Goal: Information Seeking & Learning: Learn about a topic

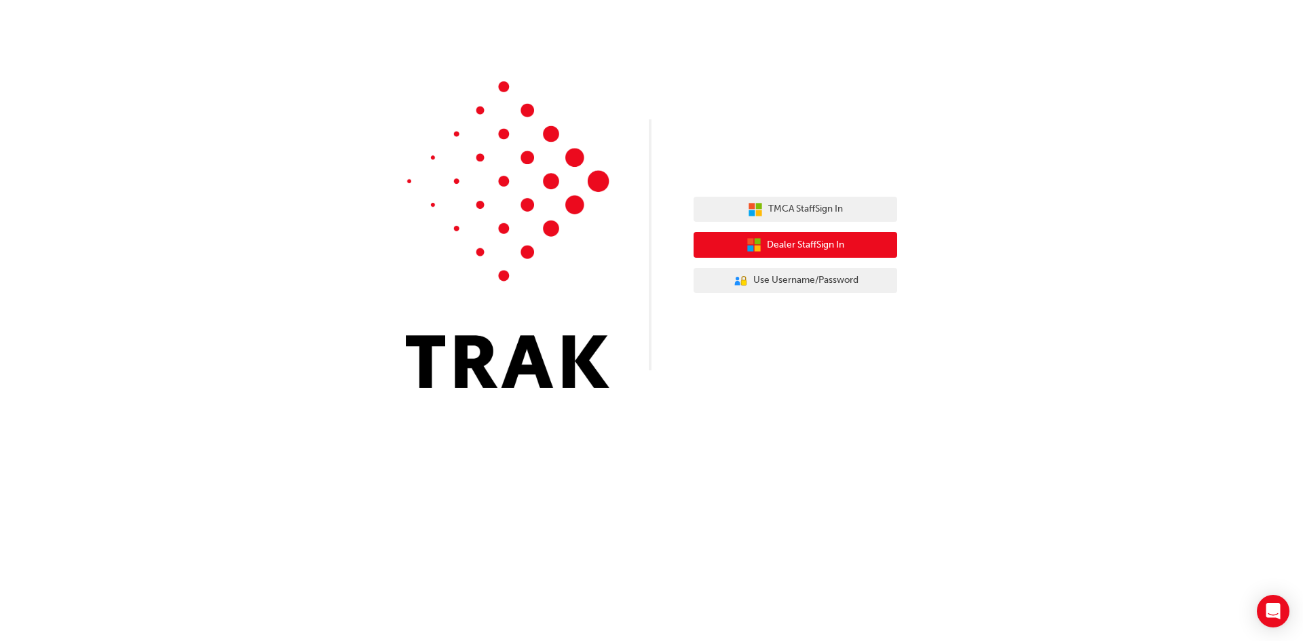
click at [772, 244] on span "Dealer Staff Sign In" at bounding box center [805, 246] width 77 height 16
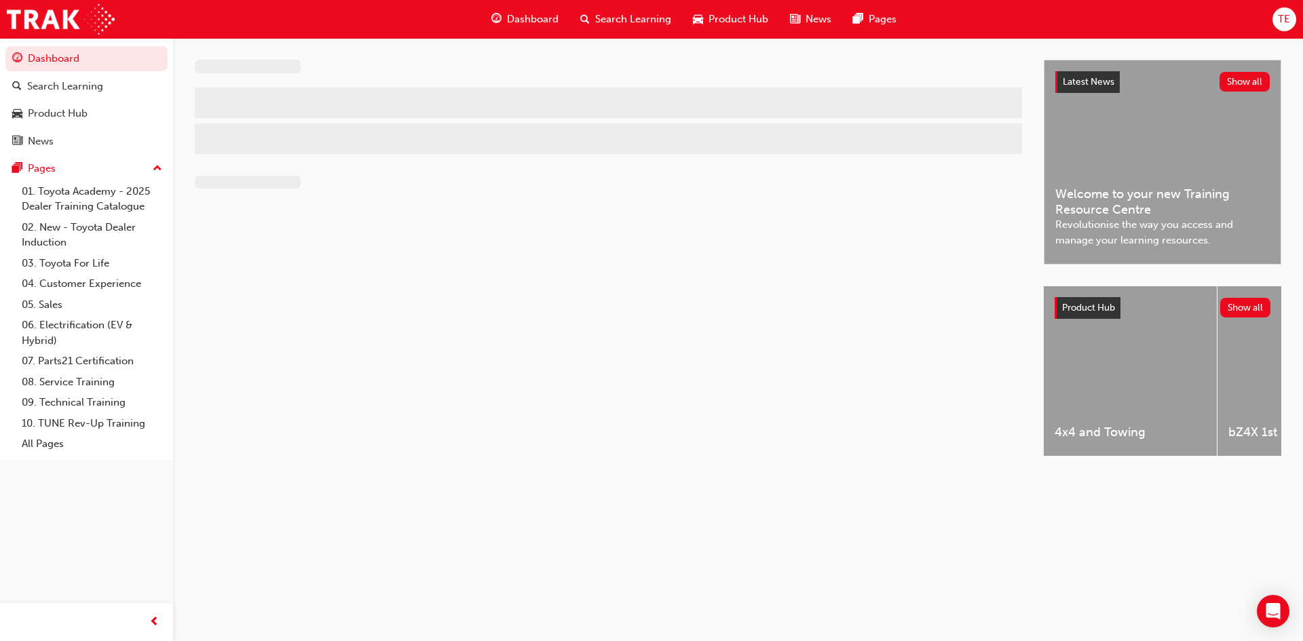
click at [636, 22] on span "Search Learning" at bounding box center [633, 20] width 76 height 16
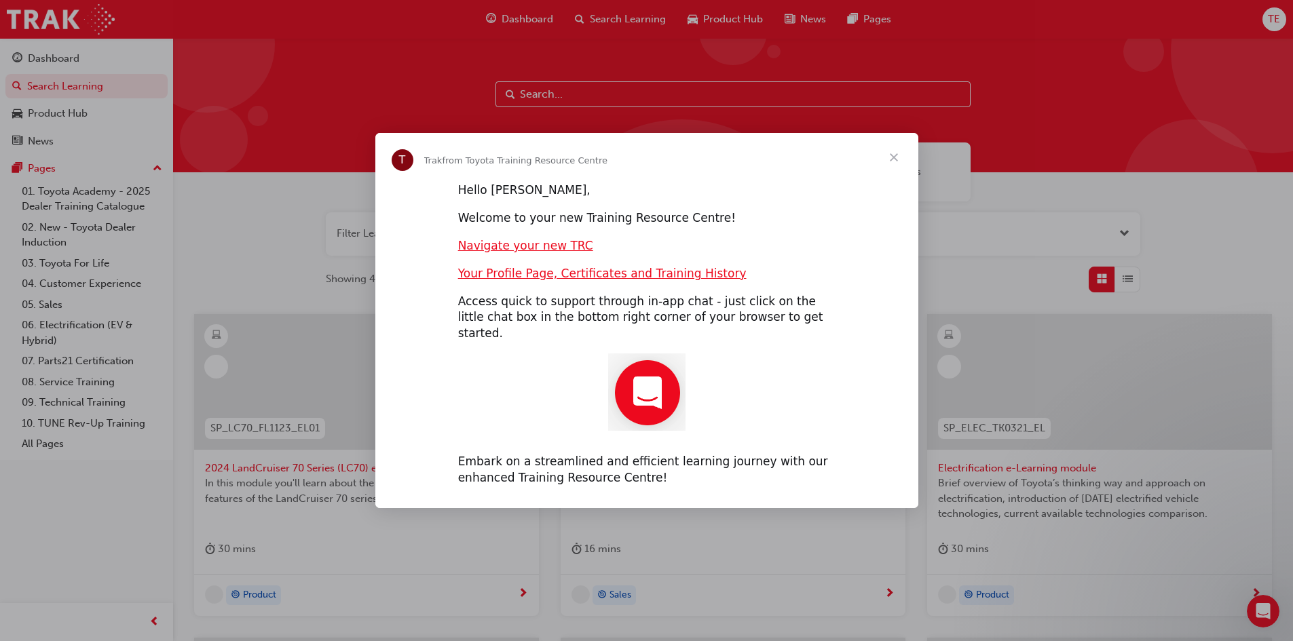
click at [897, 162] on span "Close" at bounding box center [893, 157] width 49 height 49
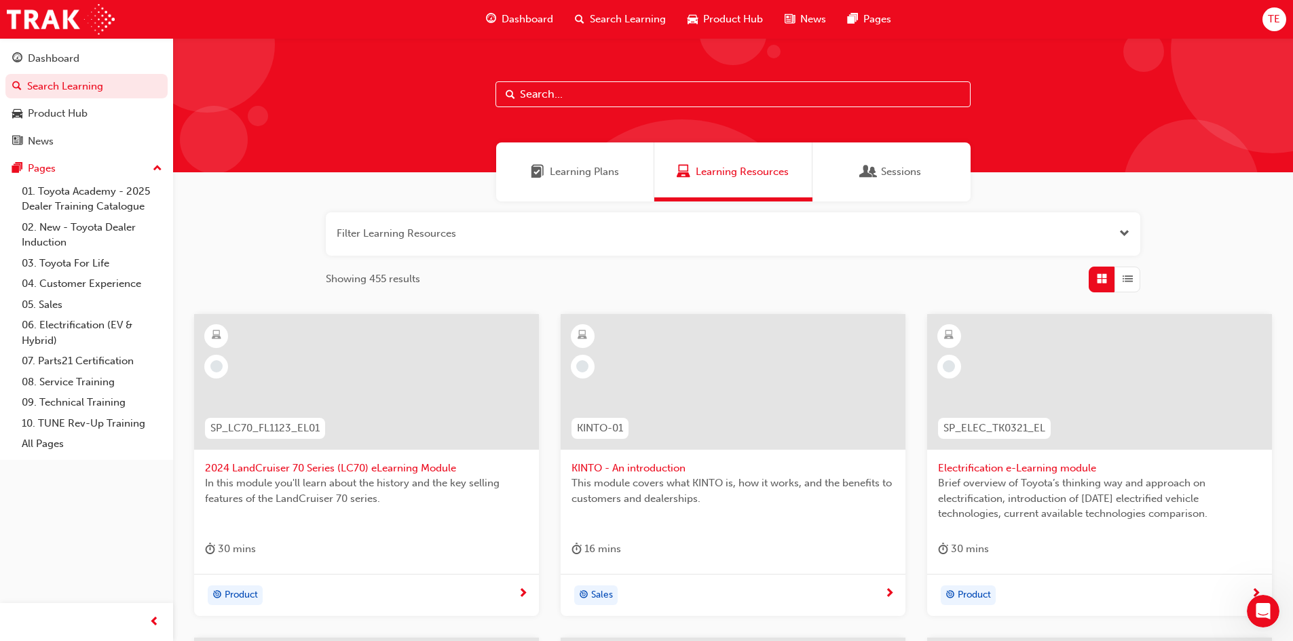
click at [817, 98] on input "text" at bounding box center [732, 94] width 475 height 26
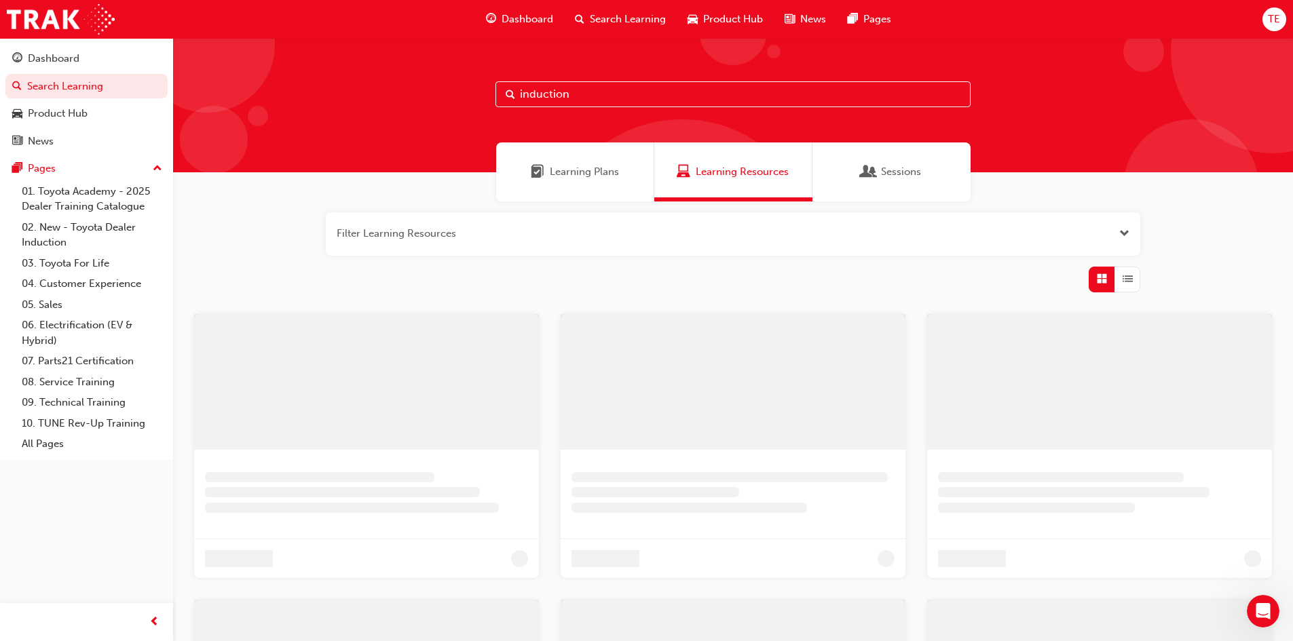
type input "induction"
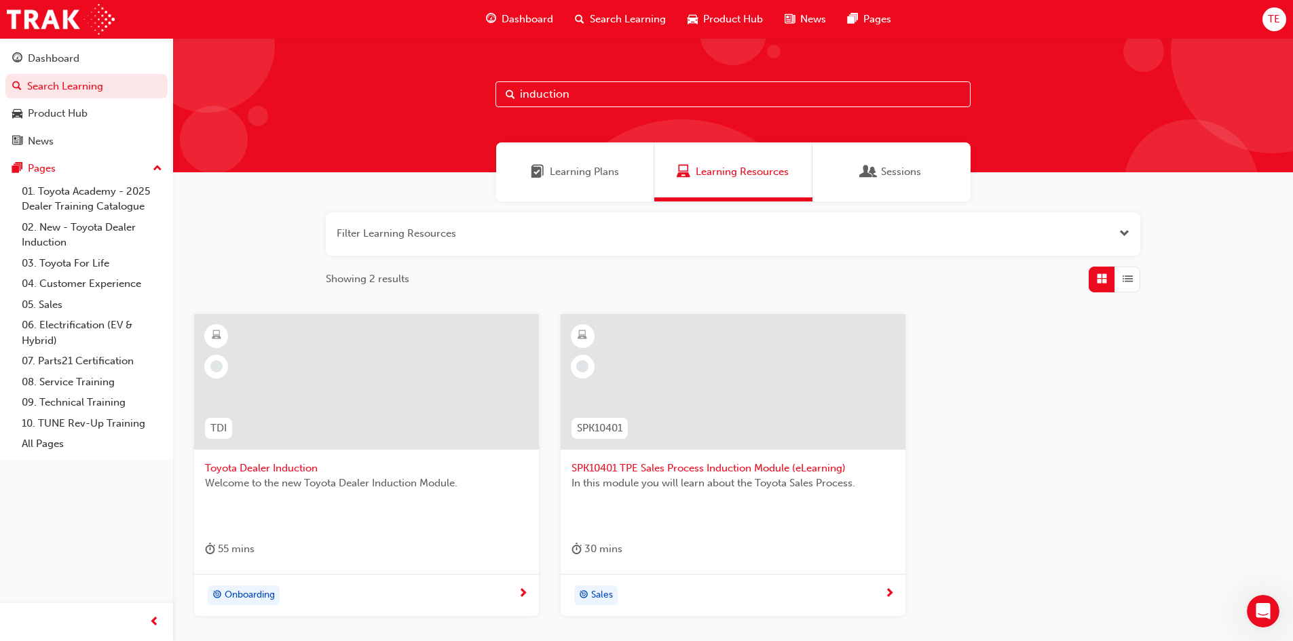
click at [271, 418] on div at bounding box center [366, 382] width 345 height 136
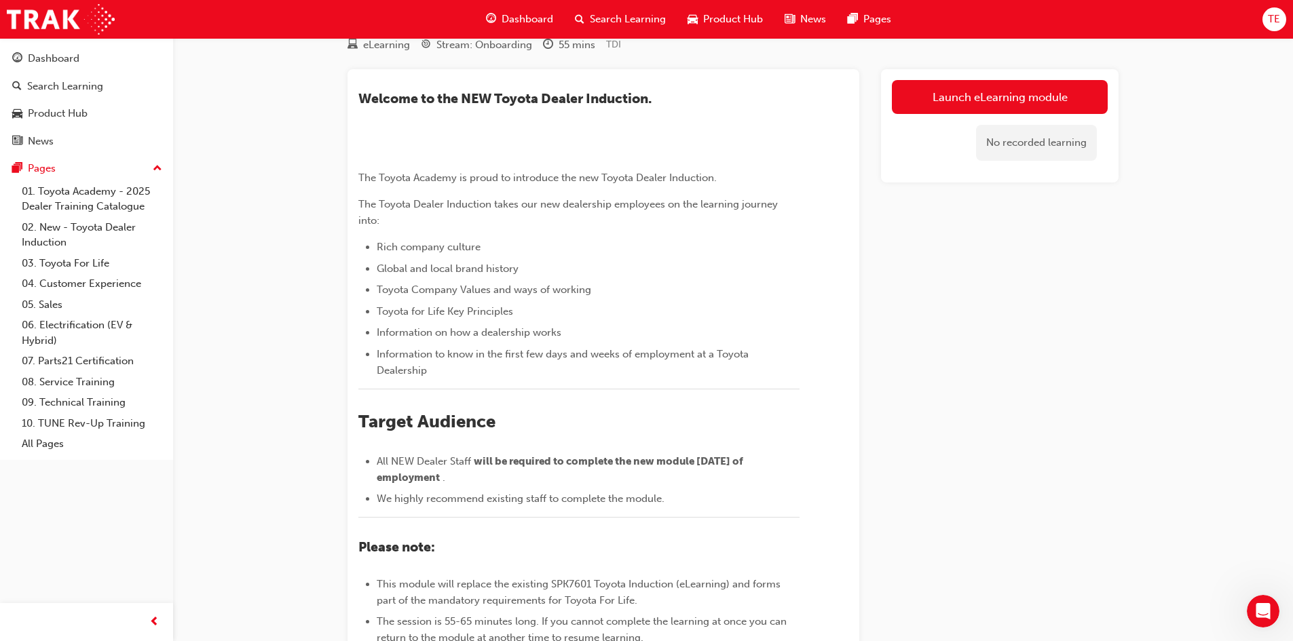
scroll to position [68, 0]
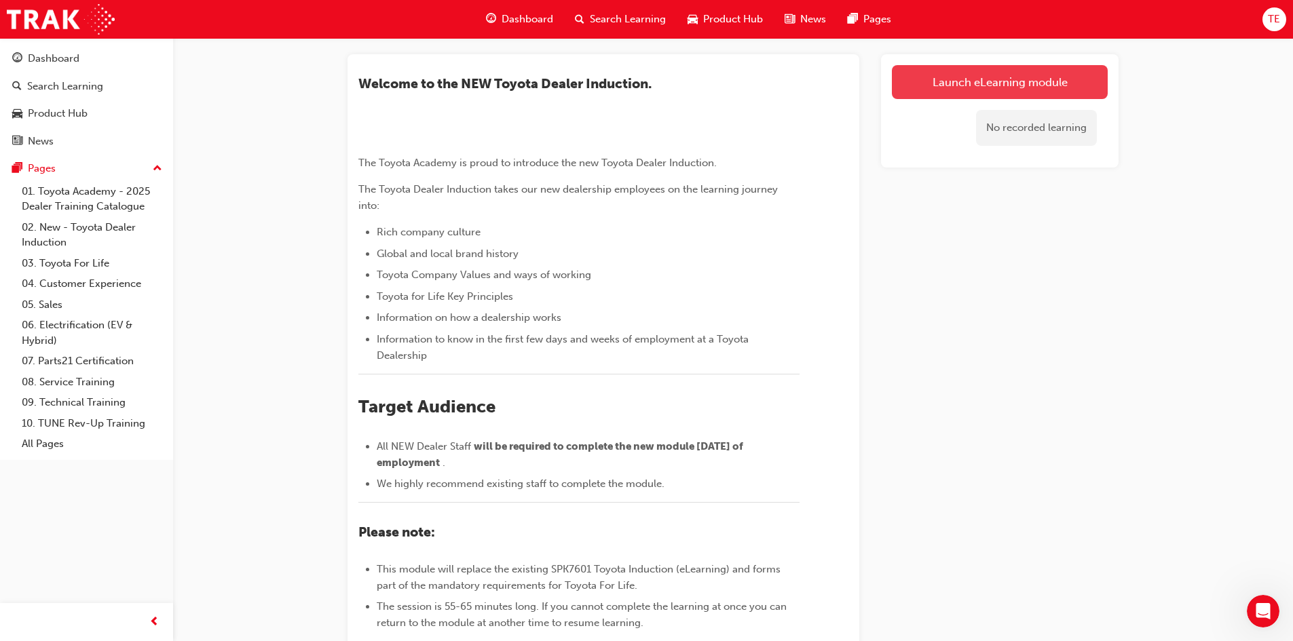
click at [1076, 96] on link "Launch eLearning module" at bounding box center [1000, 82] width 216 height 34
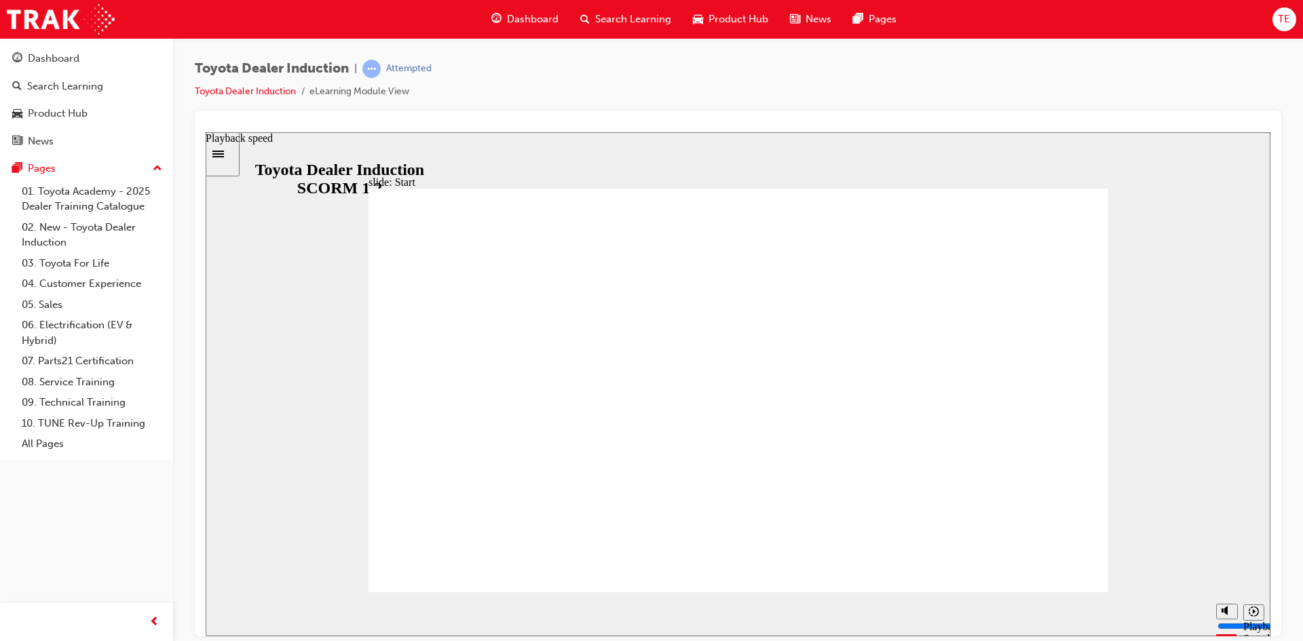
click at [1252, 610] on icon "Playback speed" at bounding box center [1254, 611] width 10 height 10
click at [1254, 613] on icon "Playback speed" at bounding box center [1254, 611] width 10 height 10
drag, startPoint x: 1055, startPoint y: 544, endPoint x: 1052, endPoint y: 550, distance: 7.0
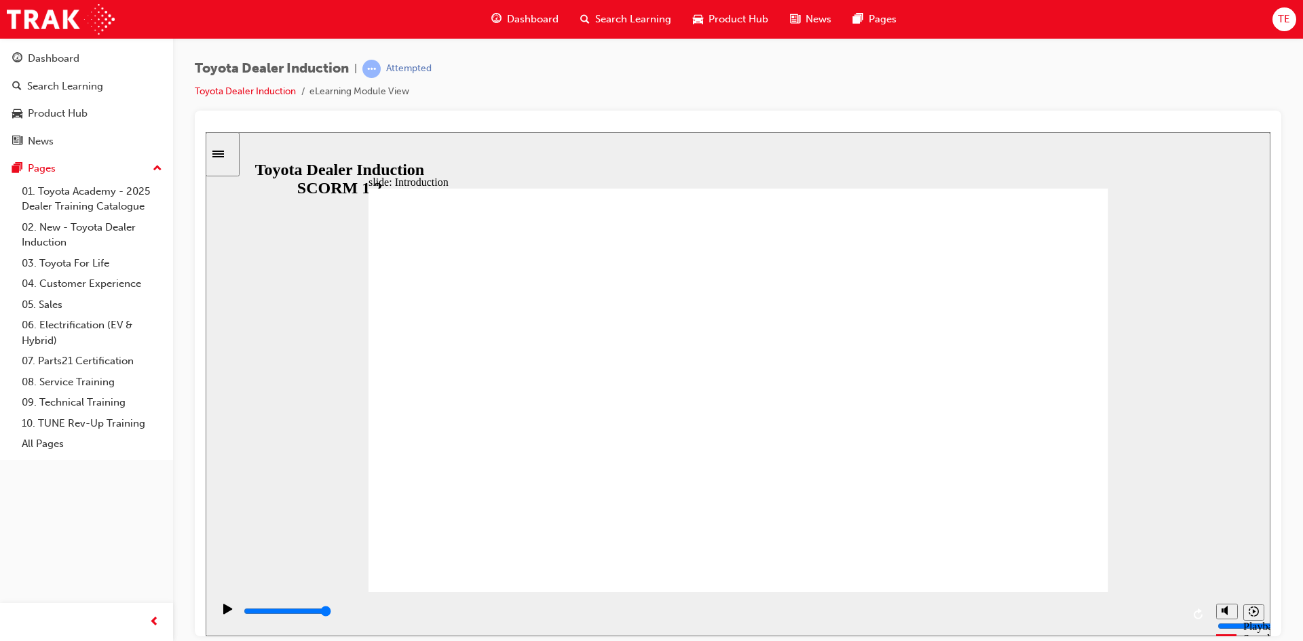
type input "7500"
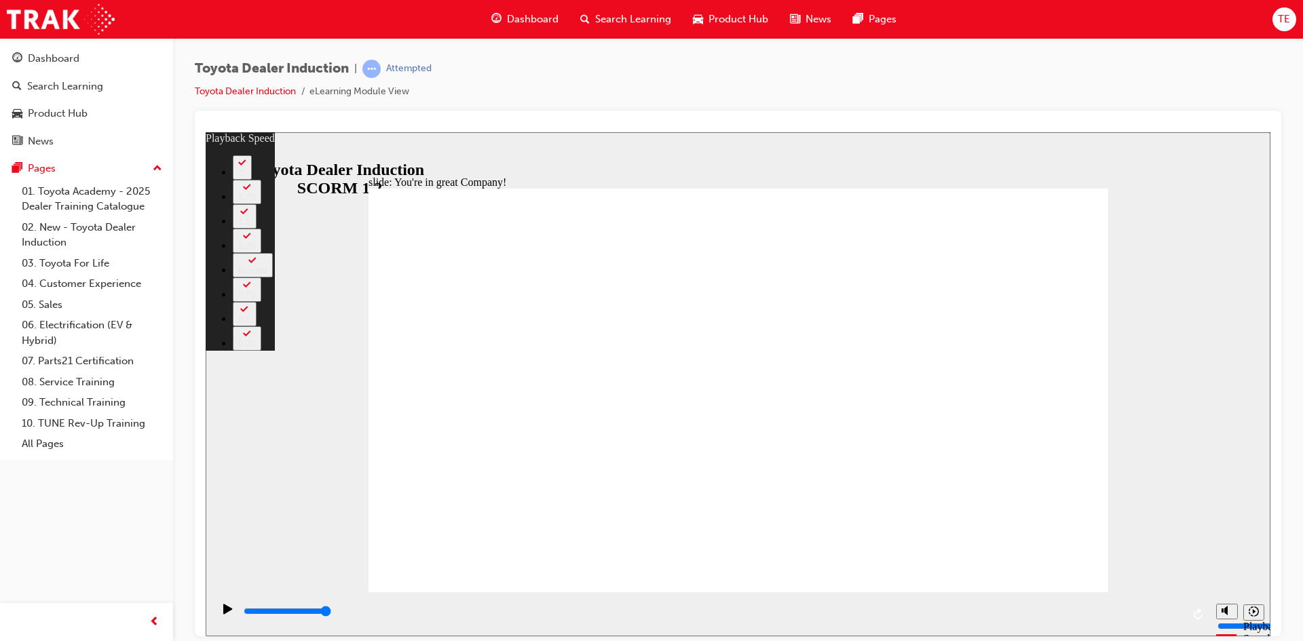
type input "156"
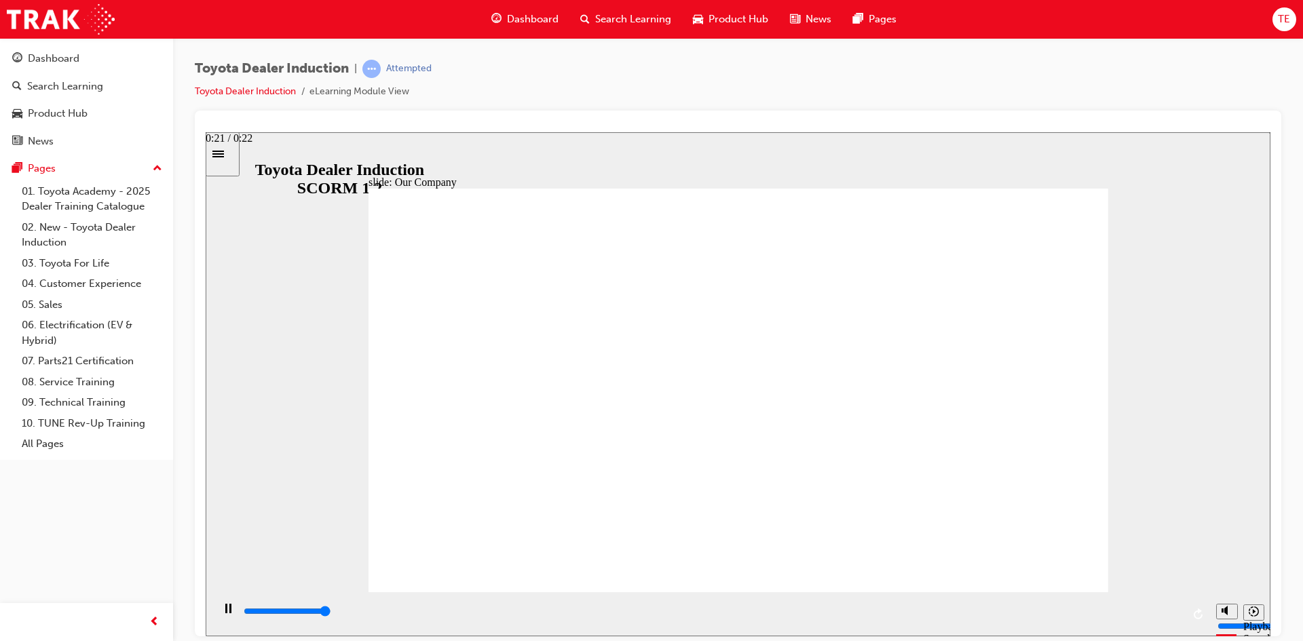
click at [1175, 619] on div "playback controls" at bounding box center [712, 611] width 940 height 15
click at [1151, 619] on div "playback controls" at bounding box center [712, 611] width 940 height 15
drag, startPoint x: 544, startPoint y: 520, endPoint x: 768, endPoint y: 527, distance: 224.1
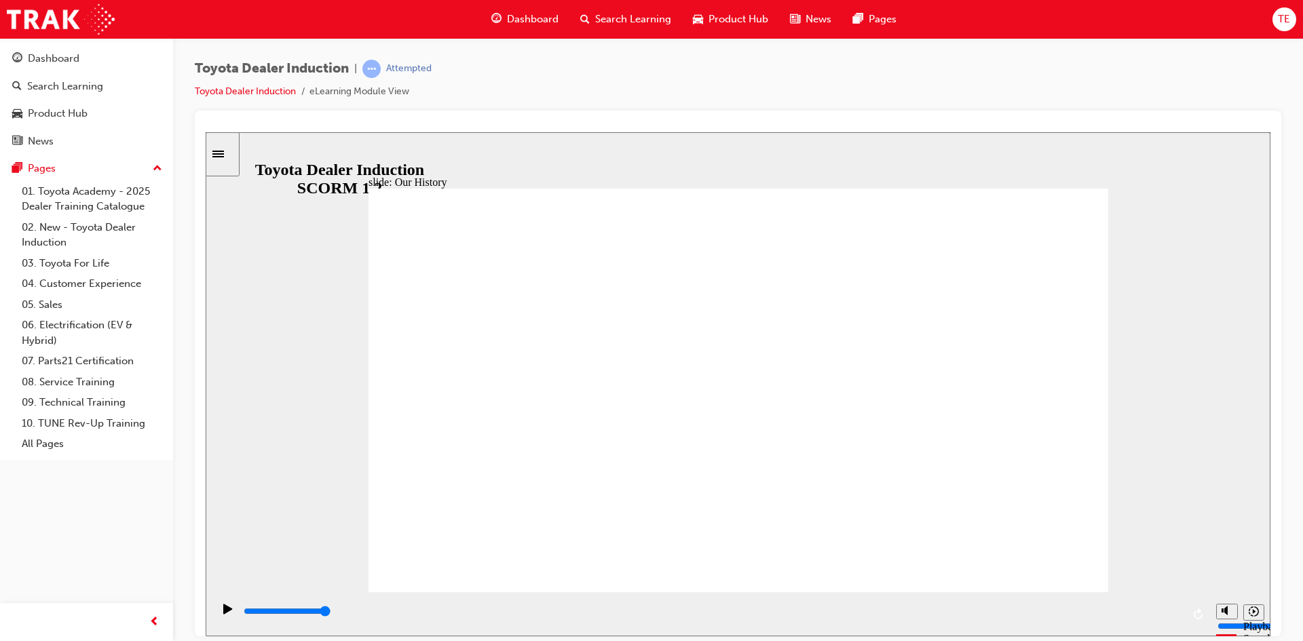
drag, startPoint x: 745, startPoint y: 510, endPoint x: 1119, endPoint y: 497, distance: 374.2
click at [1158, 610] on div "playback controls" at bounding box center [712, 611] width 940 height 15
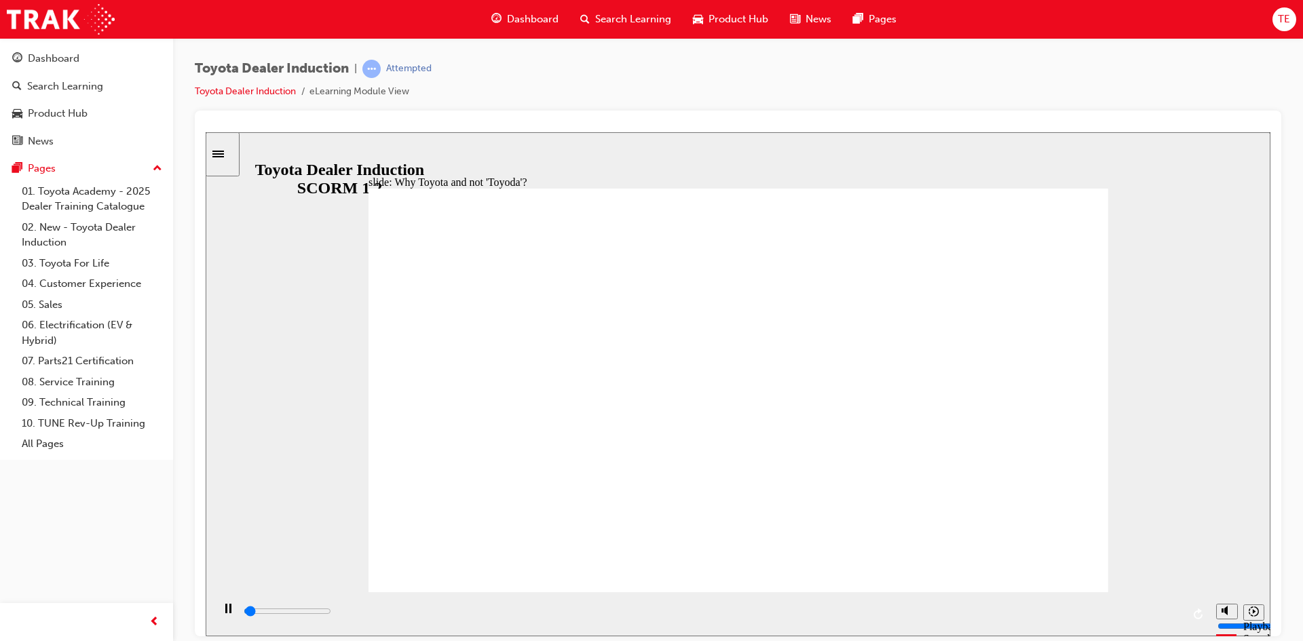
click at [1152, 609] on div "playback controls" at bounding box center [712, 611] width 940 height 15
click at [331, 614] on input "slide progress" at bounding box center [288, 610] width 88 height 11
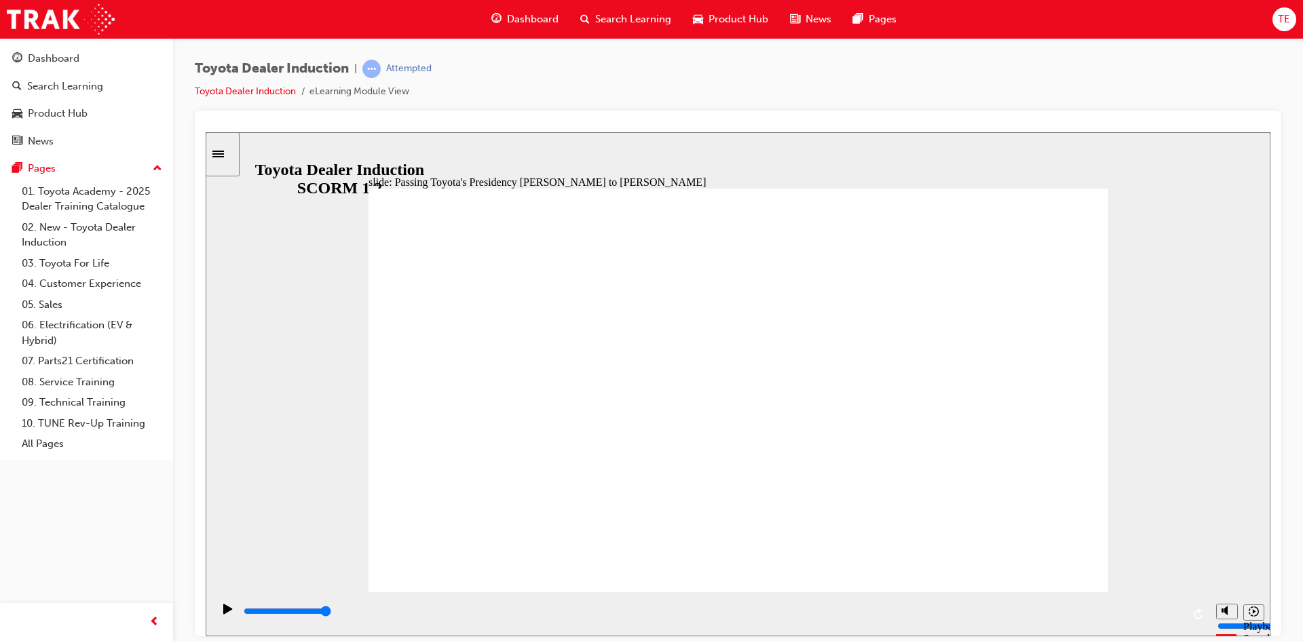
type input "5000"
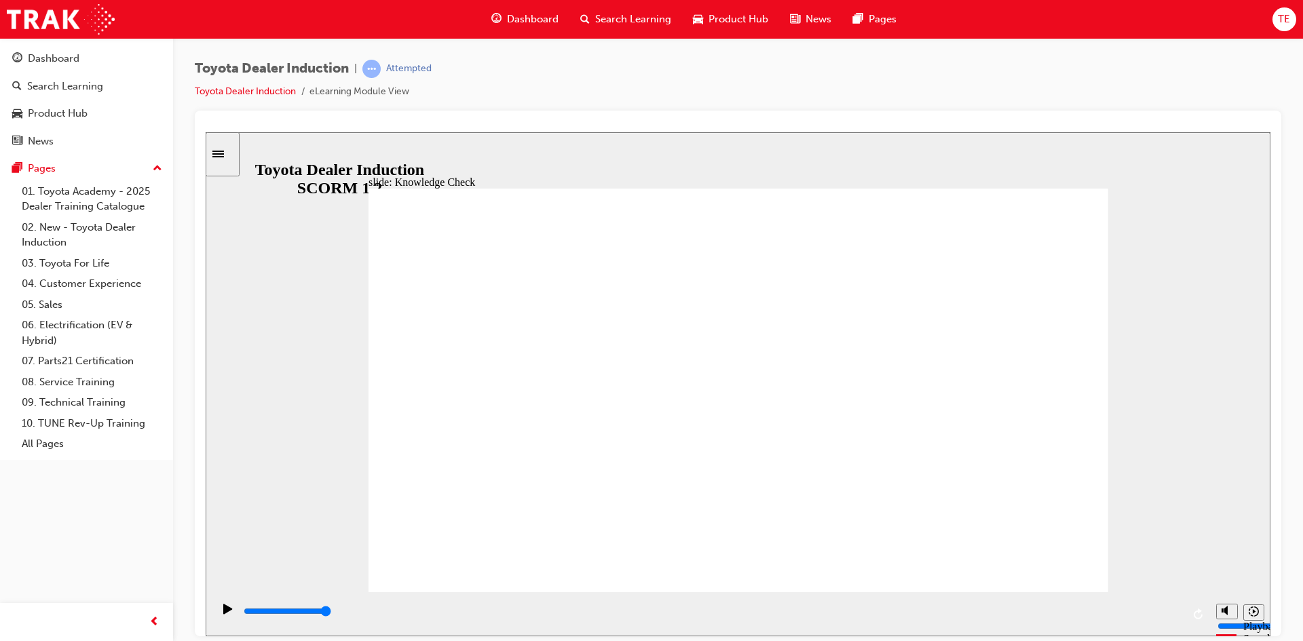
radio input "true"
type input "5000"
radio input "true"
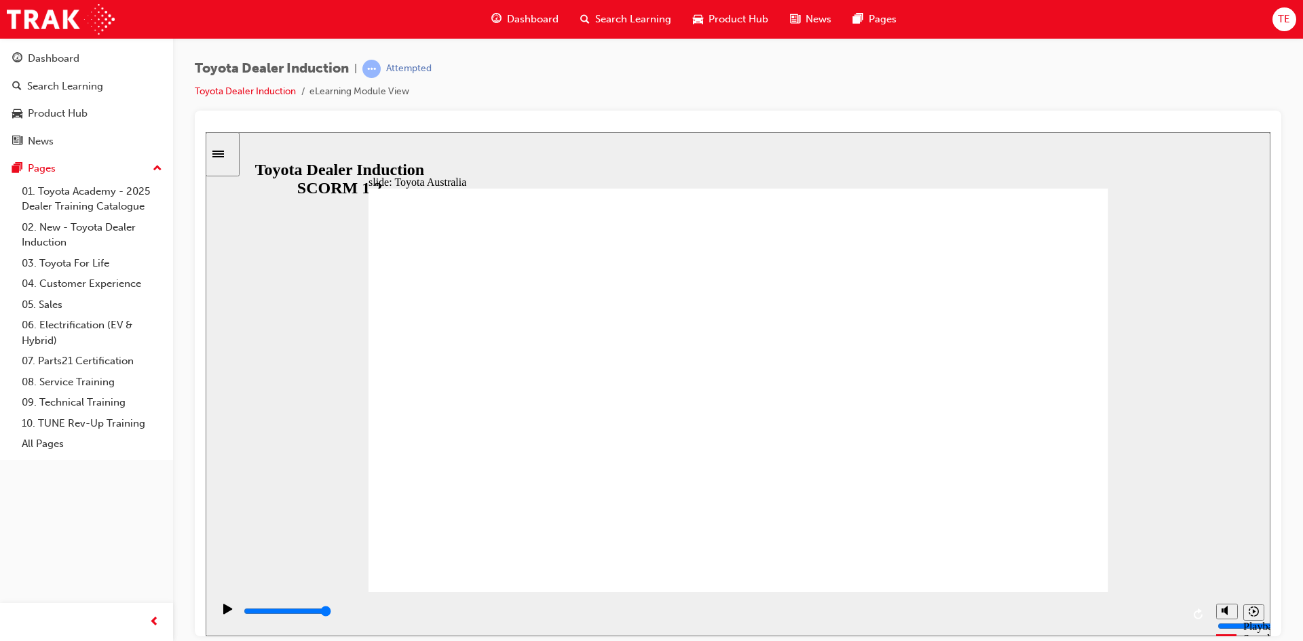
click at [1163, 609] on div "playback controls" at bounding box center [712, 611] width 940 height 15
click at [1158, 615] on div "playback controls" at bounding box center [712, 611] width 940 height 15
drag, startPoint x: 1045, startPoint y: 552, endPoint x: 1410, endPoint y: 772, distance: 426.3
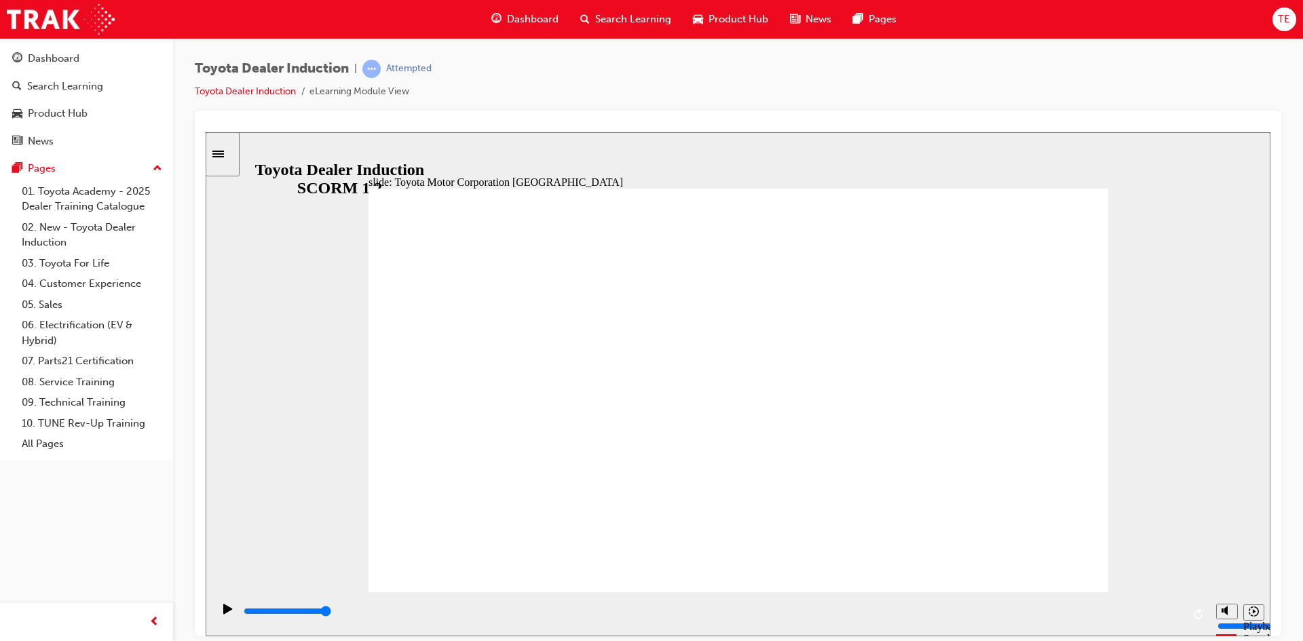
click at [331, 613] on input "slide progress" at bounding box center [288, 610] width 88 height 11
type input "15300"
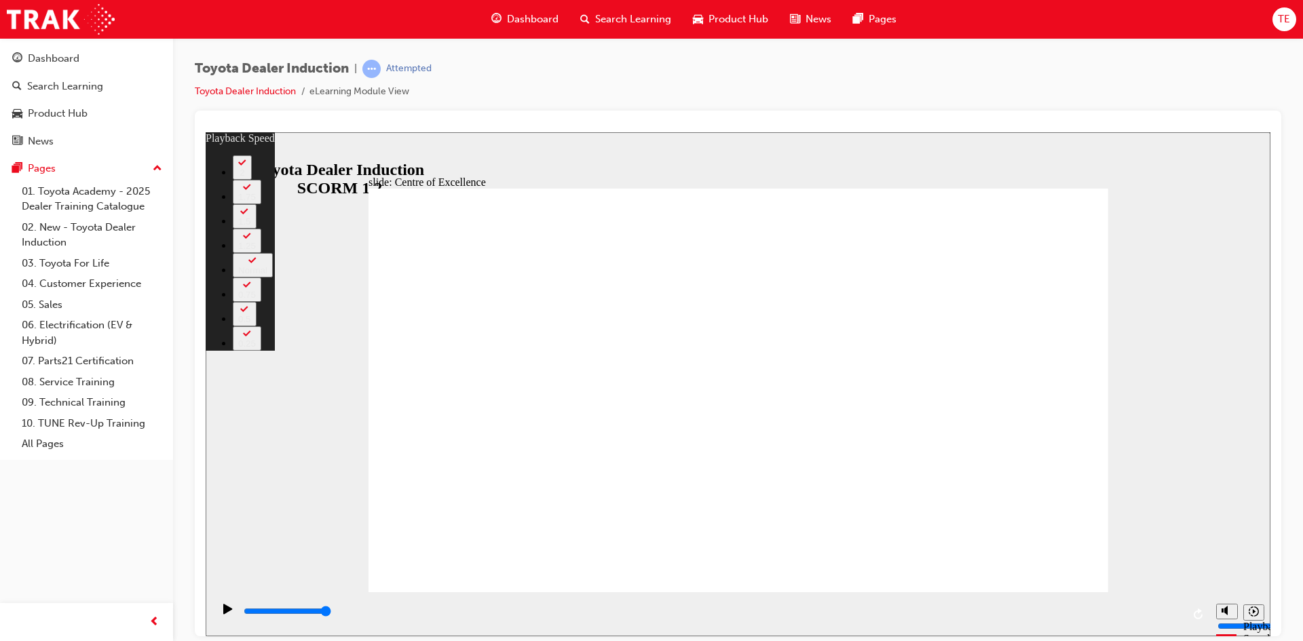
type input "248"
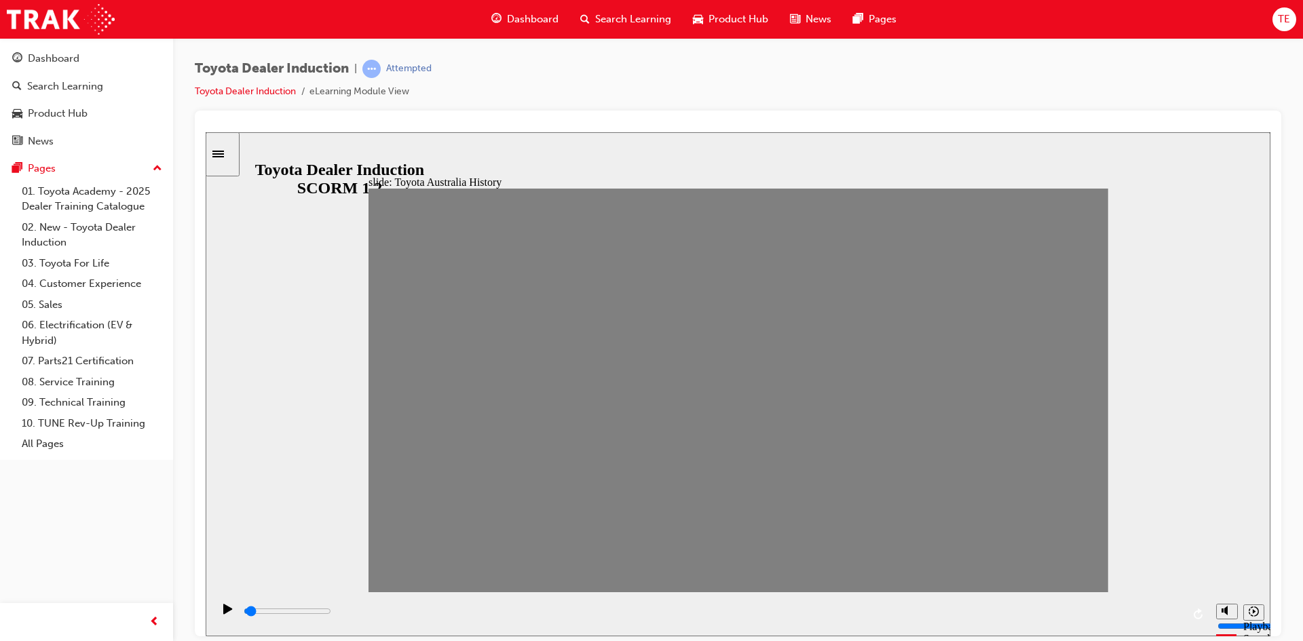
drag, startPoint x: 394, startPoint y: 407, endPoint x: 451, endPoint y: 404, distance: 57.1
drag, startPoint x: 462, startPoint y: 402, endPoint x: 1055, endPoint y: 381, distance: 592.9
drag, startPoint x: 1040, startPoint y: 400, endPoint x: 1123, endPoint y: 402, distance: 82.8
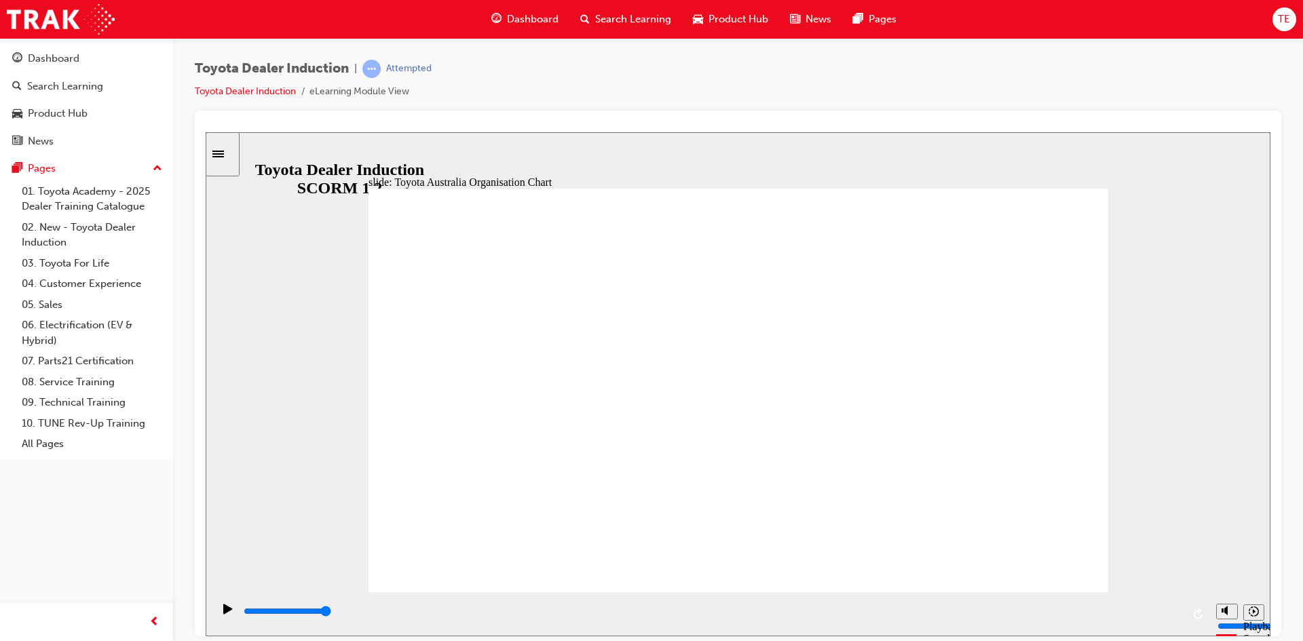
type input "5000"
radio input "true"
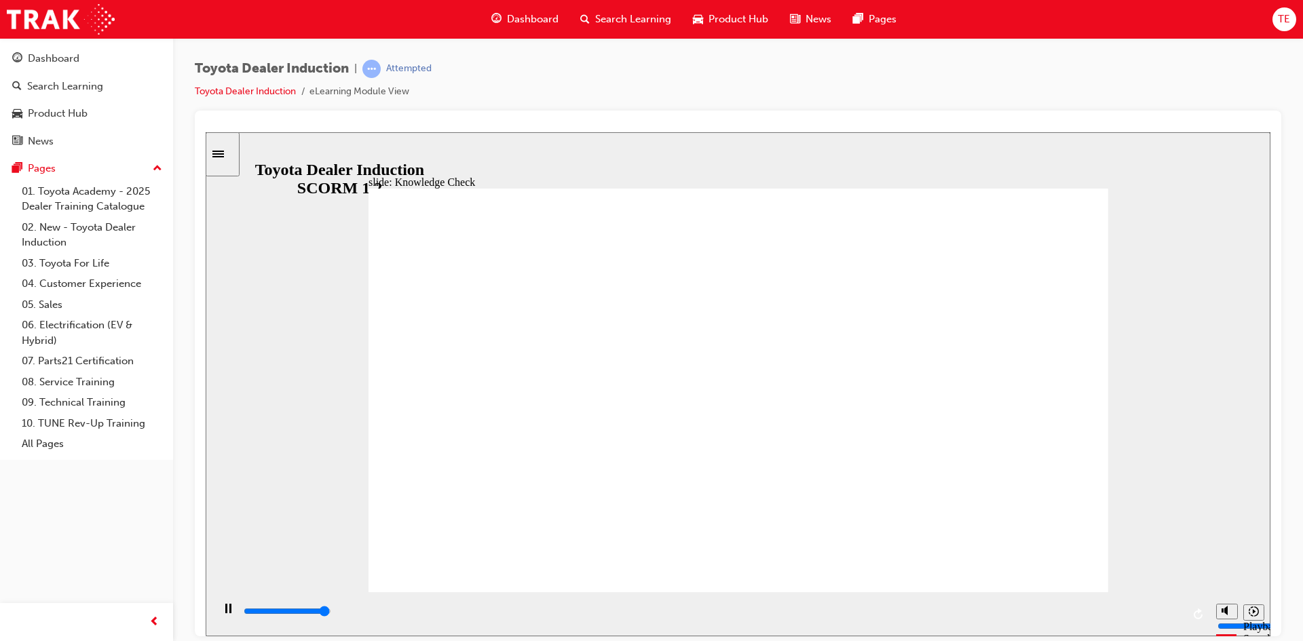
type input "5000"
radio input "true"
type input "5000"
radio input "true"
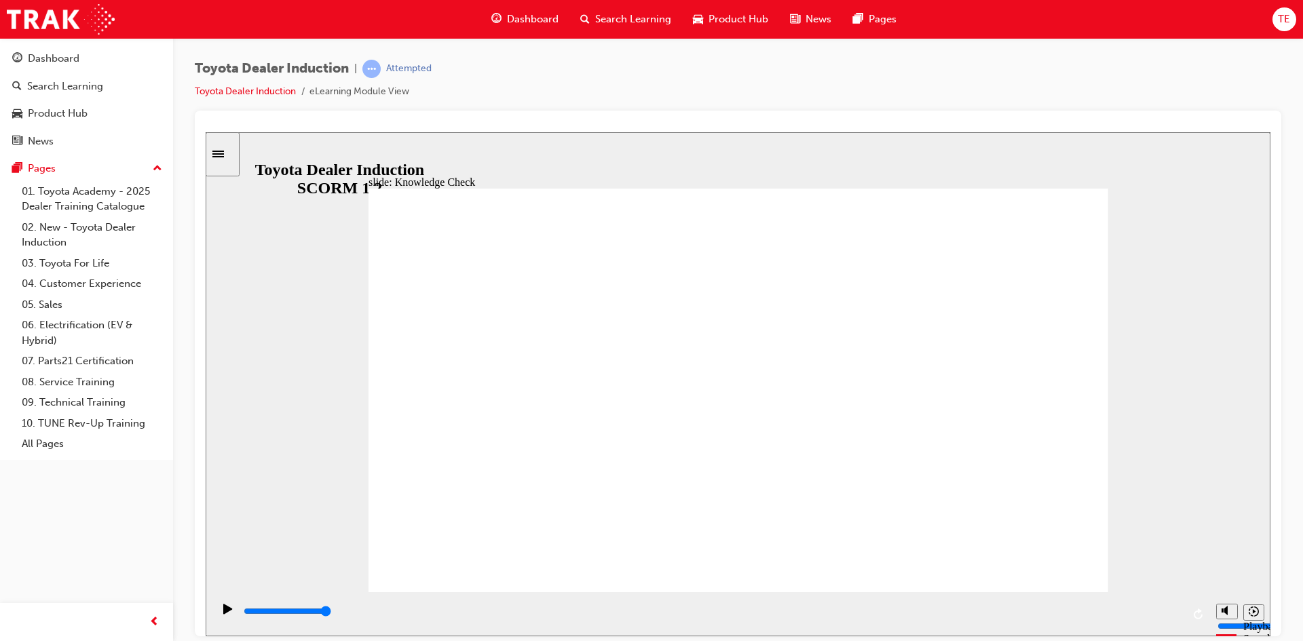
type input "9200"
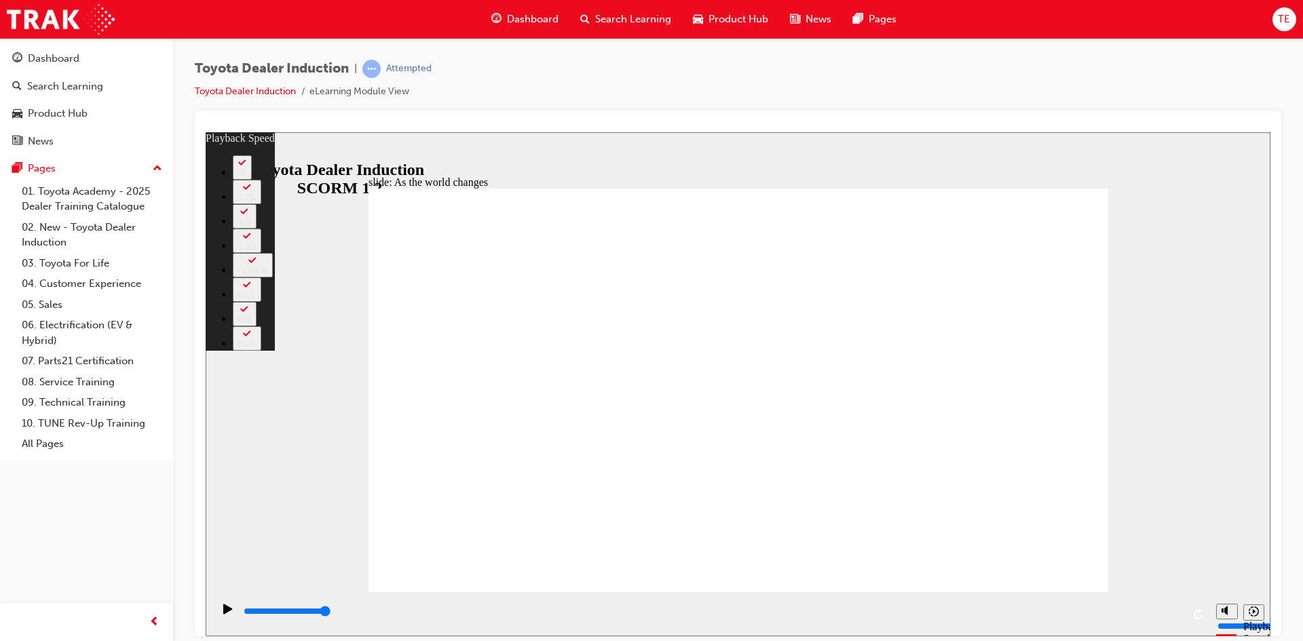
type input "128"
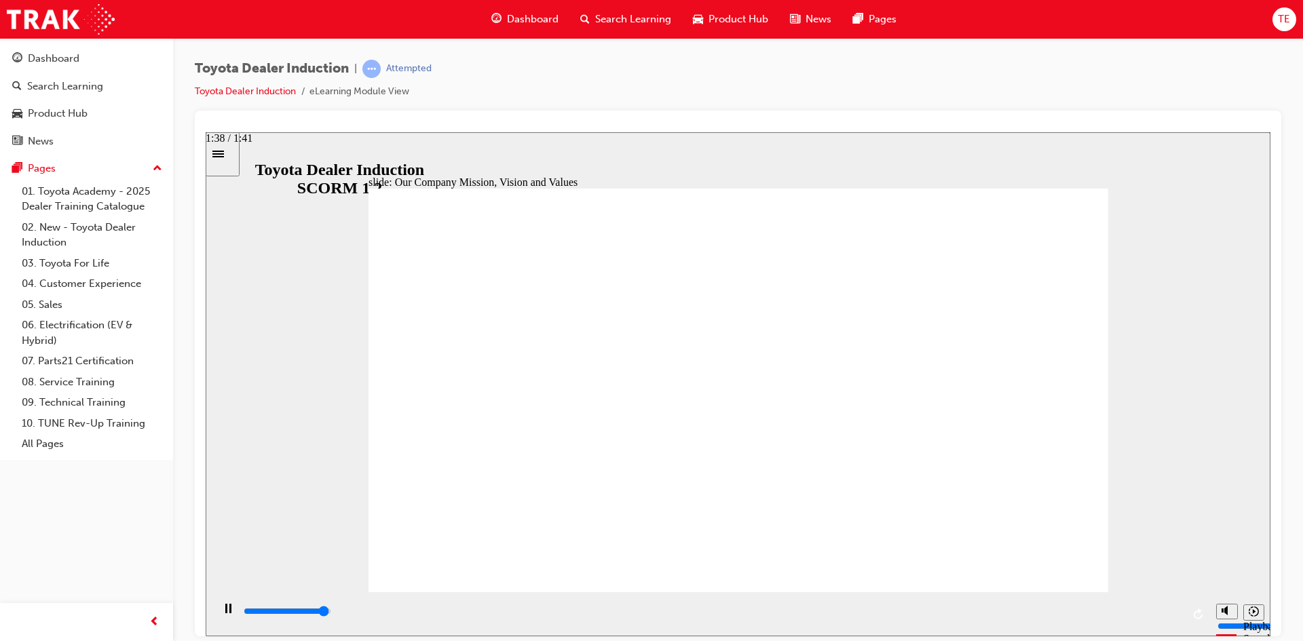
click at [1157, 610] on div "playback controls" at bounding box center [712, 611] width 940 height 15
click at [1180, 609] on div "playback controls" at bounding box center [712, 611] width 940 height 15
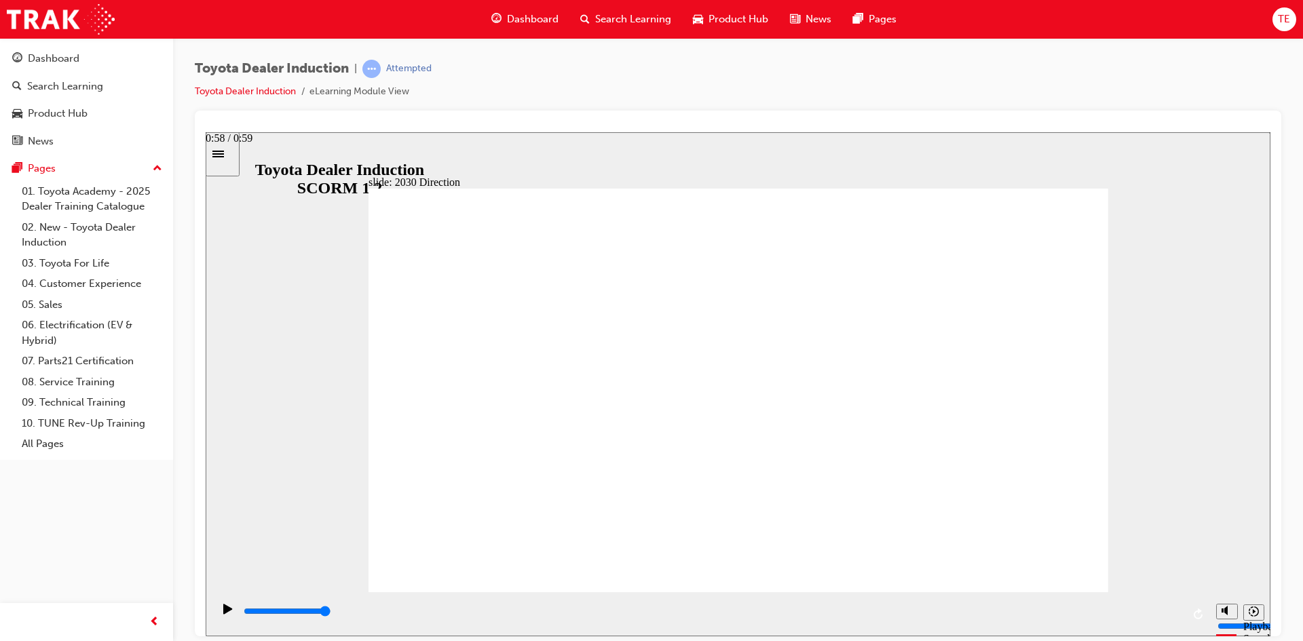
click at [1173, 618] on div "playback controls" at bounding box center [712, 611] width 940 height 15
click at [1163, 608] on div "playback controls" at bounding box center [712, 611] width 940 height 15
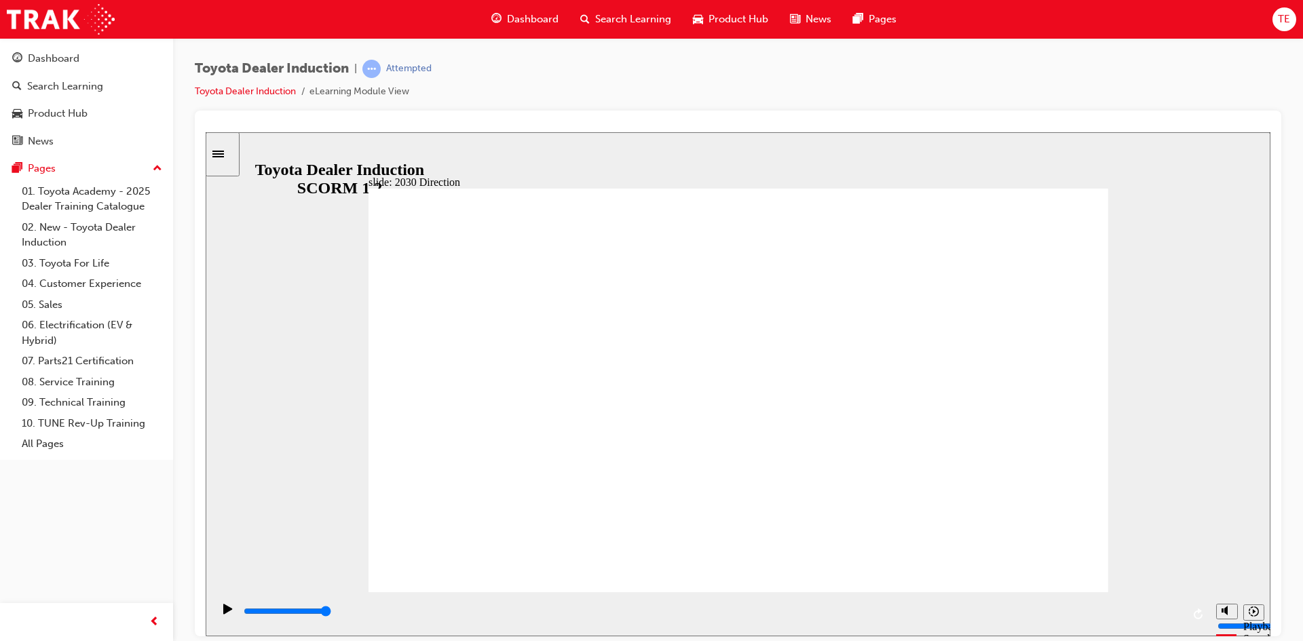
type input "4600"
type input "a"
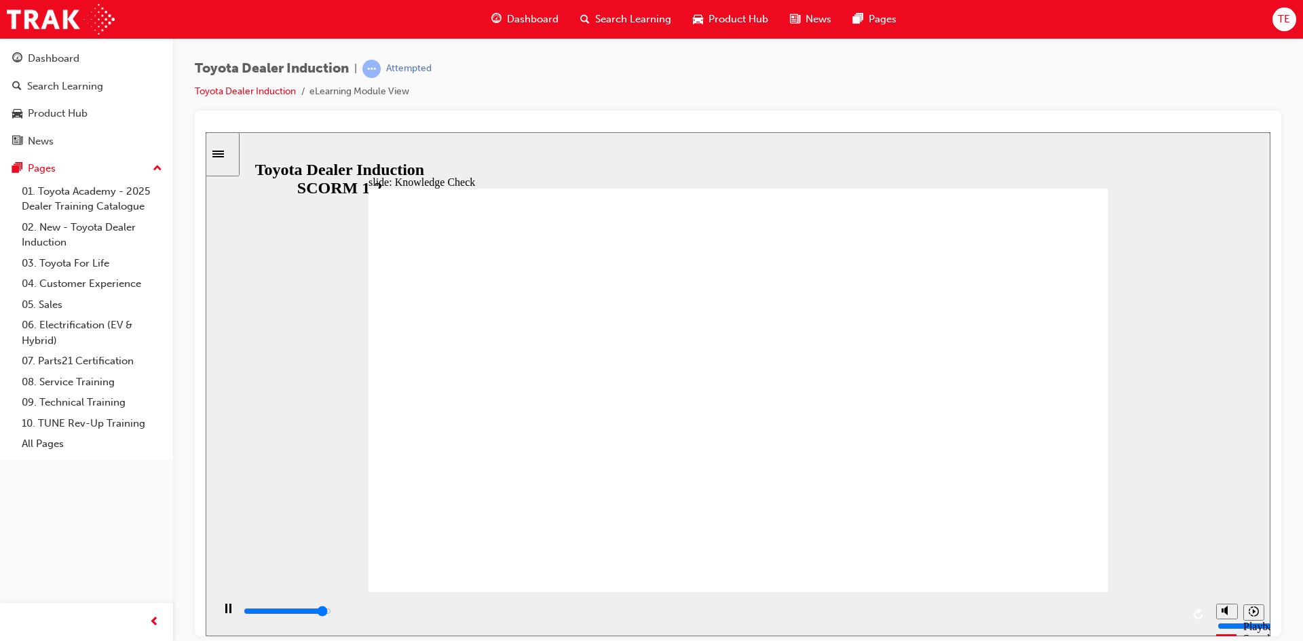
type input "4900"
type input "a"
type input "5000"
type input "a b"
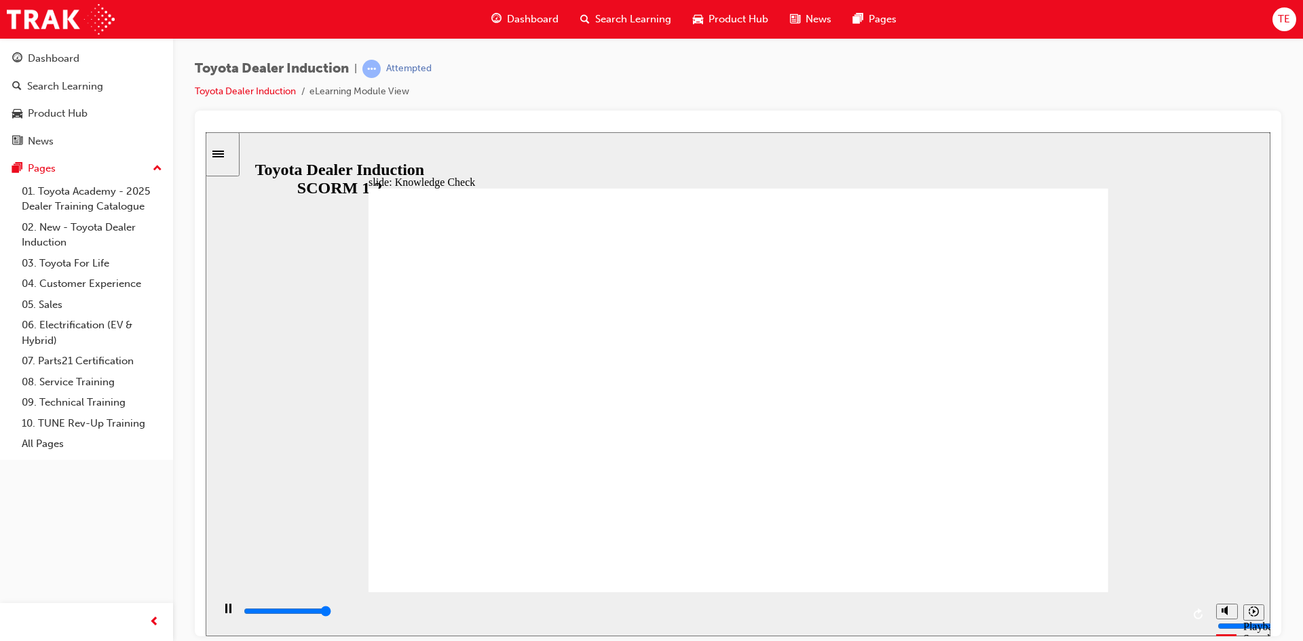
type input "a b"
type input "a be"
type input "a bet"
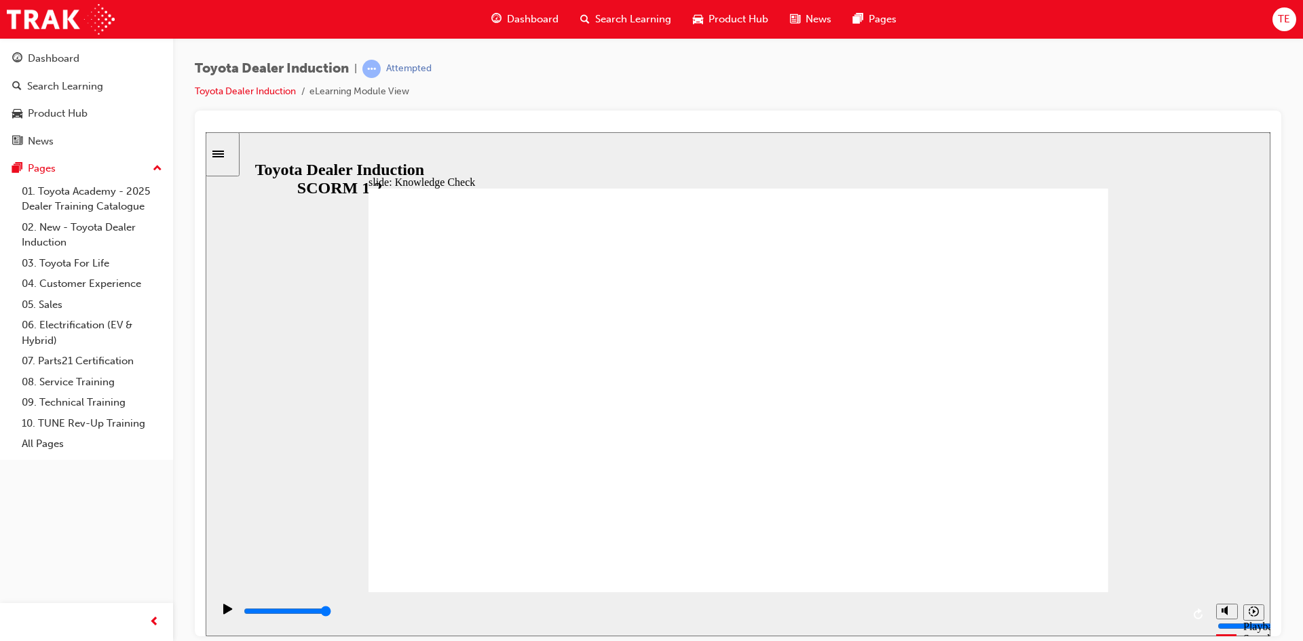
type input "a bett"
type input "a bette"
type input "a better"
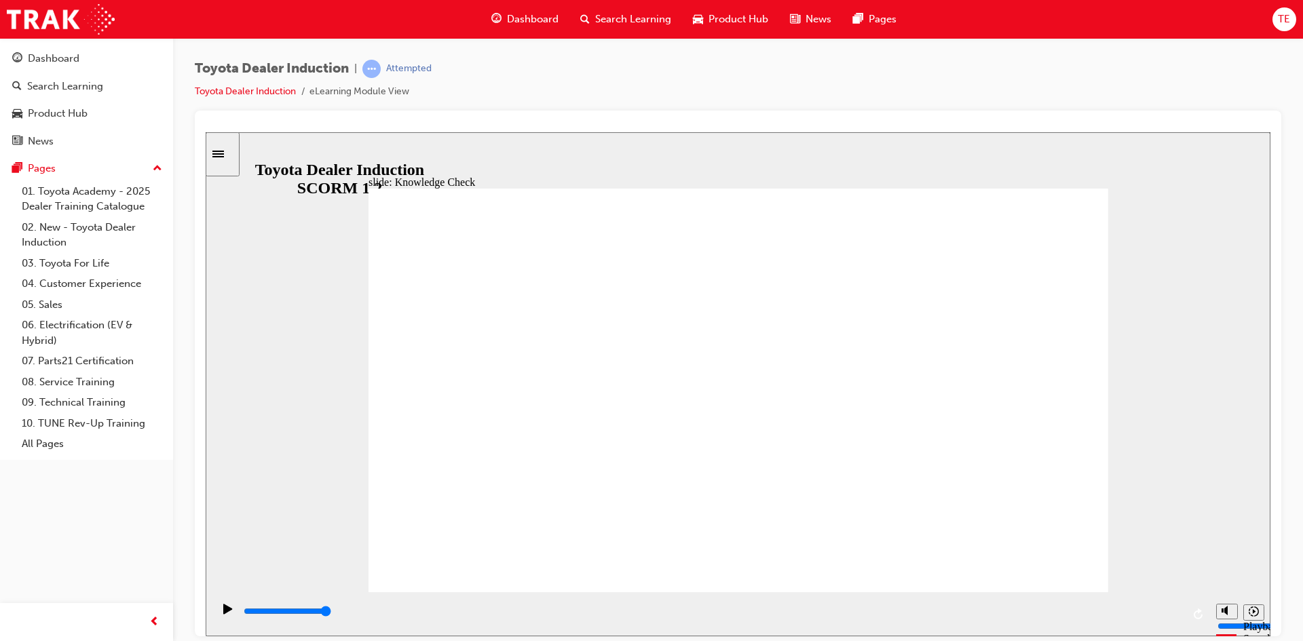
type input "a better"
type input "a betterf"
type input "a better"
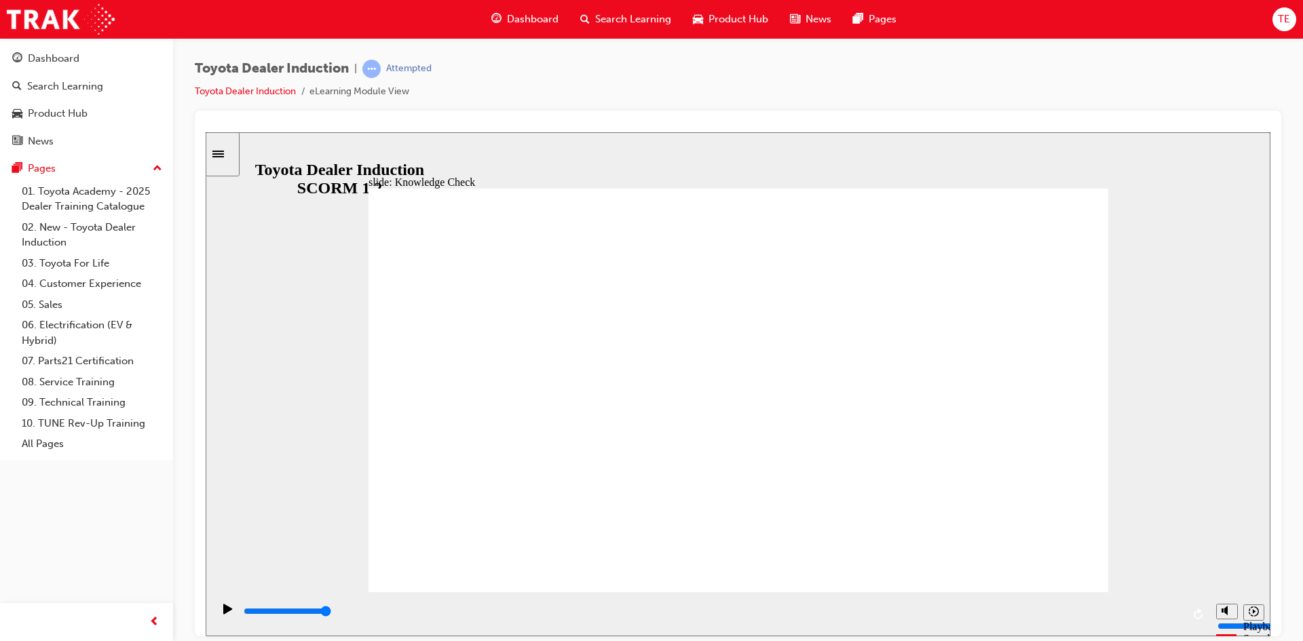
type input "a better"
type input "a better f"
type input "a better fu"
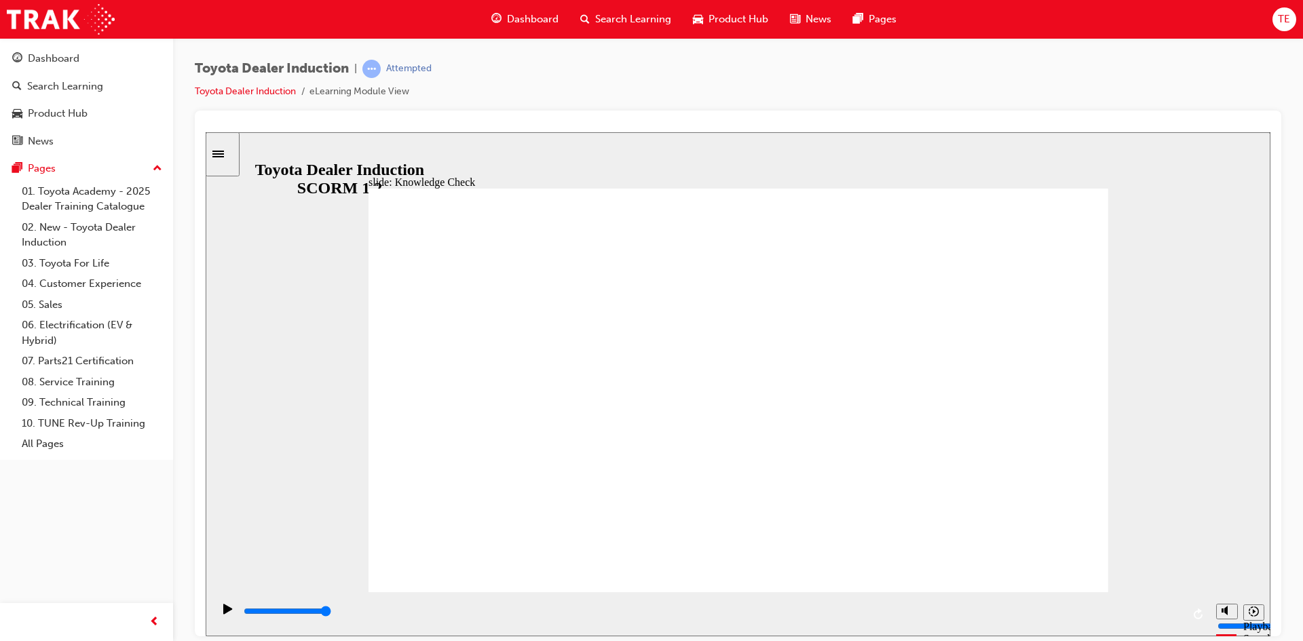
type input "a better fu"
type input "a better fut"
type input "a better futu"
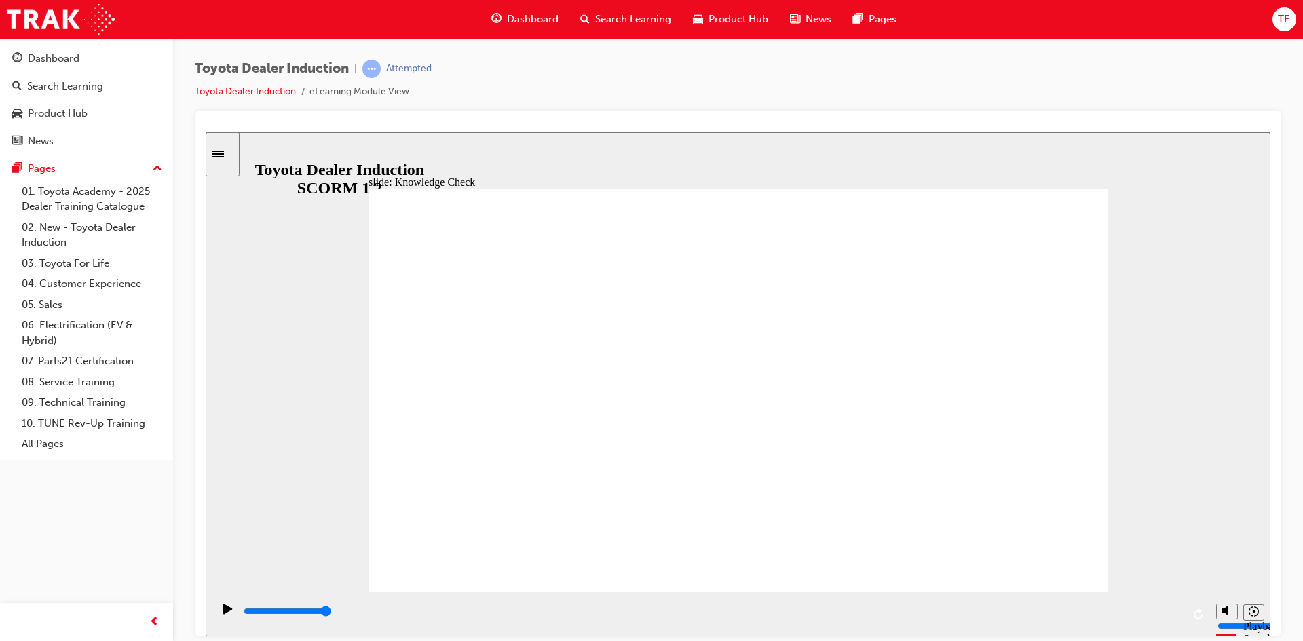
type input "a better futur"
type input "a better future"
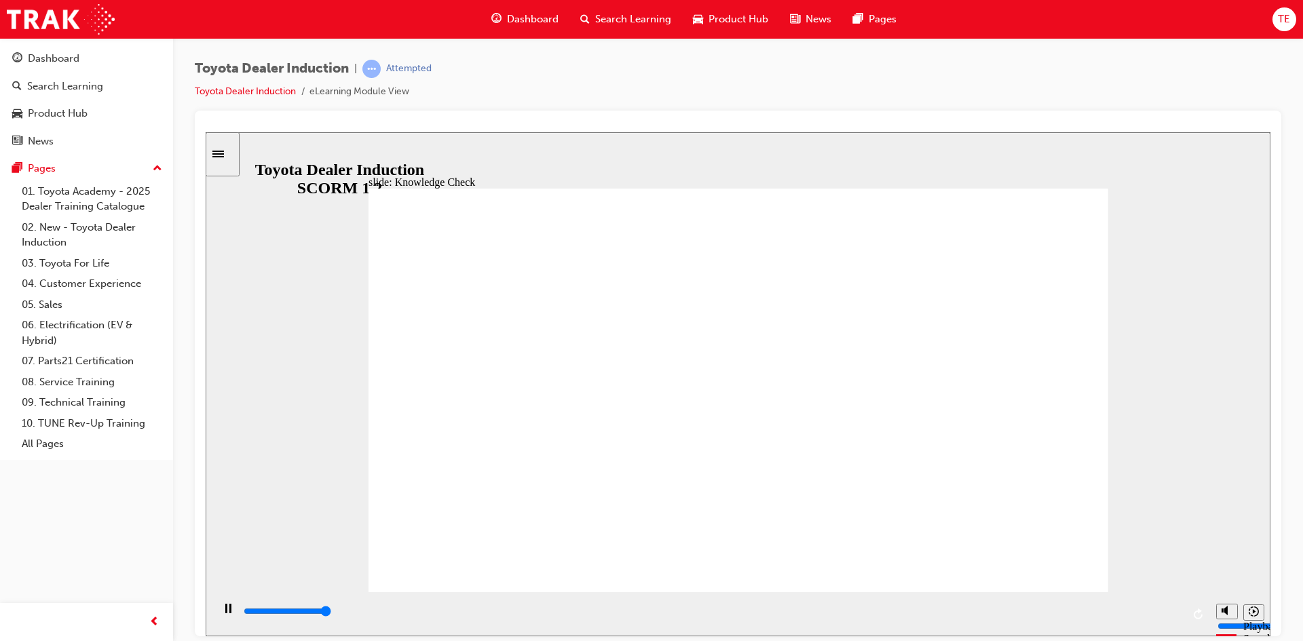
type input "5000"
type input "f"
type input "fr"
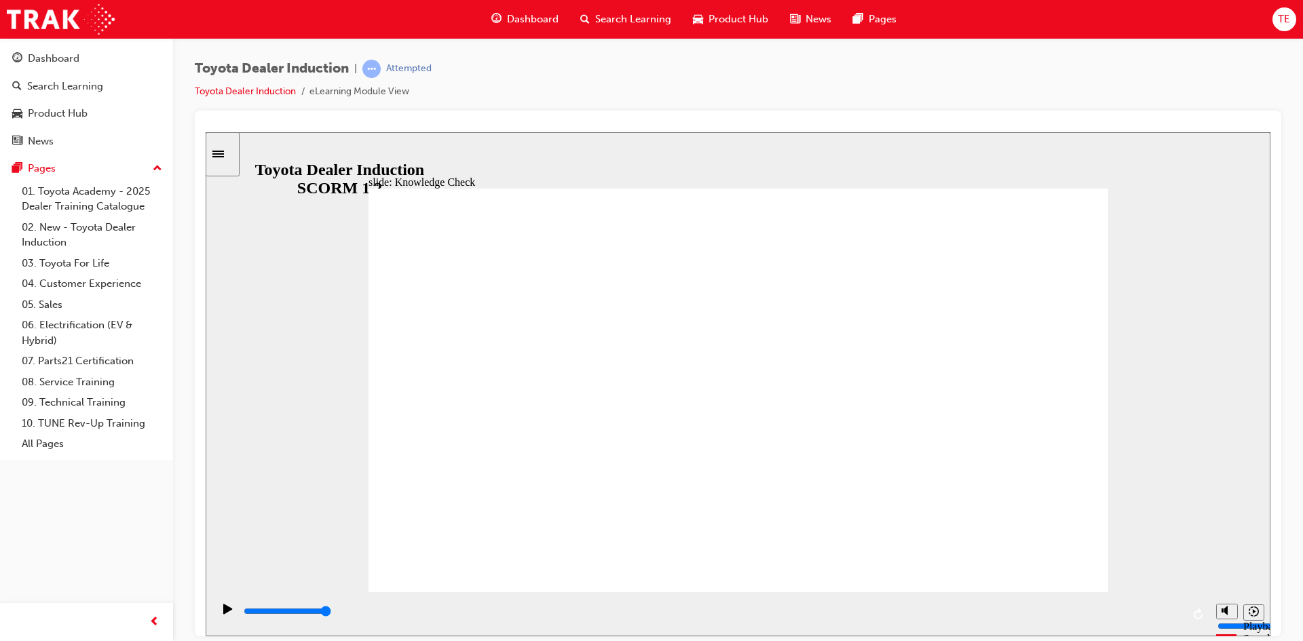
type input "fr"
type input "fre"
type input "free"
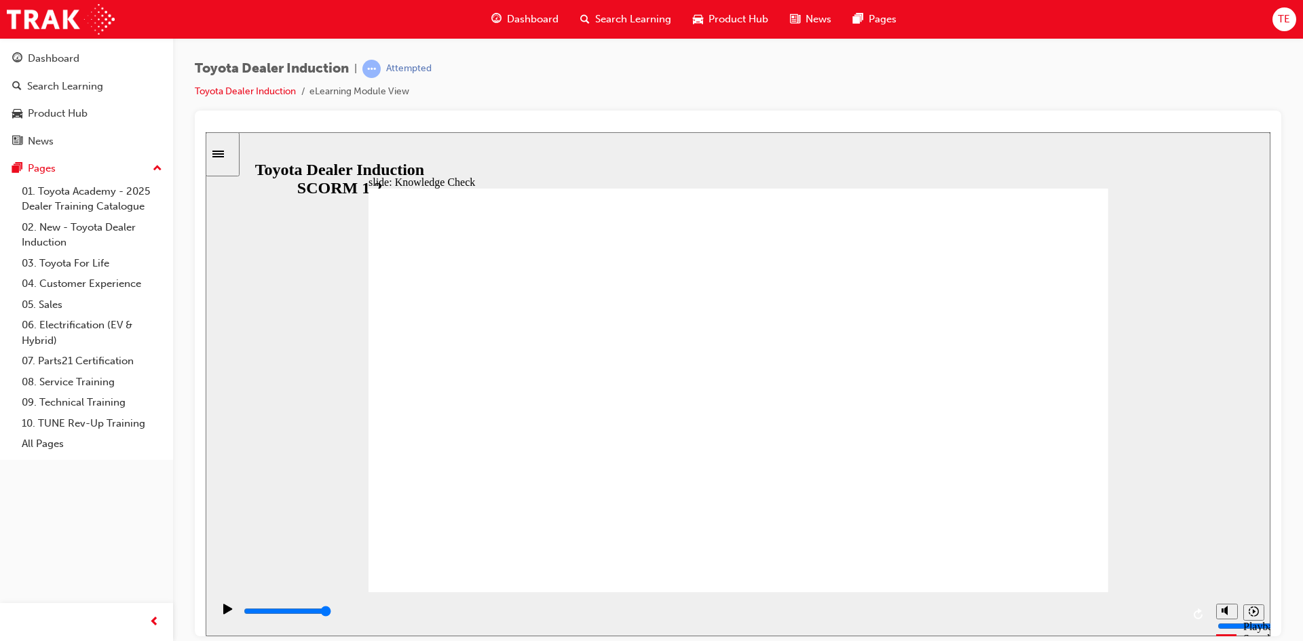
type input "fre"
type input "fr"
type input "f"
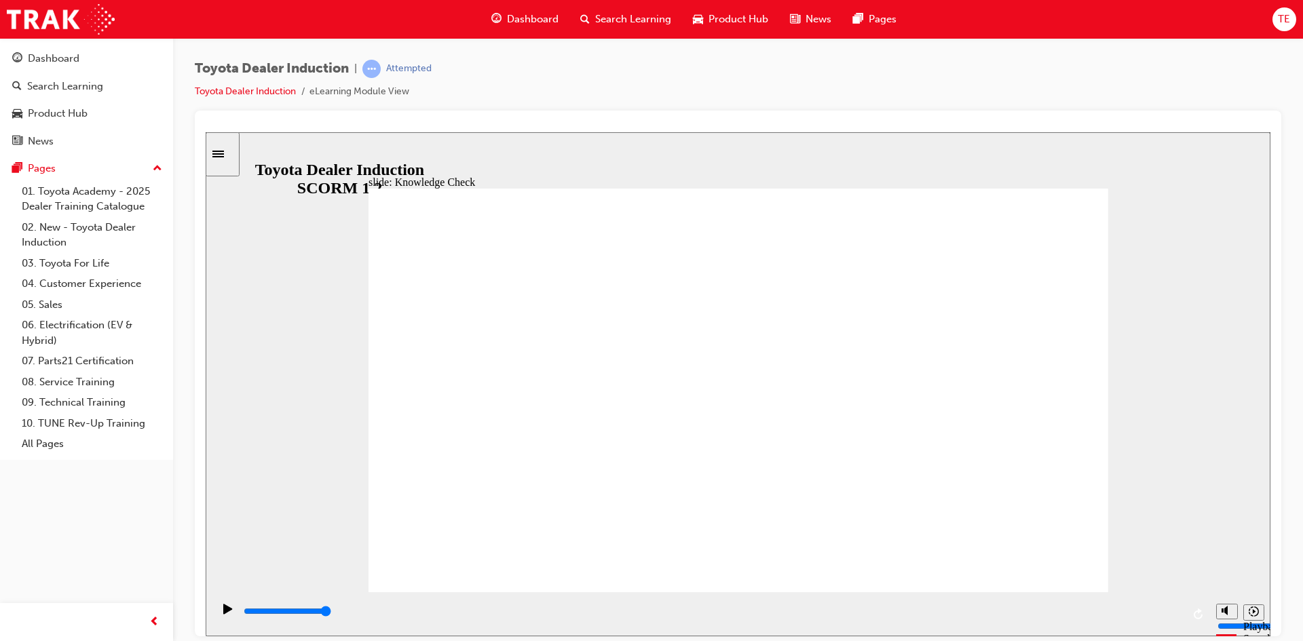
type input "f"
type input "h"
type input "ha"
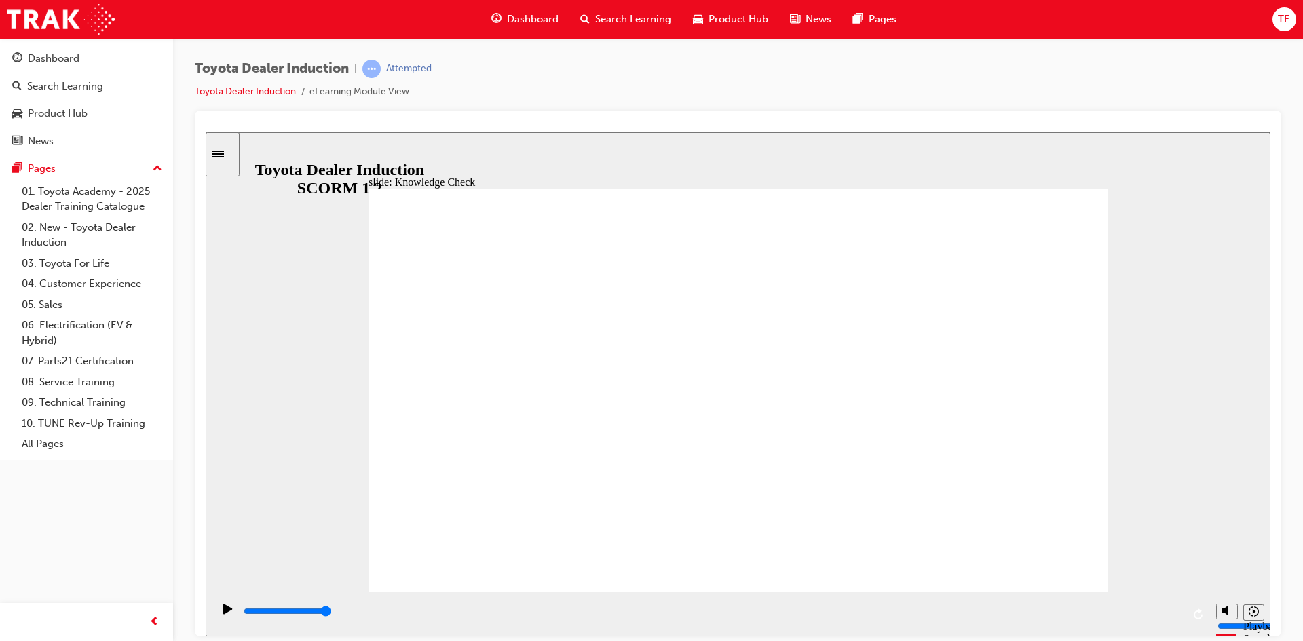
type input "hap"
type input "happ"
type input "happy"
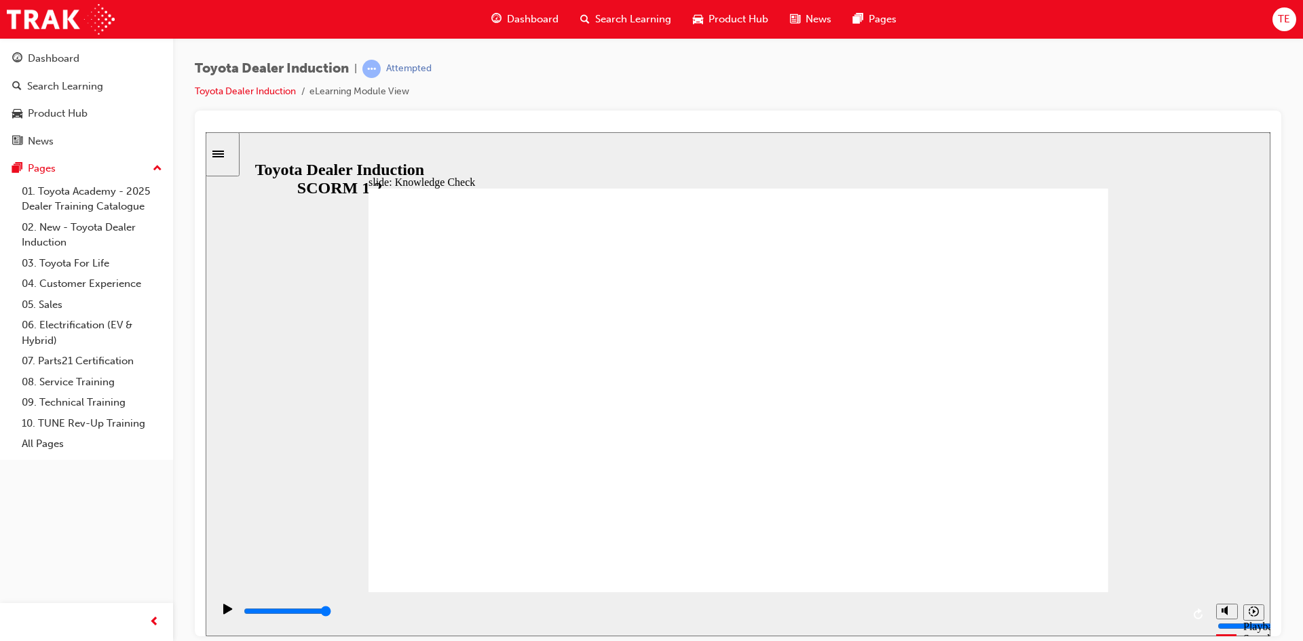
type input "happy"
type input "6500"
drag, startPoint x: 874, startPoint y: 394, endPoint x: 878, endPoint y: 412, distance: 18.8
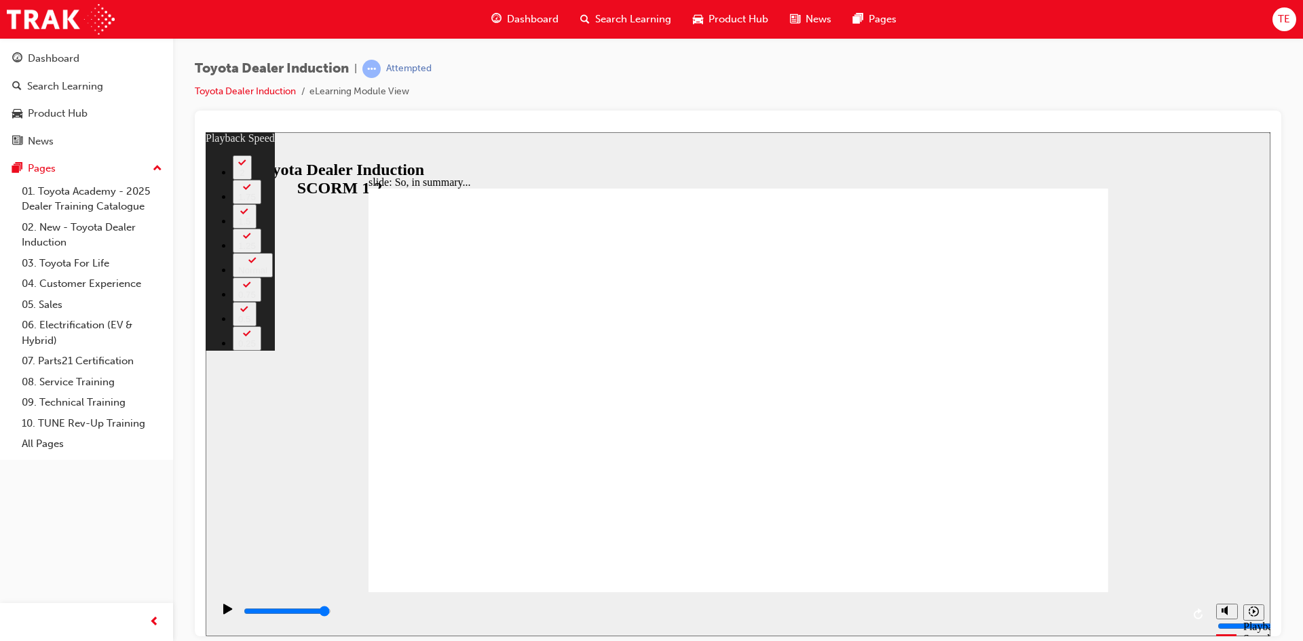
type input "128"
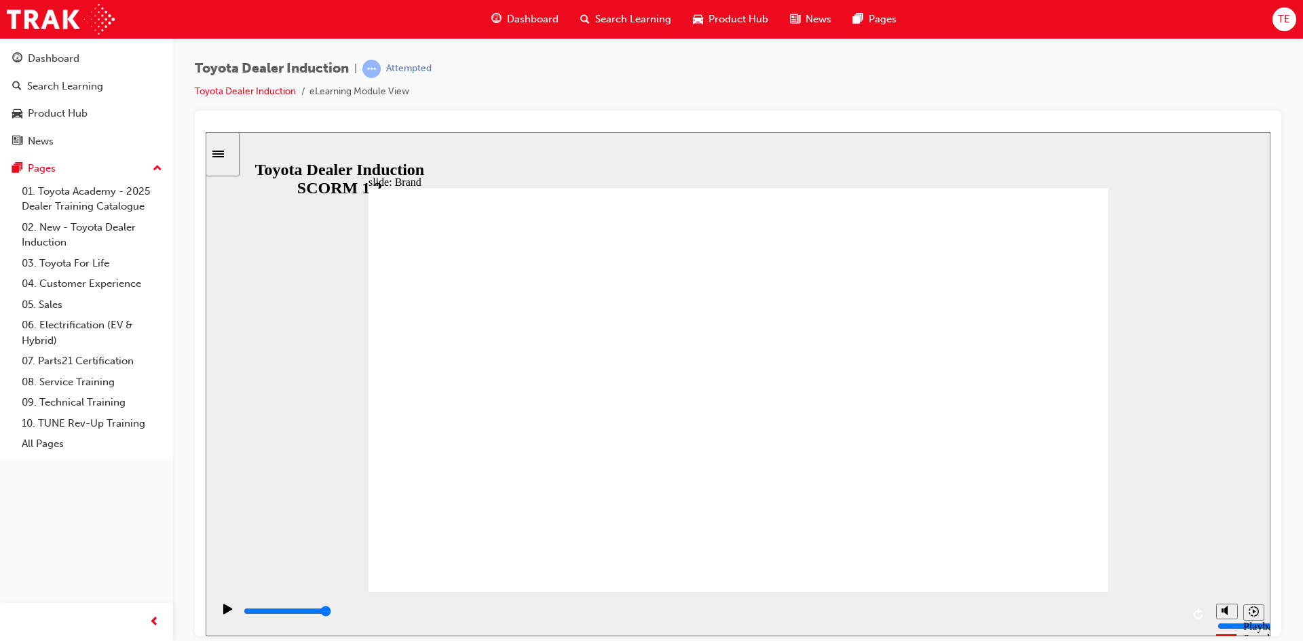
click at [1166, 618] on div "playback controls" at bounding box center [712, 611] width 940 height 15
click at [1172, 608] on div "playback controls" at bounding box center [712, 611] width 940 height 15
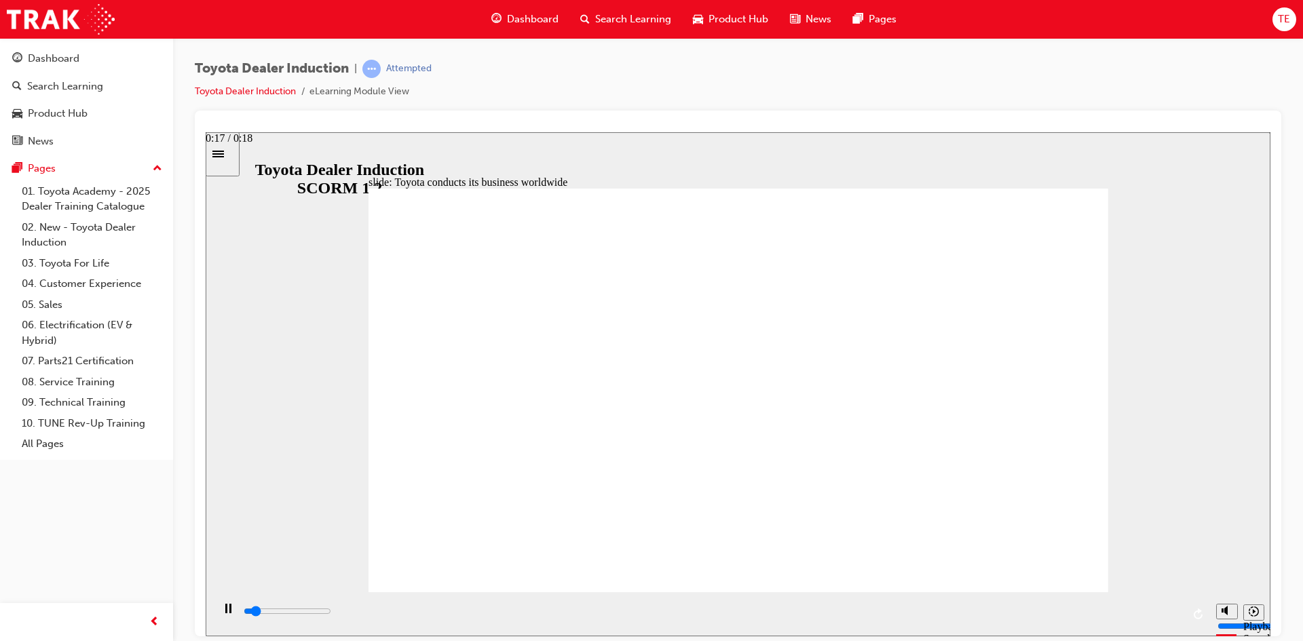
click at [1144, 616] on div "playback controls" at bounding box center [712, 611] width 940 height 15
click at [331, 614] on input "slide progress" at bounding box center [288, 610] width 88 height 11
type input "8400"
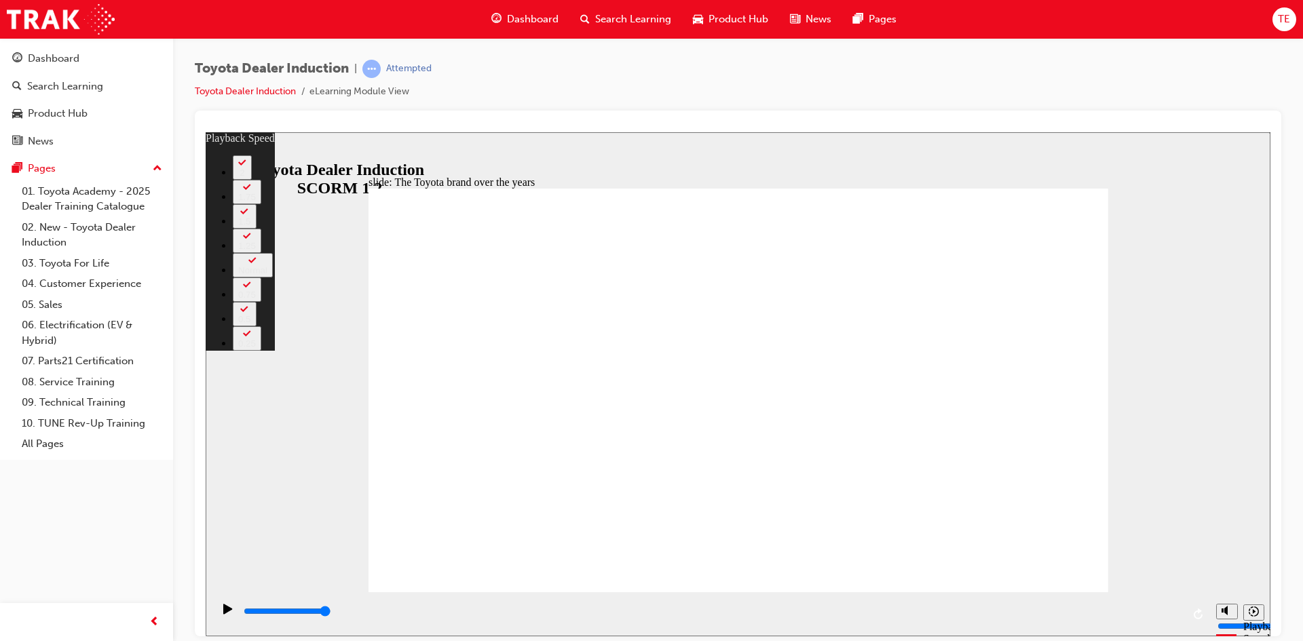
type input "165"
click at [1256, 616] on icon "Playback speed" at bounding box center [1254, 611] width 10 height 10
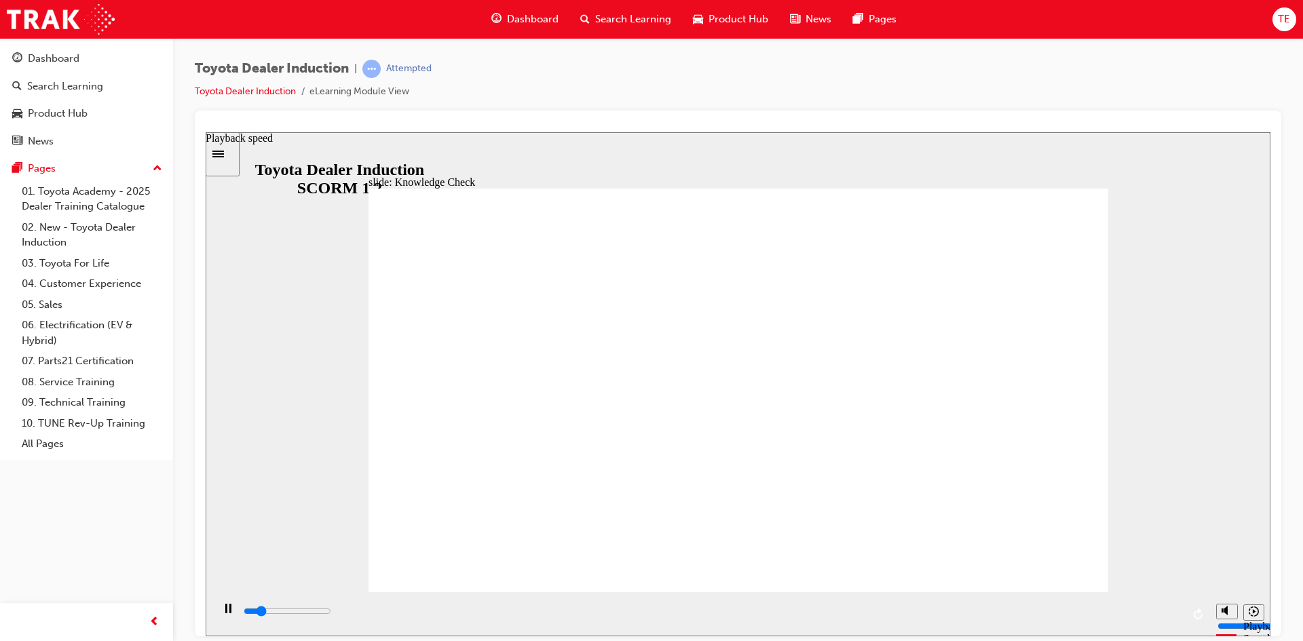
click at [1262, 605] on button "Playback speed" at bounding box center [1253, 612] width 21 height 16
type input "5000"
drag, startPoint x: 274, startPoint y: 502, endPoint x: 316, endPoint y: 492, distance: 43.8
click at [312, 493] on div "slide: Knowledge Check Rectangle 1 BACK BACK SUBMIT SUBMIT Knowledge Check Whic…" at bounding box center [738, 384] width 1065 height 504
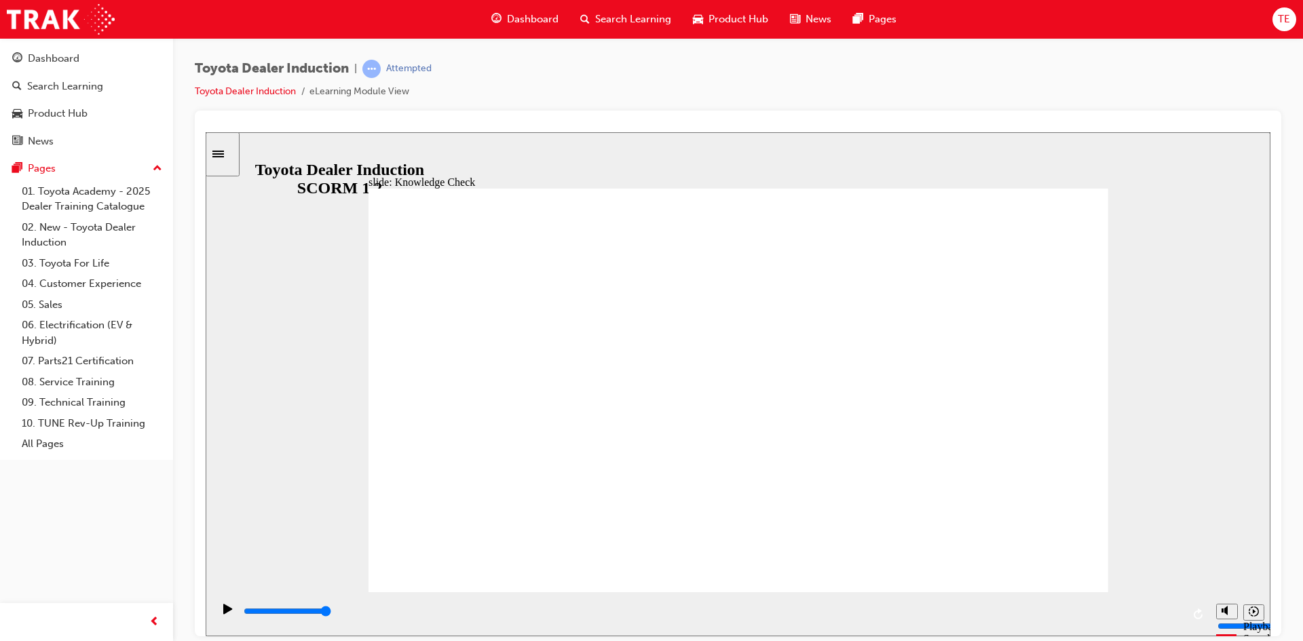
radio input "true"
click at [1167, 617] on div "playback controls" at bounding box center [712, 611] width 940 height 15
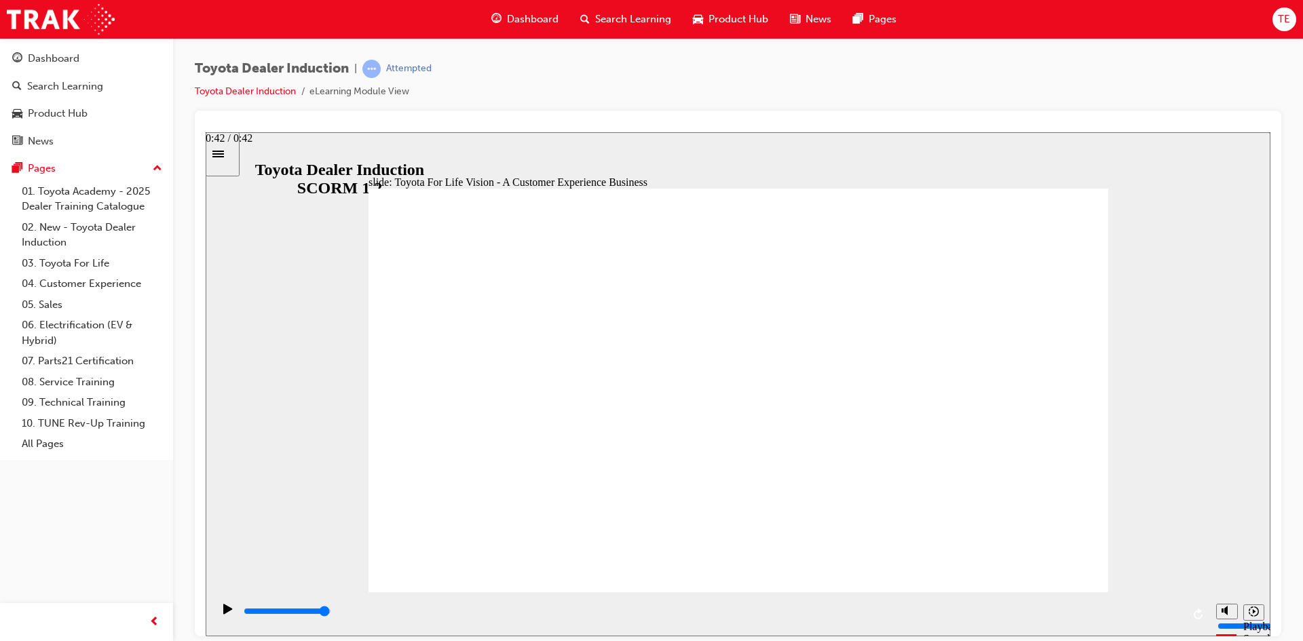
click at [1168, 619] on div "playback controls" at bounding box center [712, 611] width 940 height 15
click at [331, 612] on input "slide progress" at bounding box center [288, 610] width 88 height 11
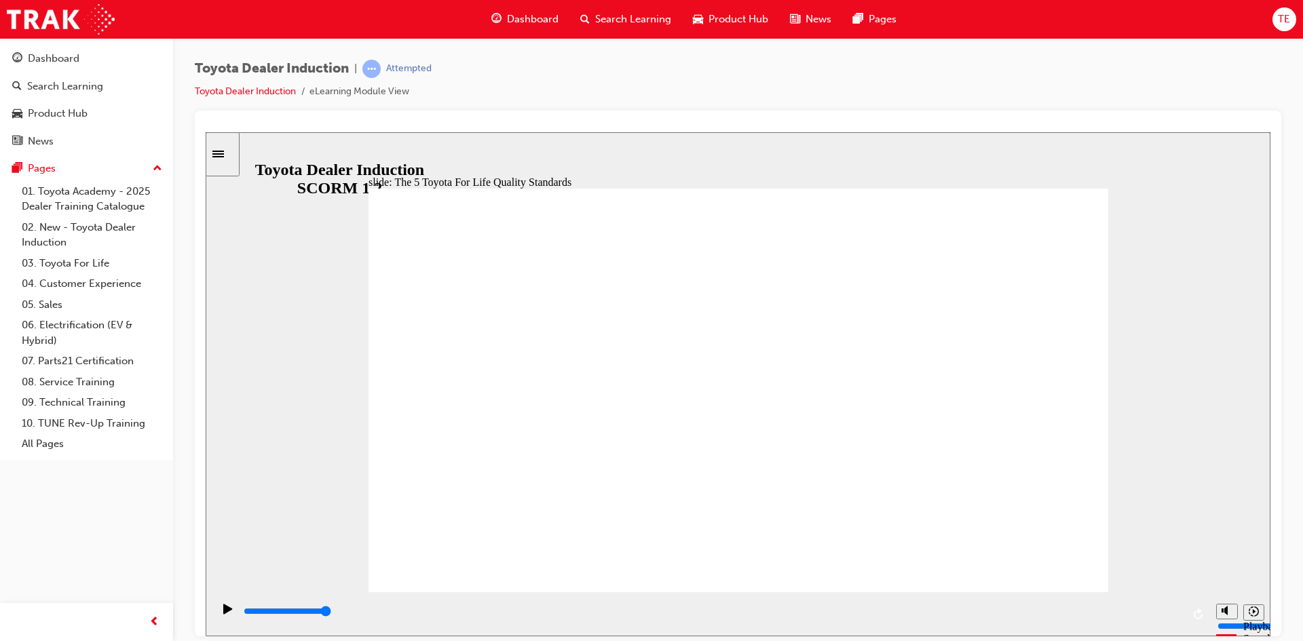
click at [1147, 605] on div "playback controls" at bounding box center [712, 614] width 940 height 20
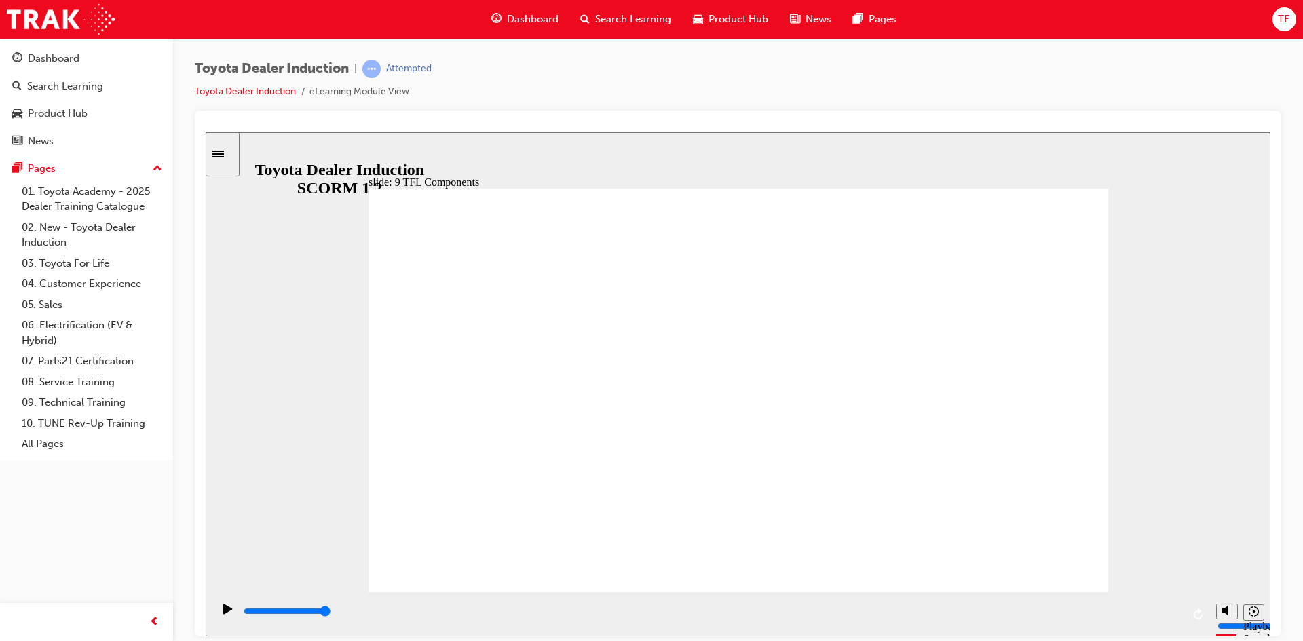
drag, startPoint x: 1057, startPoint y: 388, endPoint x: 1062, endPoint y: 415, distance: 27.6
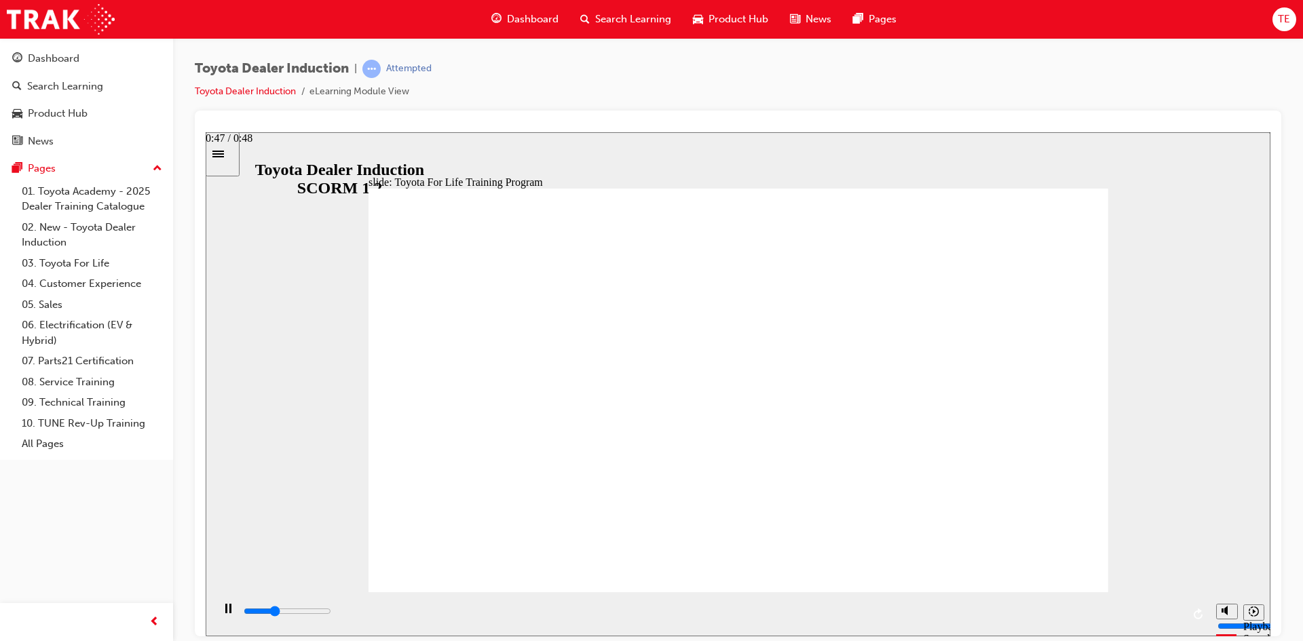
click at [1169, 614] on div "playback controls" at bounding box center [712, 614] width 940 height 20
click at [1175, 609] on div "playback controls" at bounding box center [712, 611] width 940 height 15
click at [1171, 616] on div "playback controls" at bounding box center [712, 611] width 940 height 15
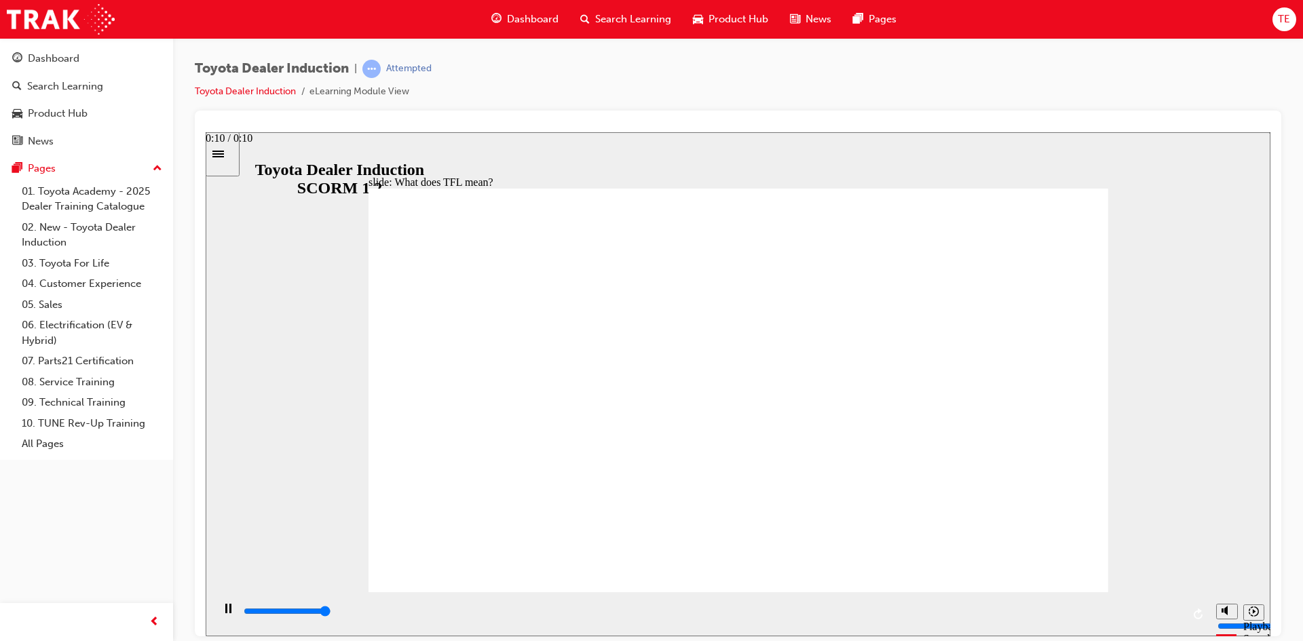
type input "10800"
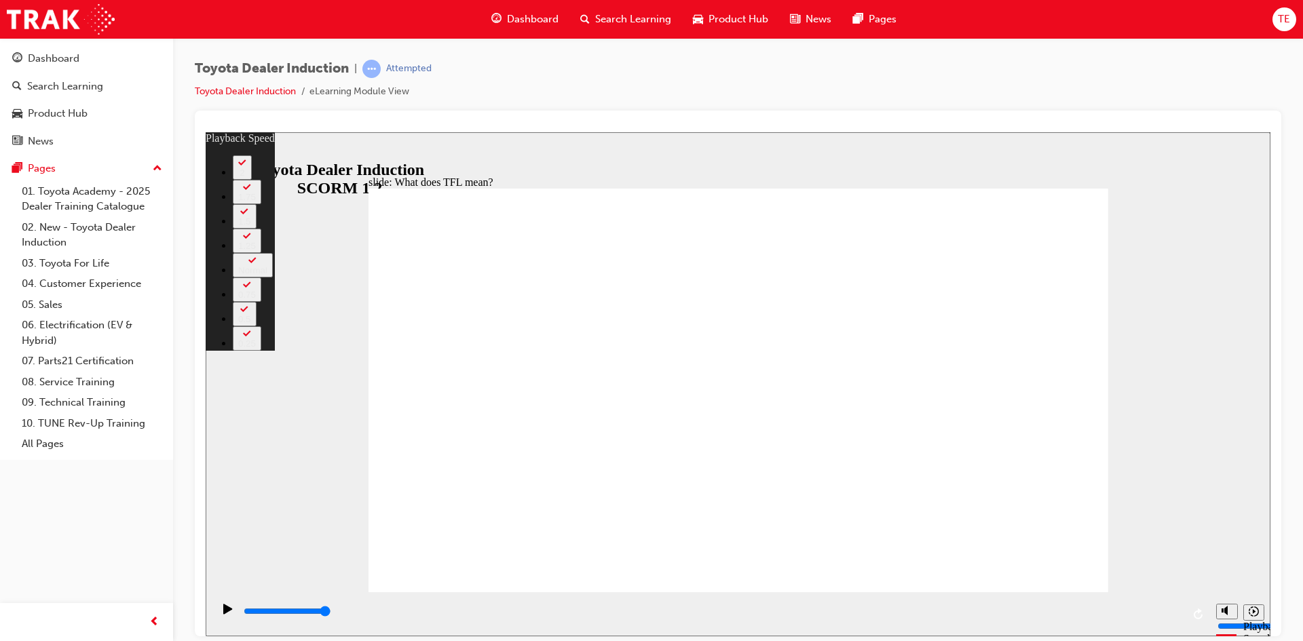
type input "139"
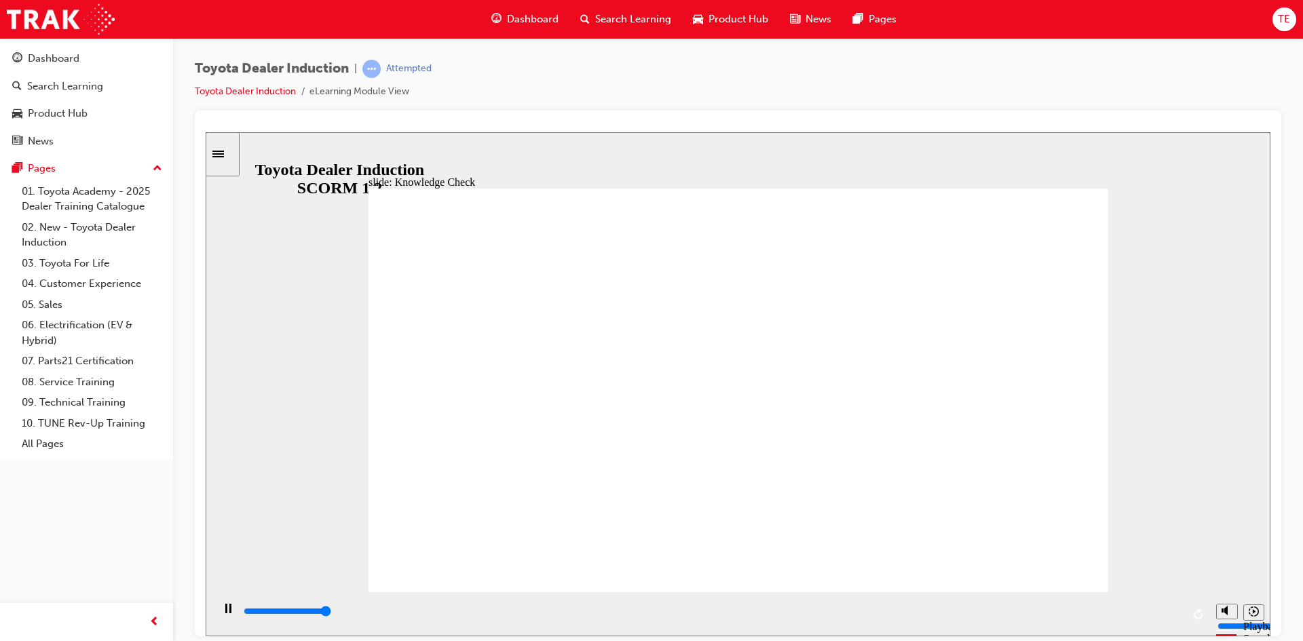
type input "5000"
radio input "true"
click at [1260, 612] on button "Playback speed" at bounding box center [1253, 612] width 21 height 16
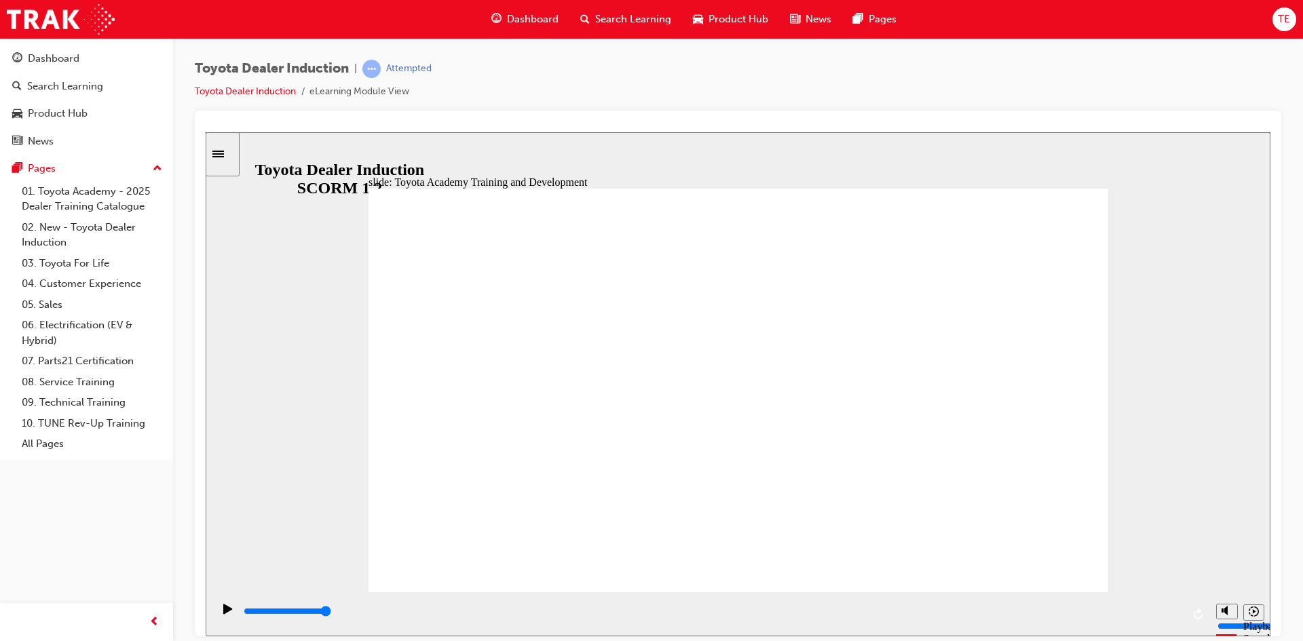
click at [331, 614] on input "slide progress" at bounding box center [288, 610] width 88 height 11
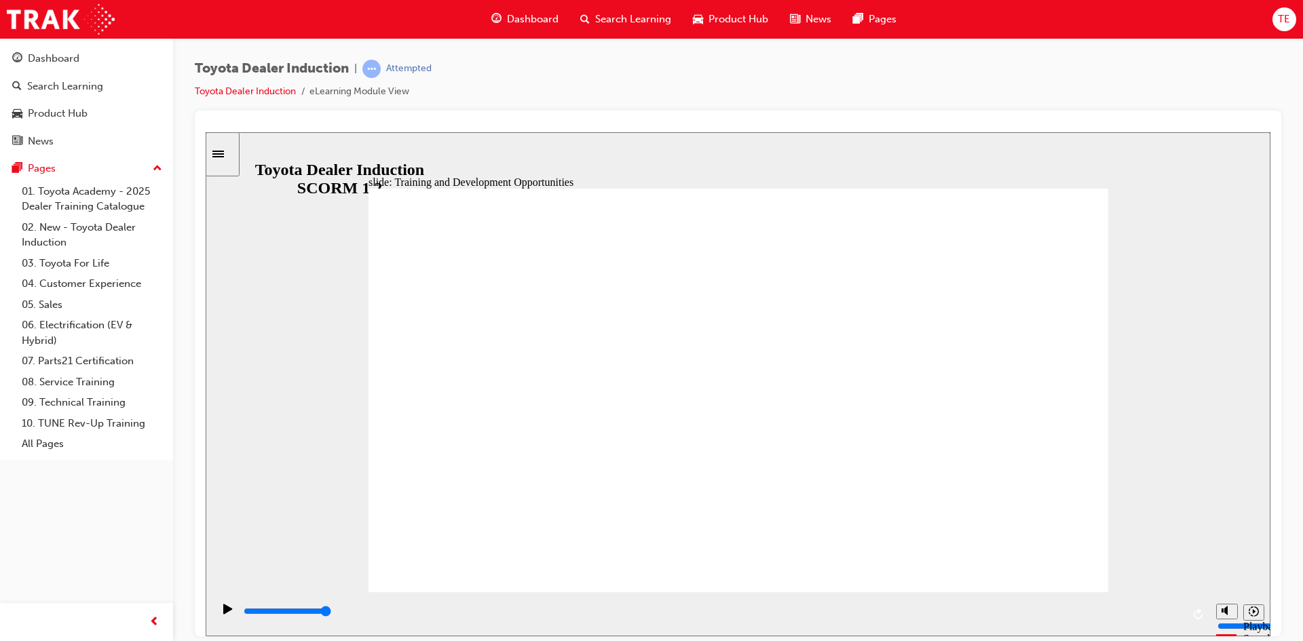
click at [1157, 610] on div "playback controls" at bounding box center [712, 611] width 940 height 15
click at [331, 613] on input "slide progress" at bounding box center [288, 610] width 88 height 11
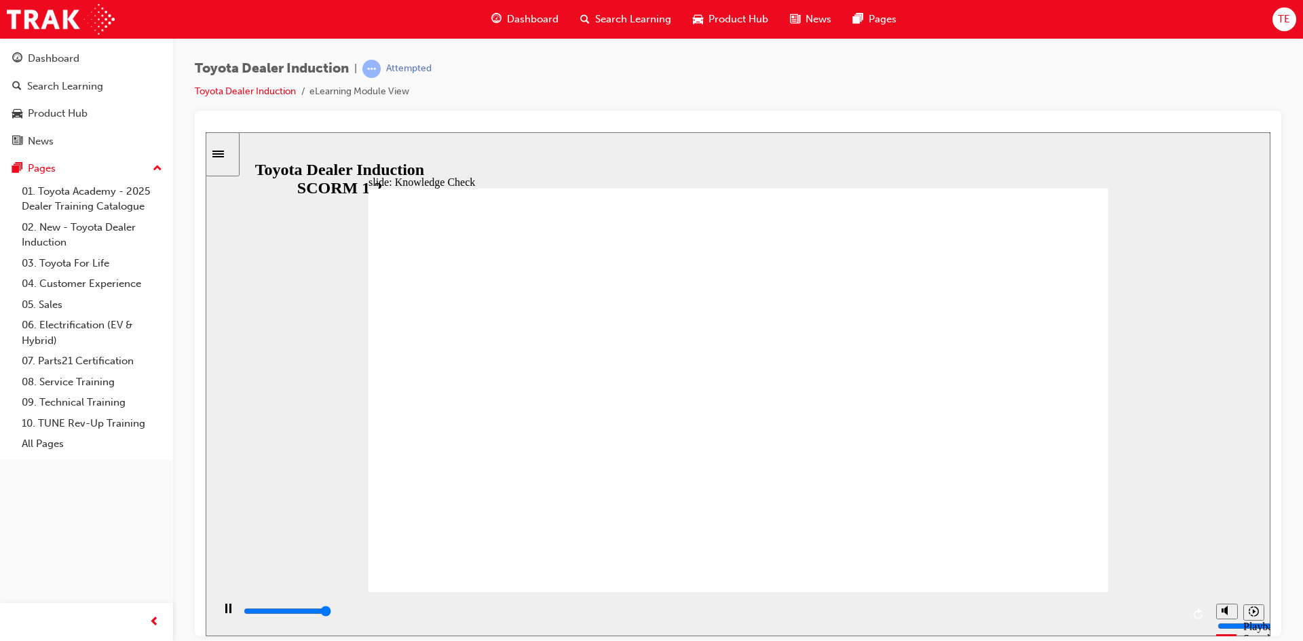
type input "5000"
radio input "true"
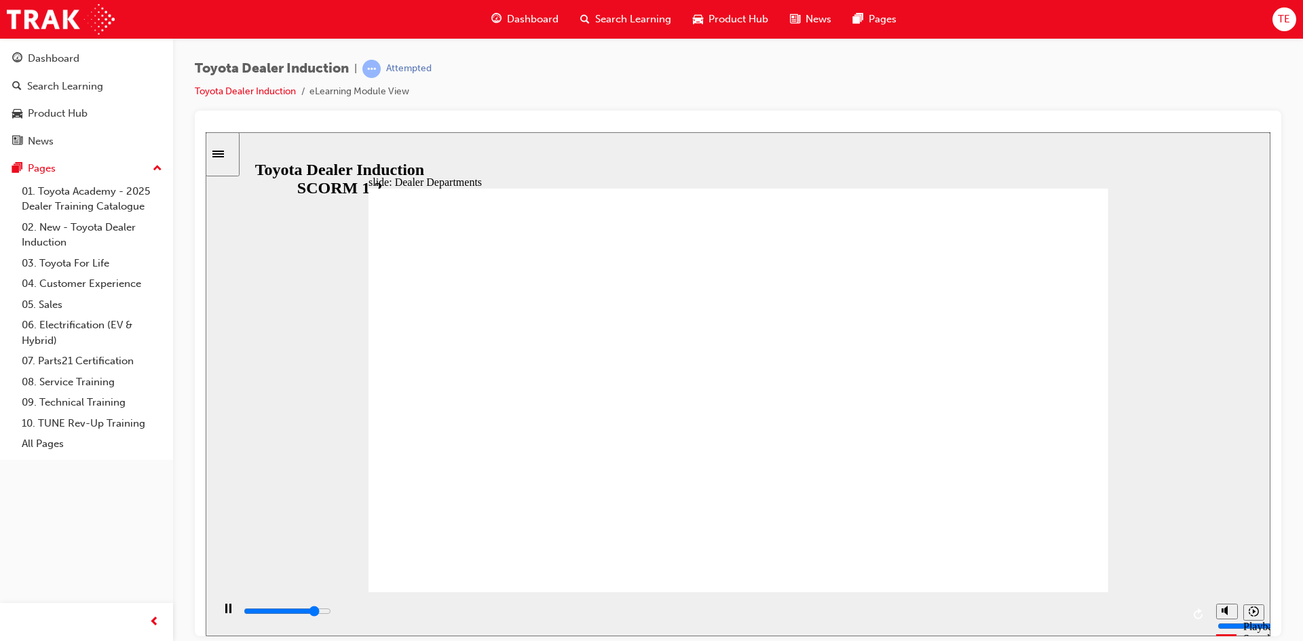
type input "3800"
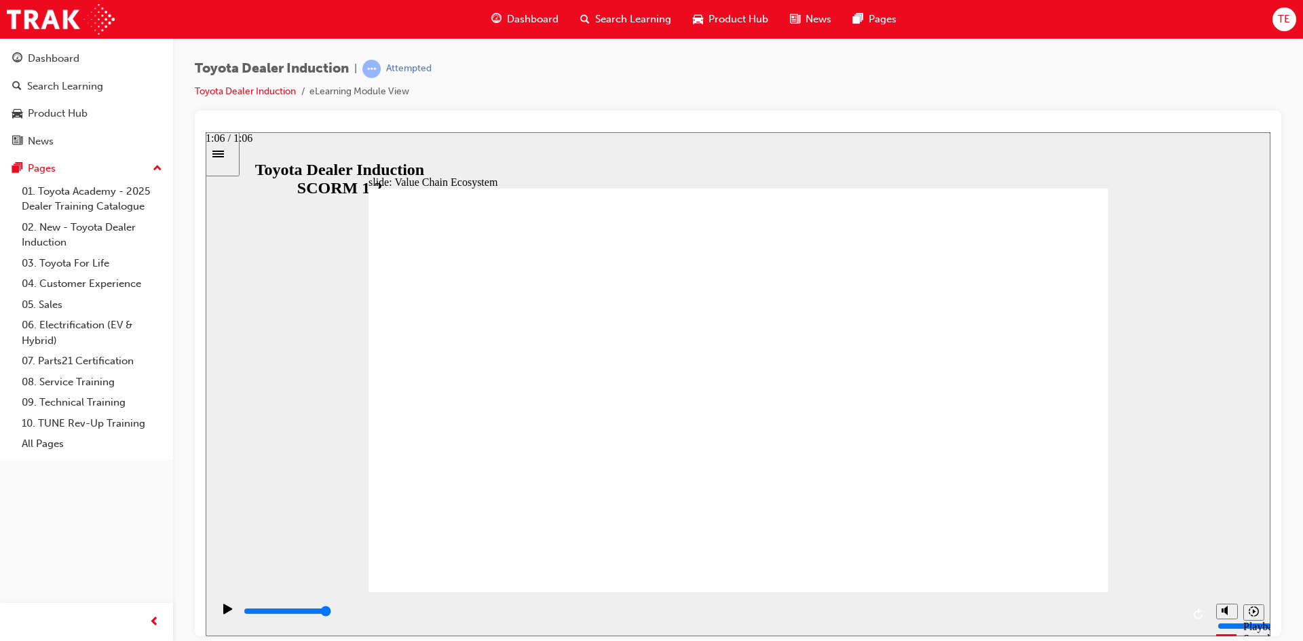
click at [1182, 609] on div "playback controls" at bounding box center [712, 611] width 940 height 15
click at [67, 441] on link "All Pages" at bounding box center [91, 444] width 151 height 21
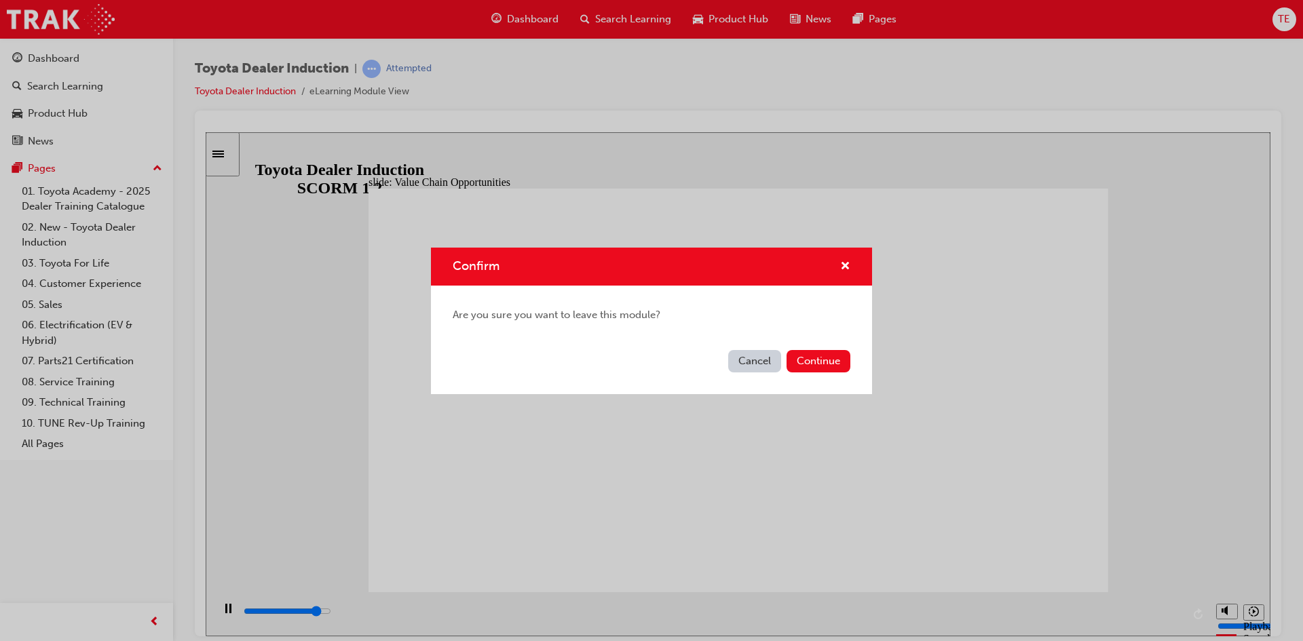
click at [740, 367] on button "Cancel" at bounding box center [754, 361] width 53 height 22
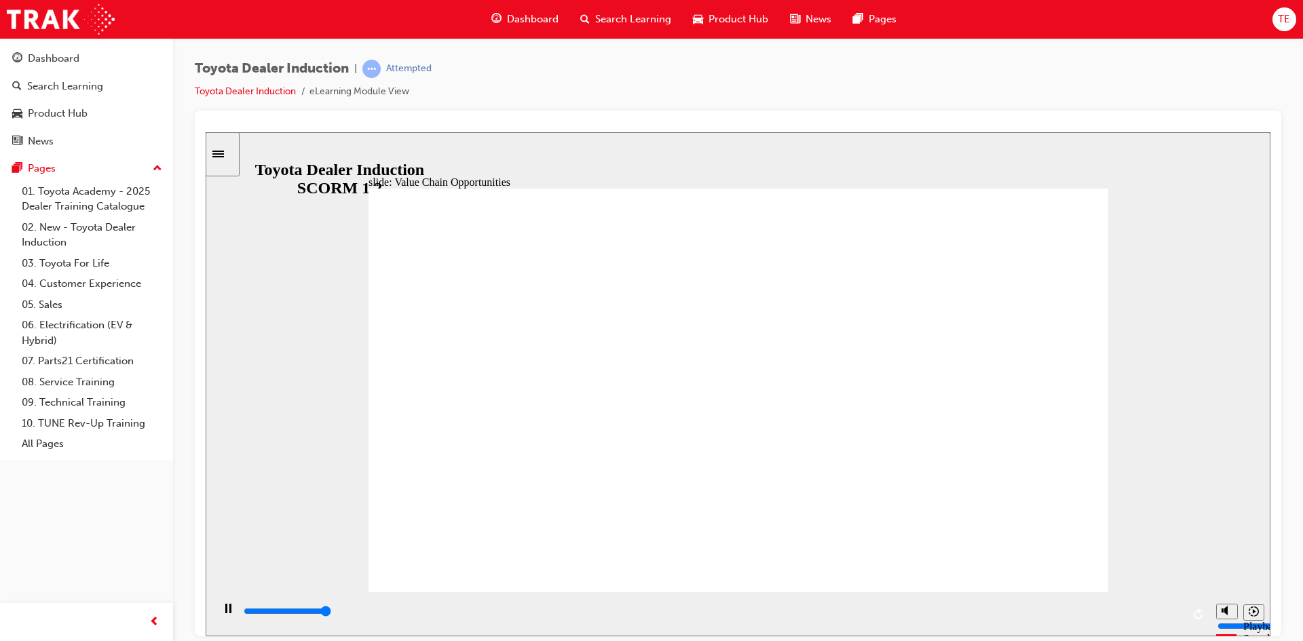
type input "11300"
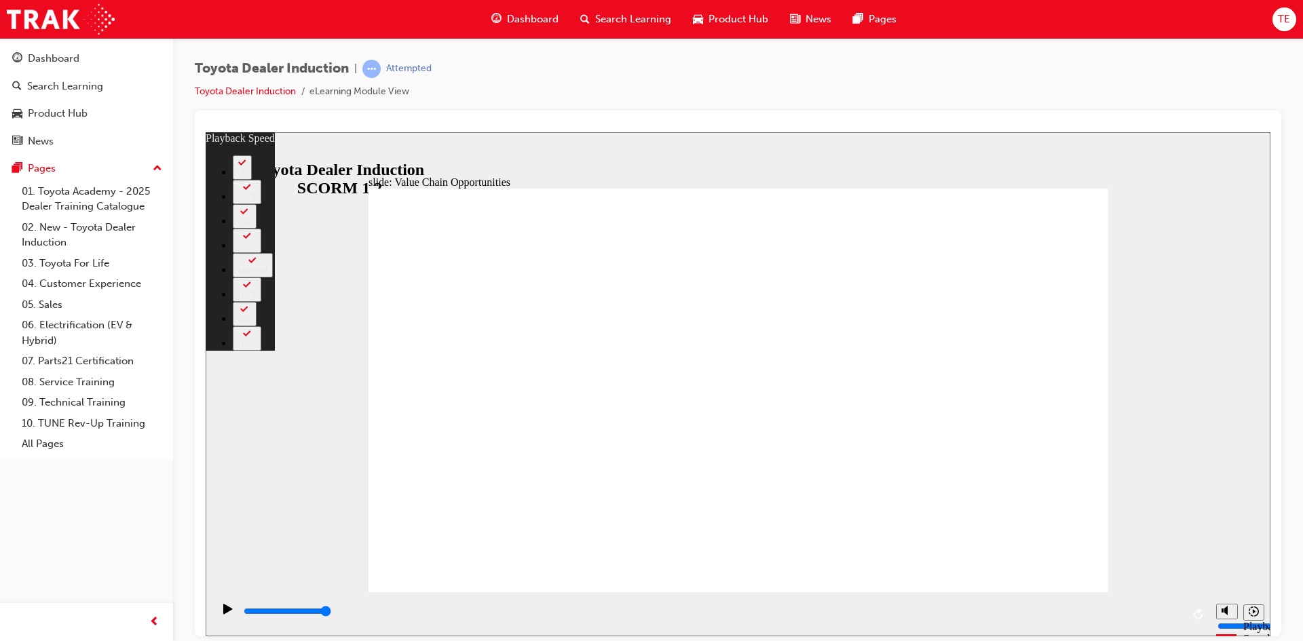
type input "64"
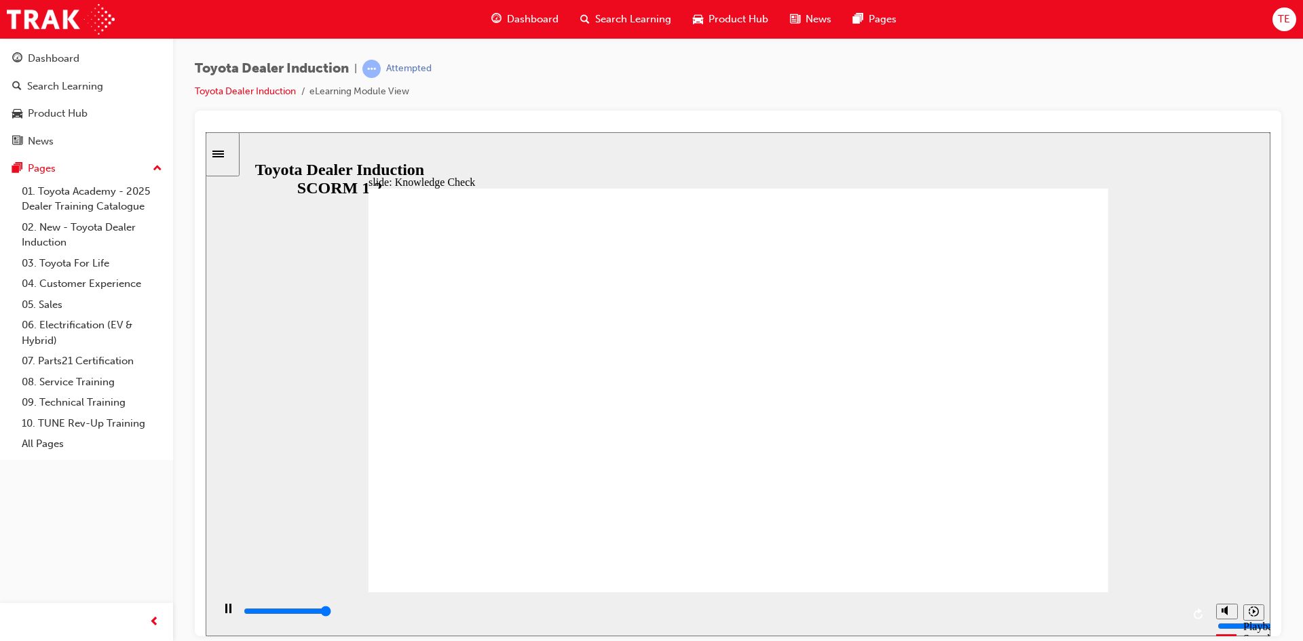
type input "5000"
radio input "true"
type input "5000"
radio input "true"
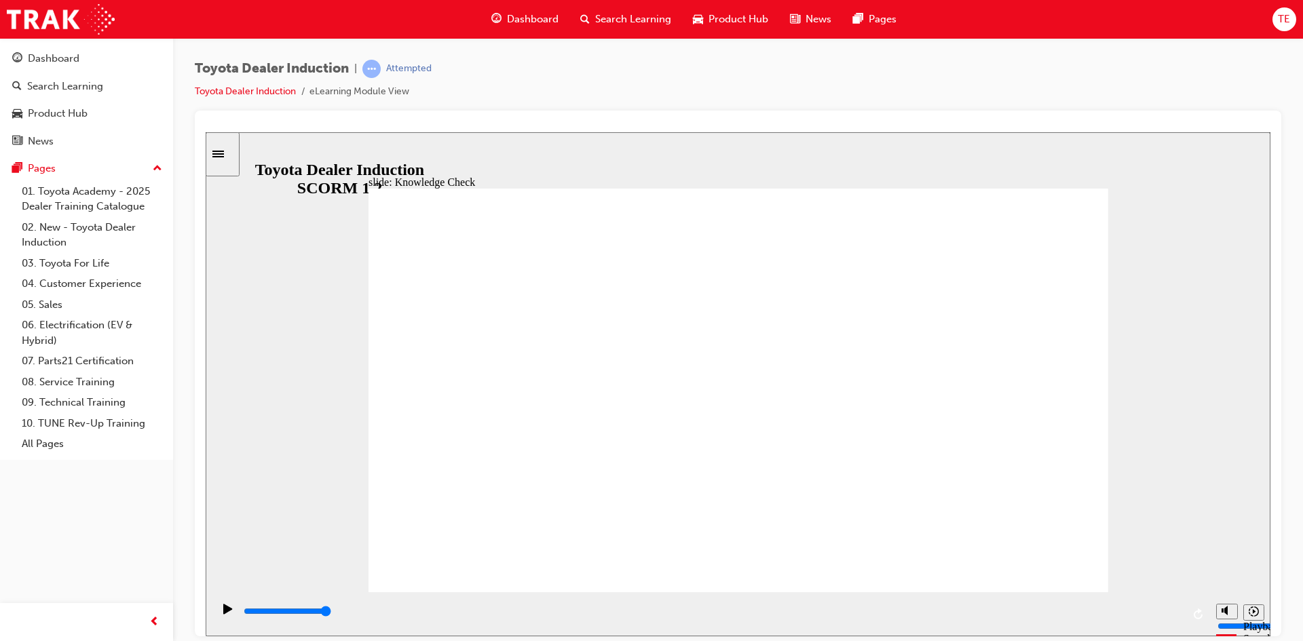
click at [1167, 609] on div "playback controls" at bounding box center [712, 611] width 940 height 15
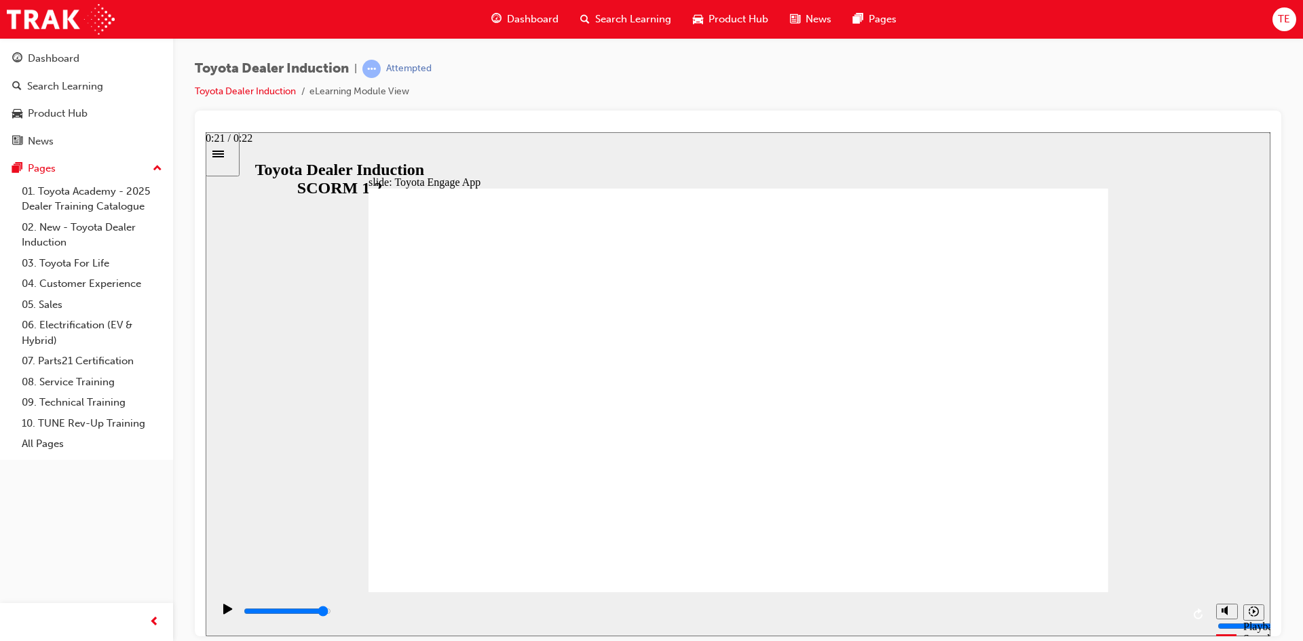
click at [1148, 605] on div "playback controls" at bounding box center [712, 614] width 940 height 20
click at [1152, 619] on div "playback controls" at bounding box center [712, 611] width 940 height 15
click at [1165, 609] on div "playback controls" at bounding box center [712, 611] width 940 height 15
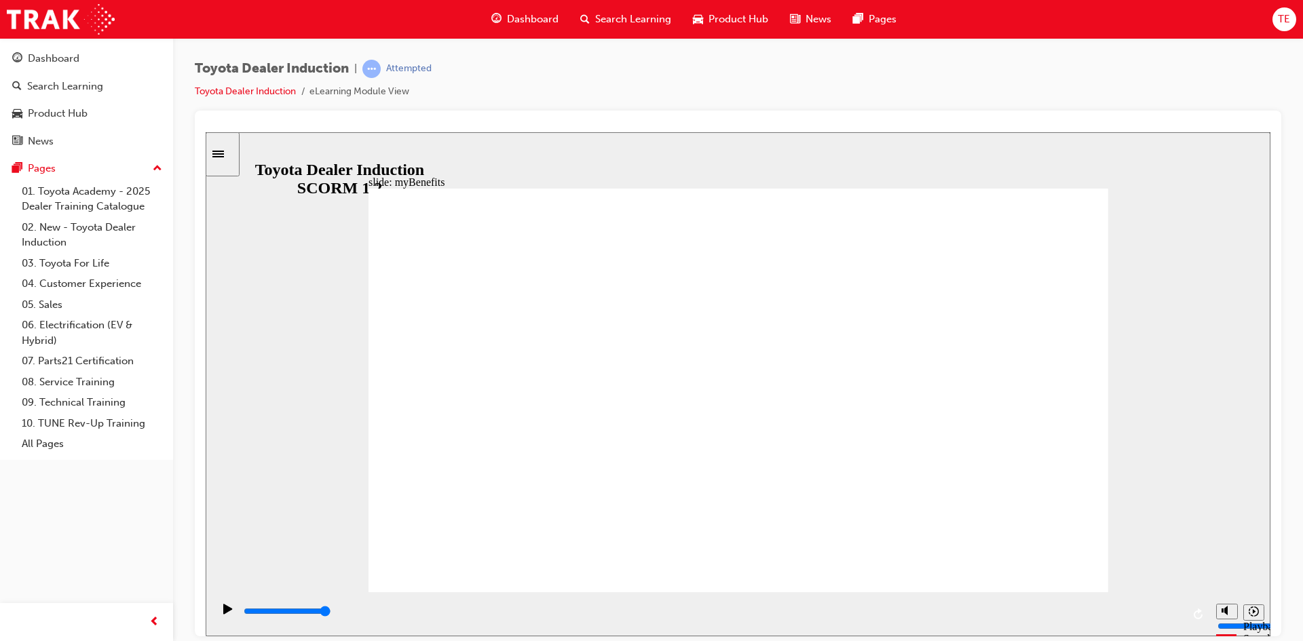
type input "5000"
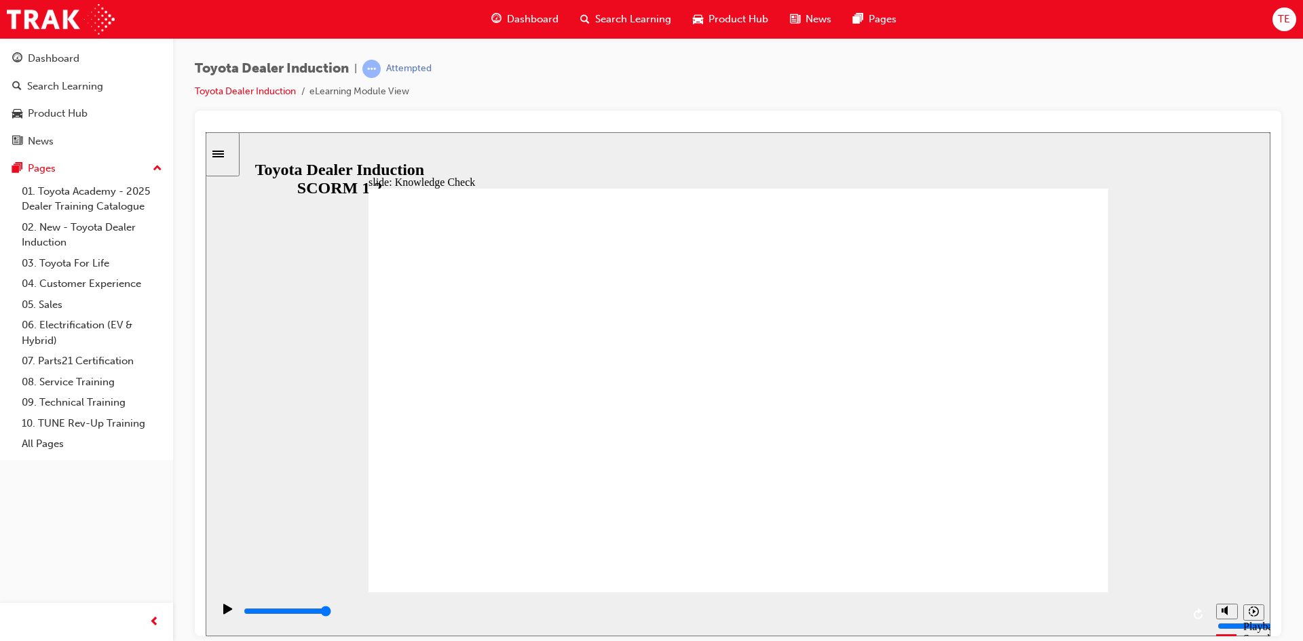
type input "e"
type input "en"
type input "eng"
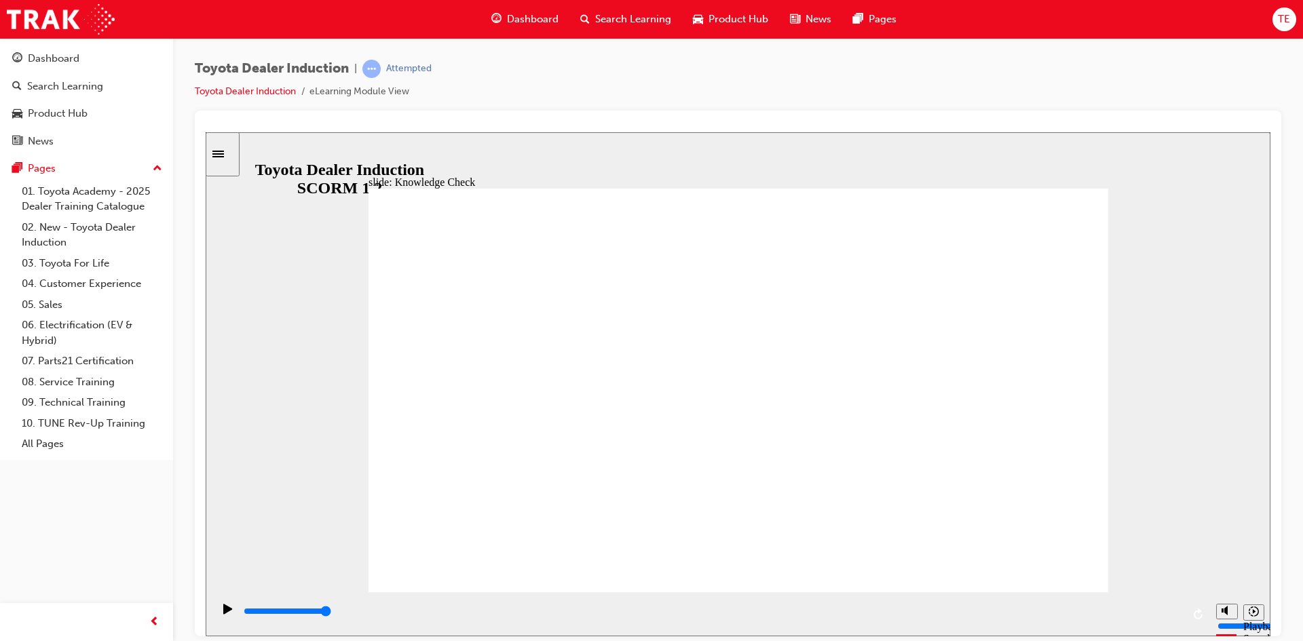
type input "eng"
type input "enga"
type input "engag"
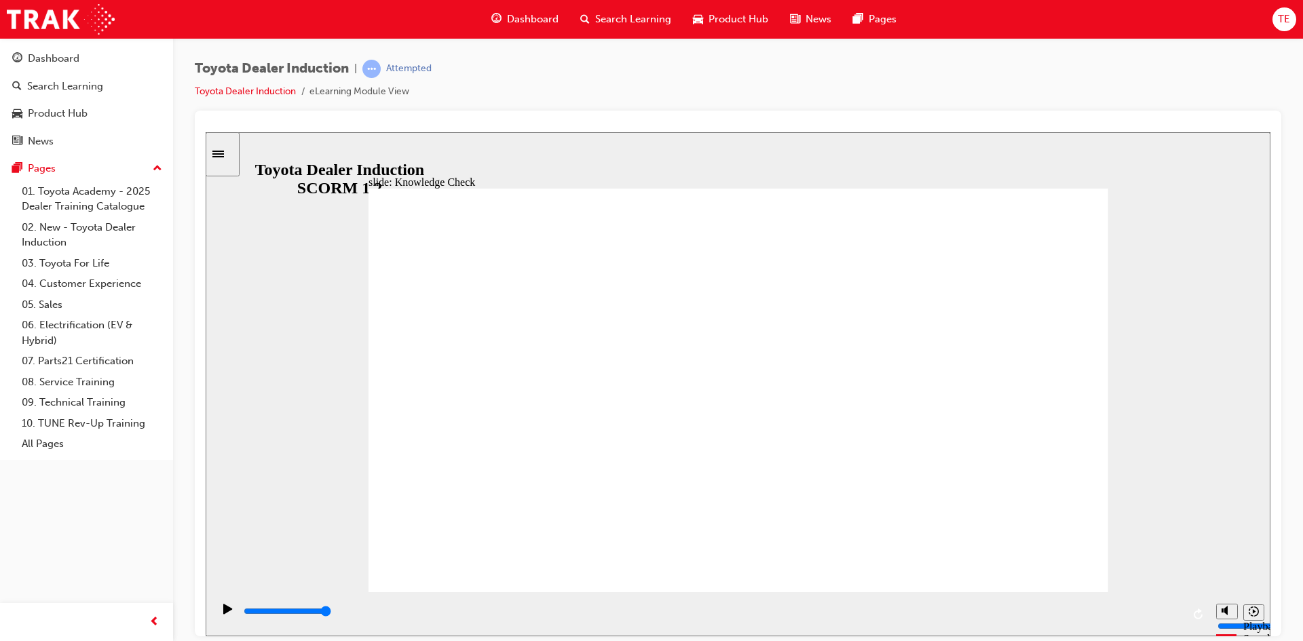
type input "engage"
type input "engage a"
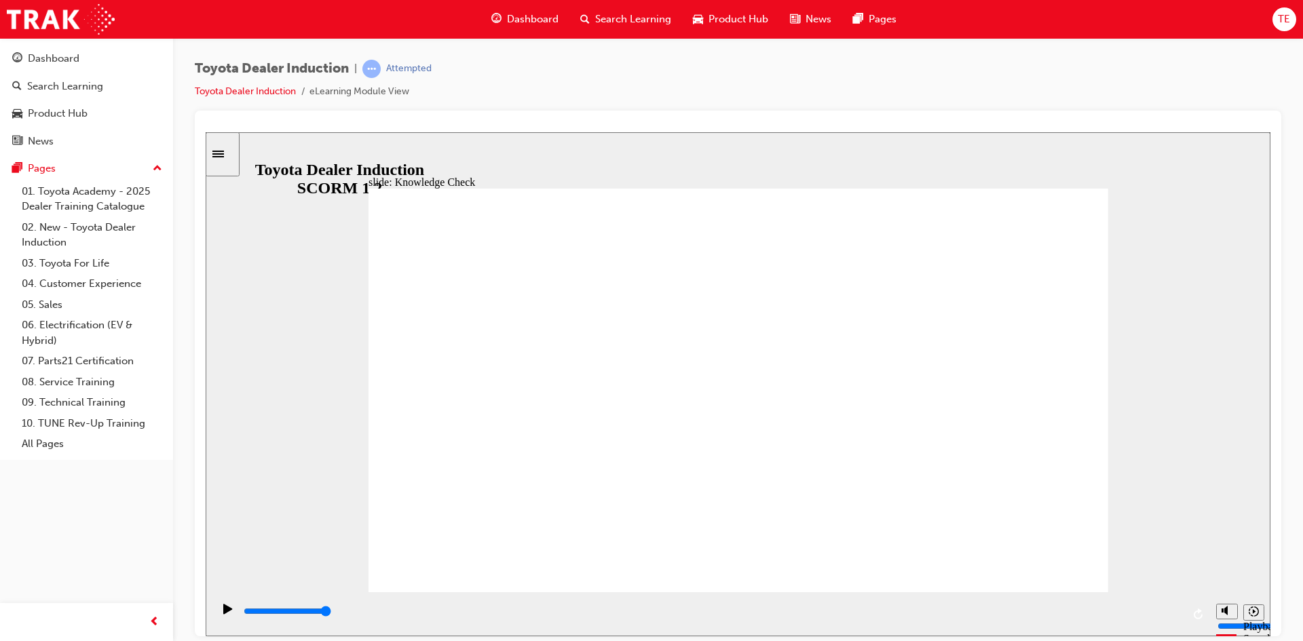
type input "engage a"
type input "engage ap"
type input "engage app"
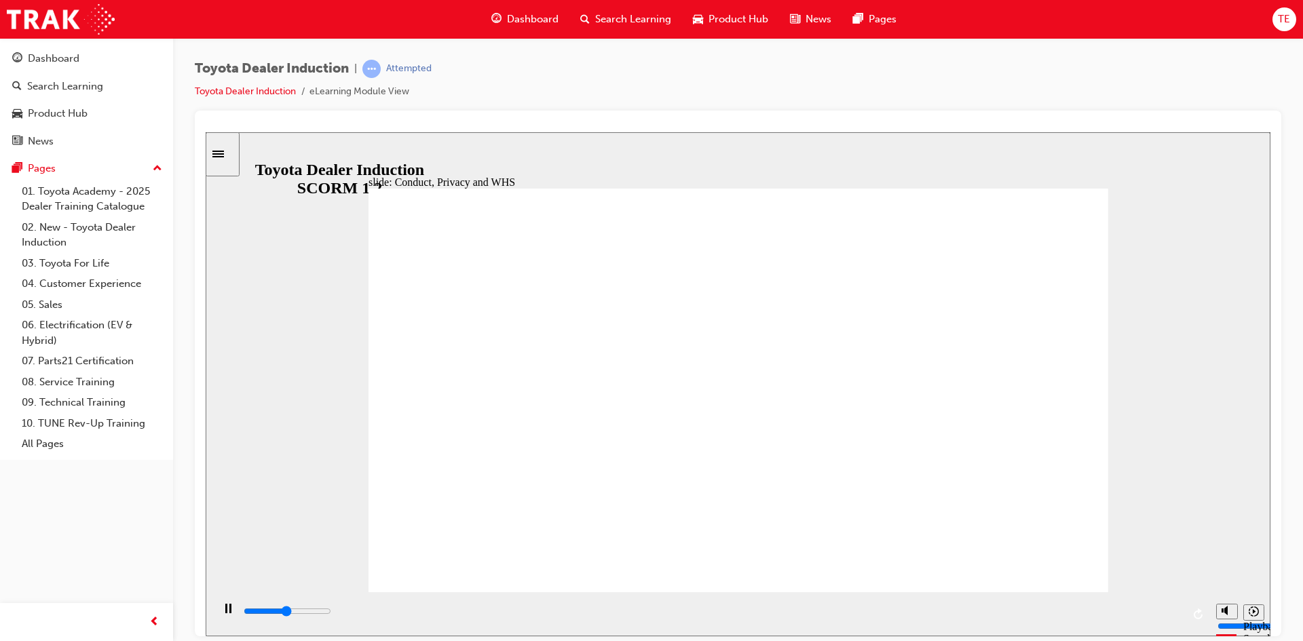
click at [331, 614] on input "slide progress" at bounding box center [288, 610] width 88 height 11
click at [1228, 564] on icon "Mute (Ctrl+Alt+M)" at bounding box center [1227, 560] width 11 height 10
type input "2500"
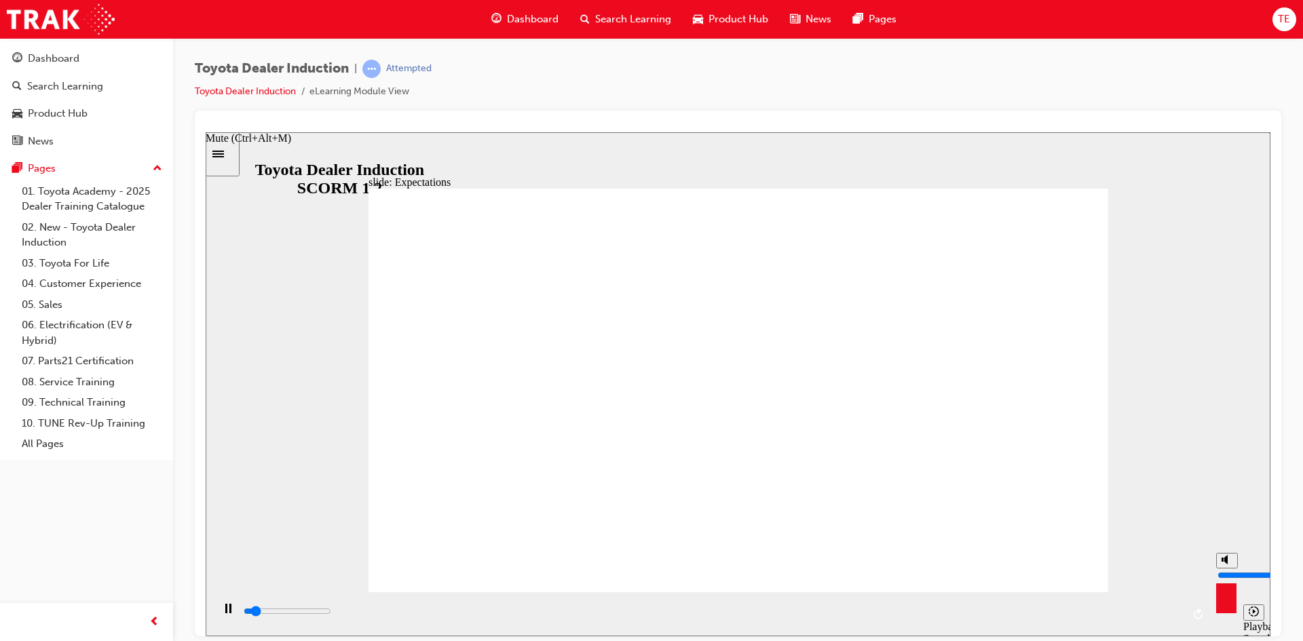
type input "0"
click at [1170, 605] on div "playback controls" at bounding box center [712, 614] width 940 height 20
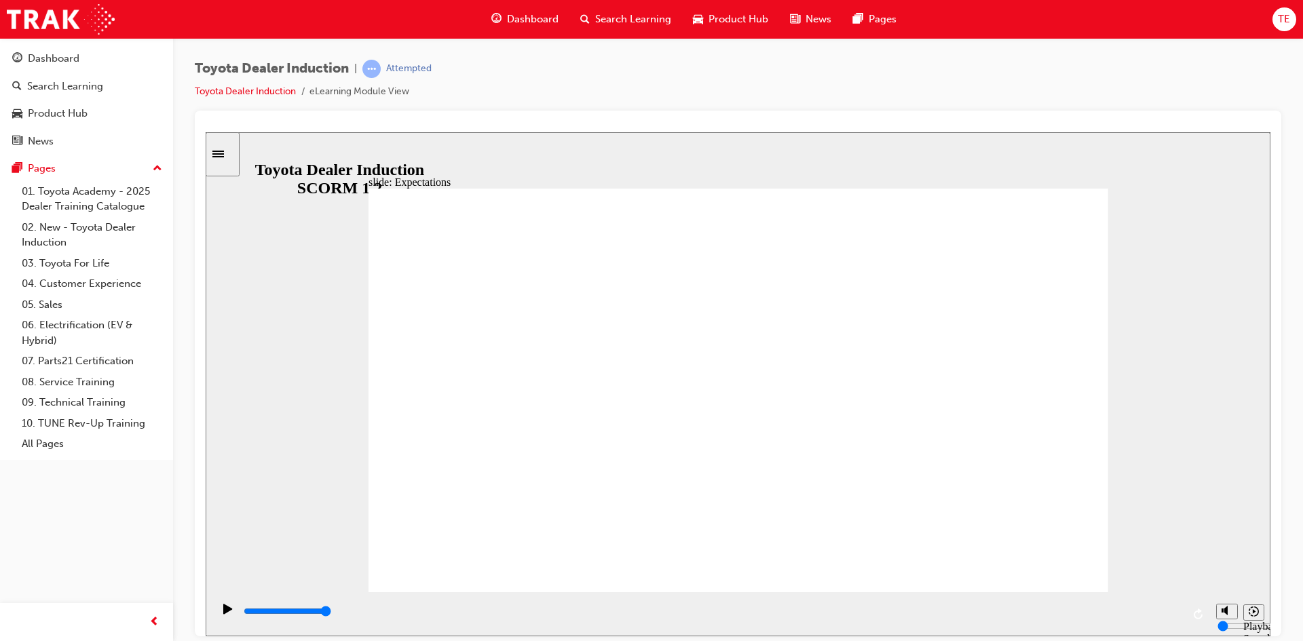
click at [1175, 619] on div "playback controls" at bounding box center [712, 611] width 940 height 15
type input "8400"
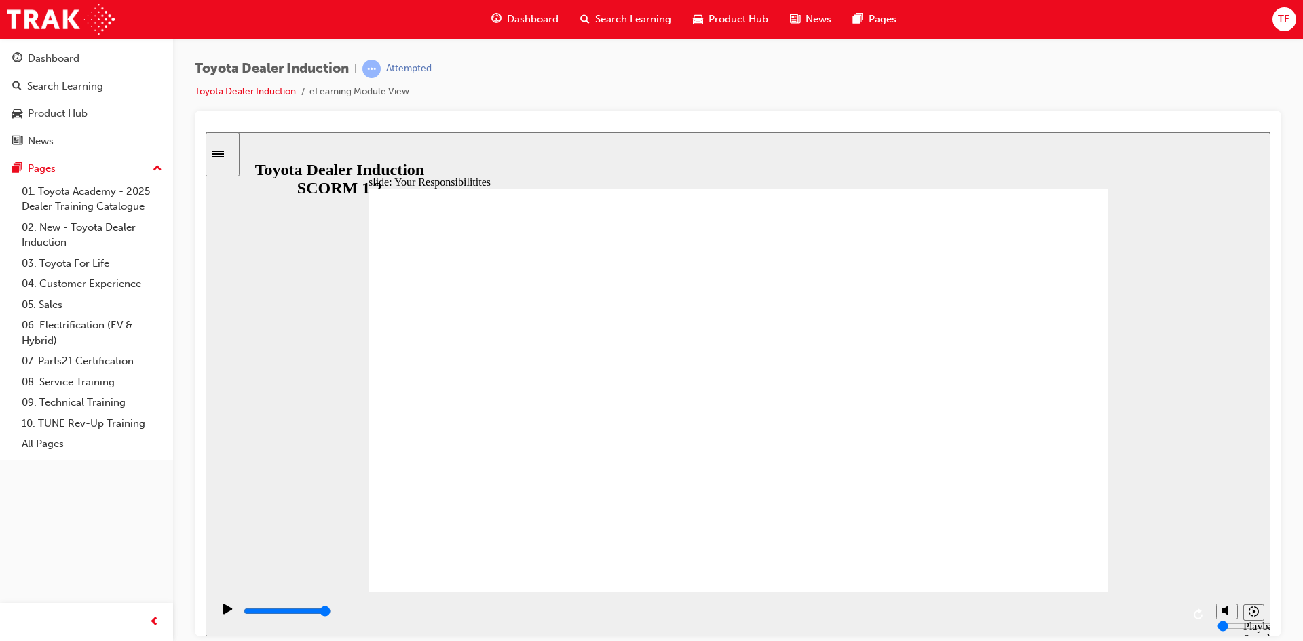
checkbox input "true"
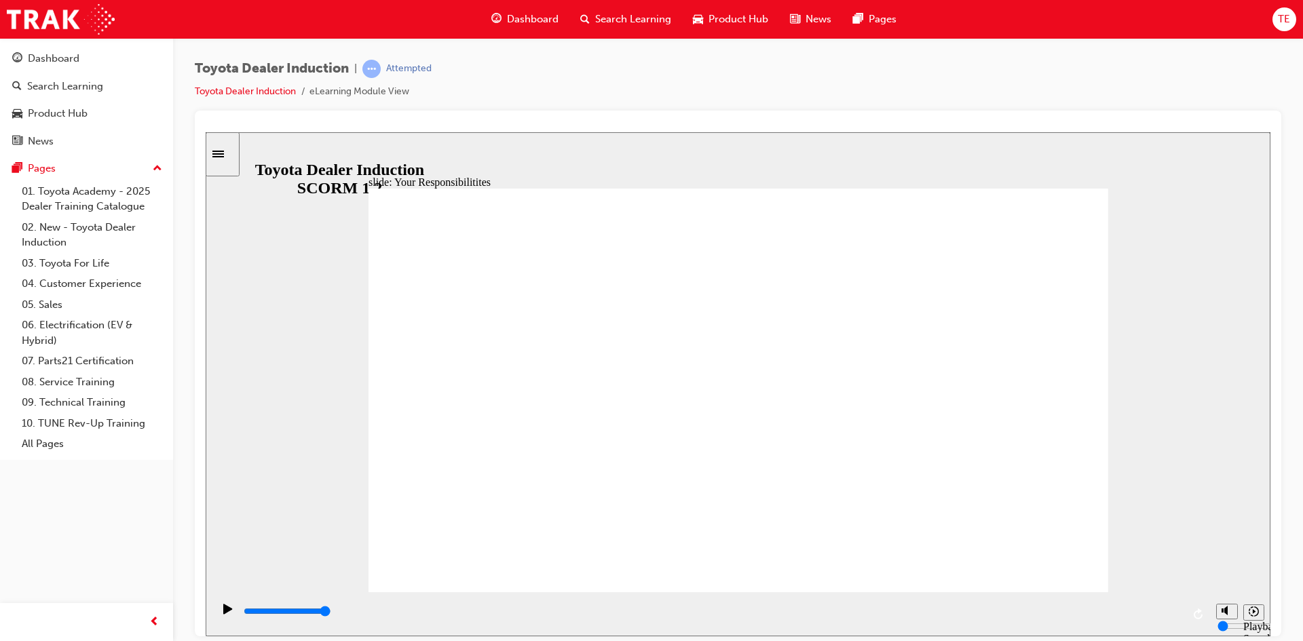
checkbox input "false"
checkbox input "true"
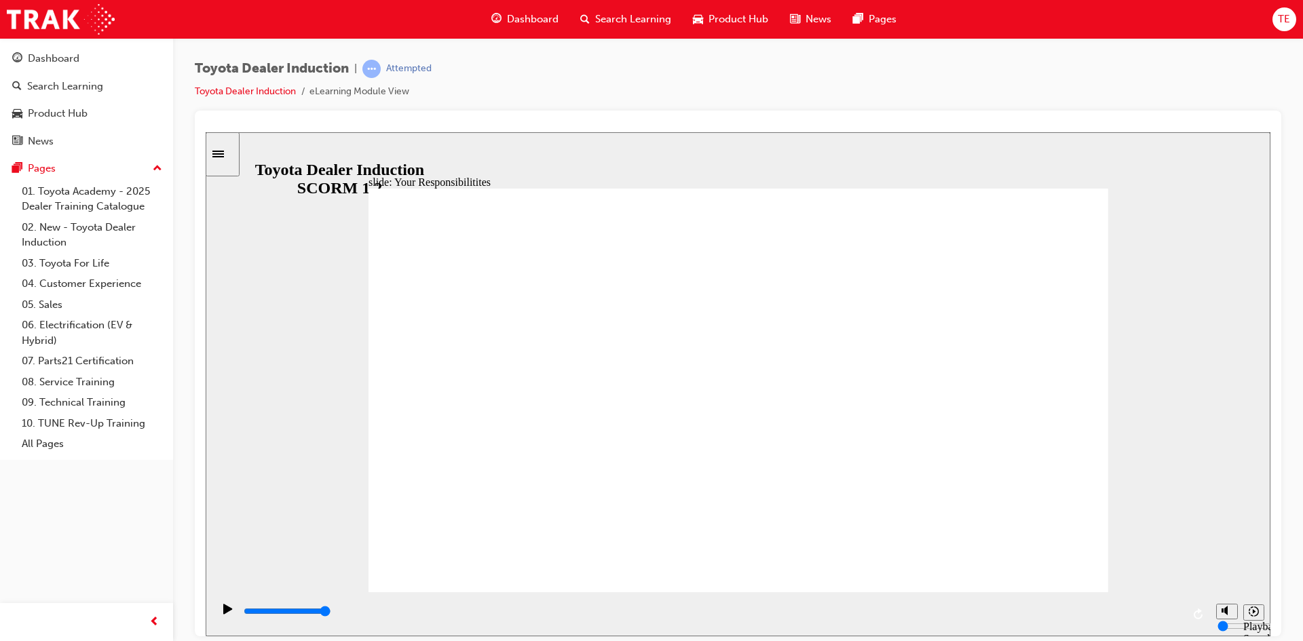
click at [1177, 618] on div "playback controls" at bounding box center [712, 611] width 940 height 15
click at [1161, 616] on div "playback controls" at bounding box center [712, 611] width 940 height 15
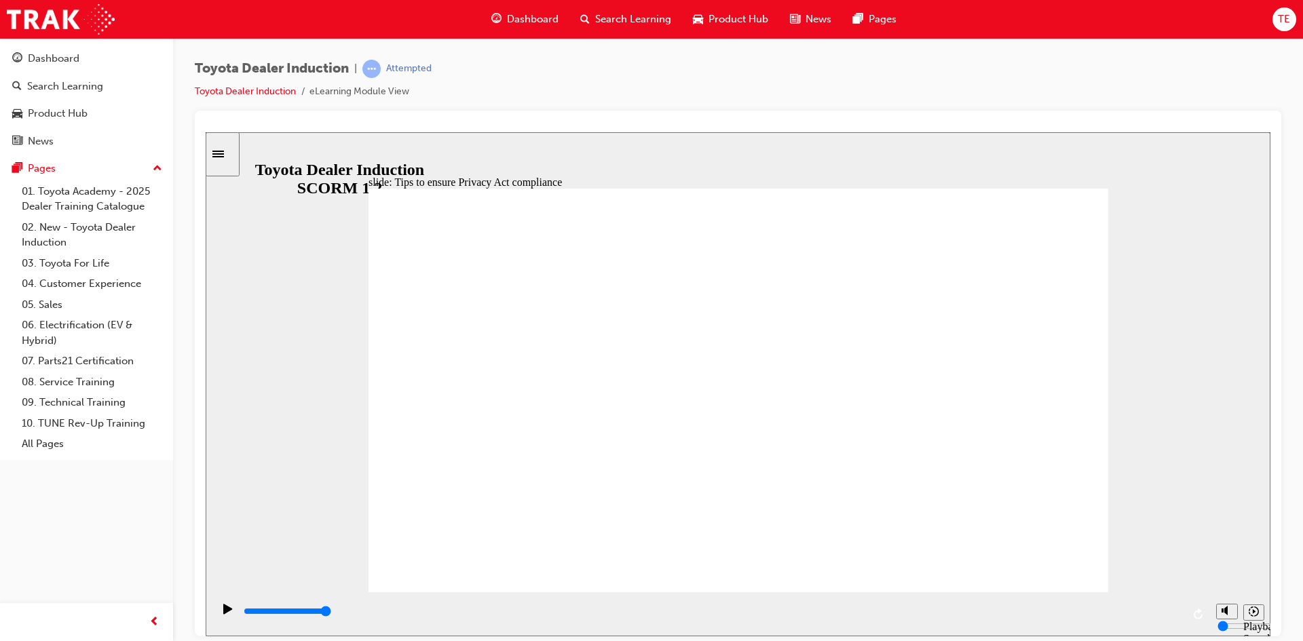
drag, startPoint x: 652, startPoint y: 331, endPoint x: 650, endPoint y: 343, distance: 12.5
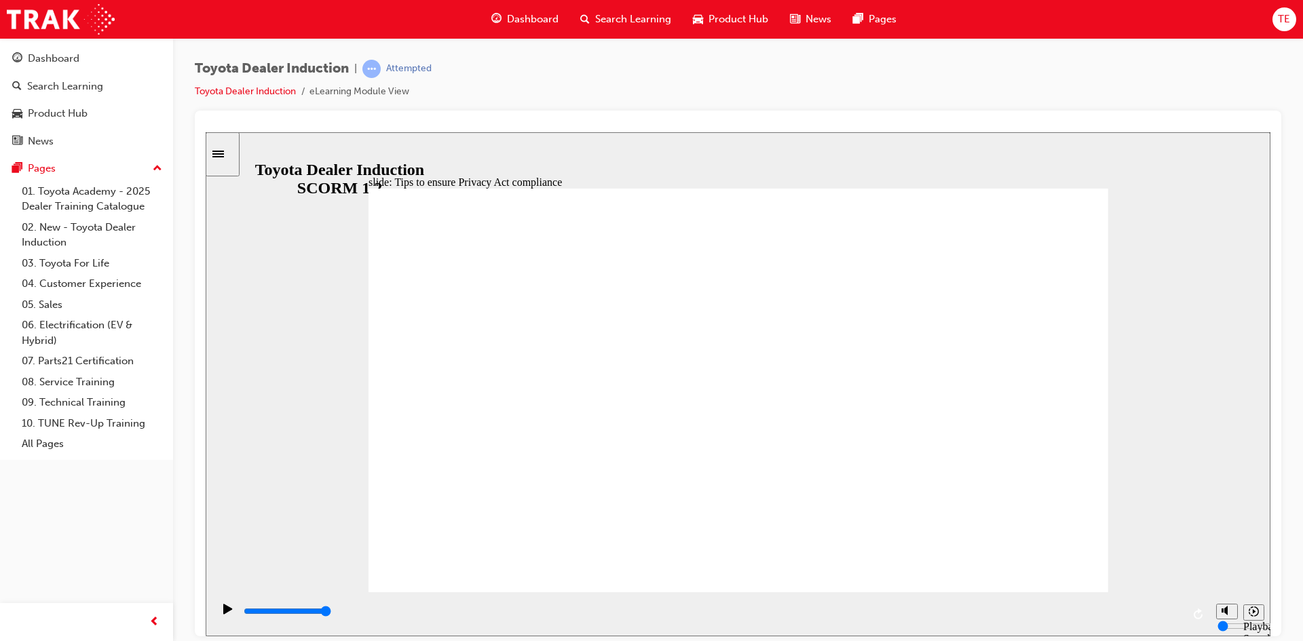
drag, startPoint x: 630, startPoint y: 397, endPoint x: 629, endPoint y: 414, distance: 17.0
drag, startPoint x: 639, startPoint y: 456, endPoint x: 637, endPoint y: 464, distance: 8.3
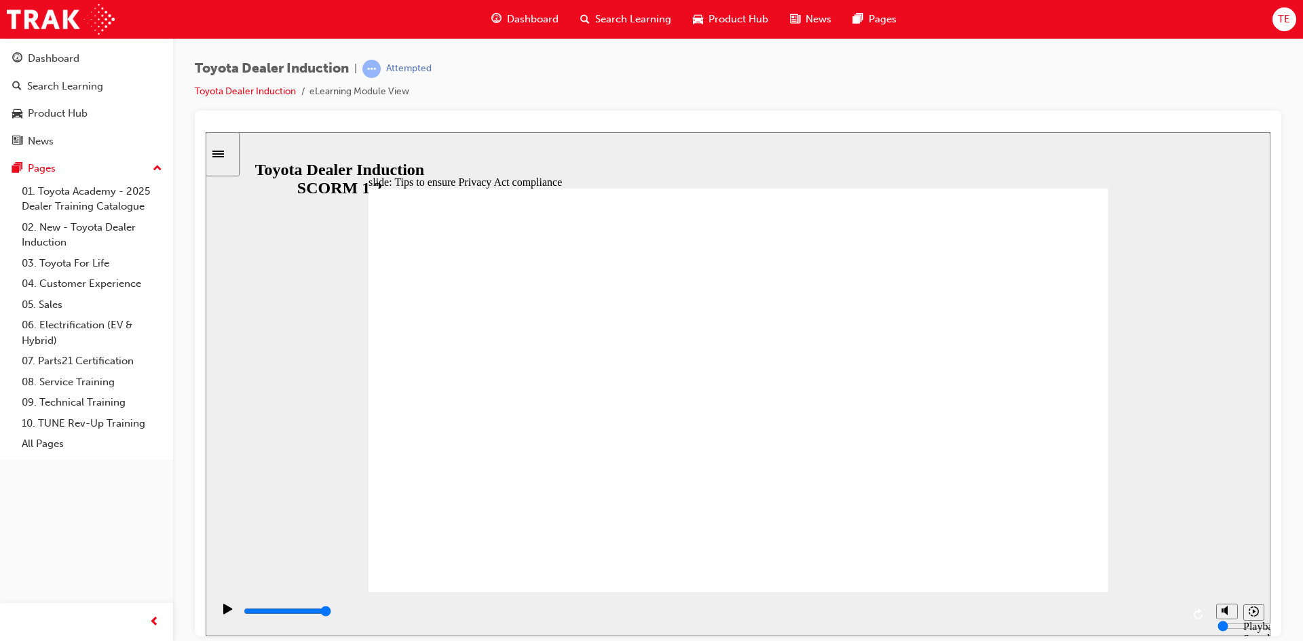
drag, startPoint x: 633, startPoint y: 500, endPoint x: 635, endPoint y: 508, distance: 8.3
click at [331, 613] on input "slide progress" at bounding box center [288, 610] width 88 height 11
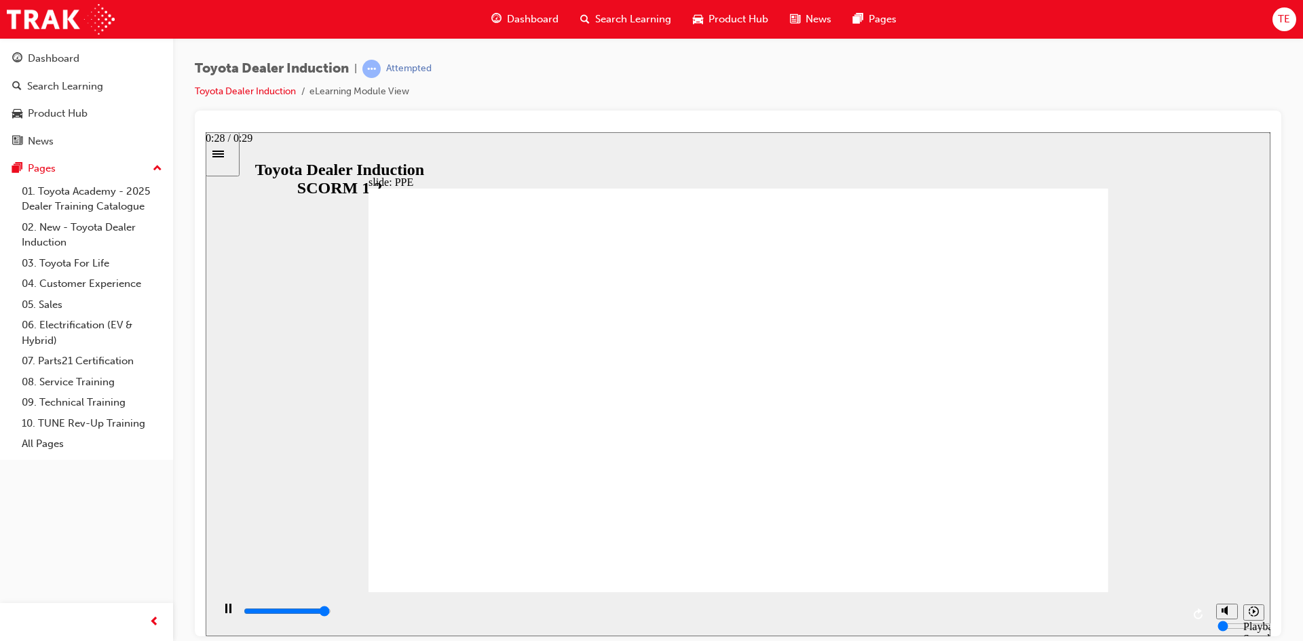
drag, startPoint x: 1105, startPoint y: 556, endPoint x: 1083, endPoint y: 550, distance: 22.4
click at [1157, 617] on div "playback controls" at bounding box center [712, 611] width 940 height 15
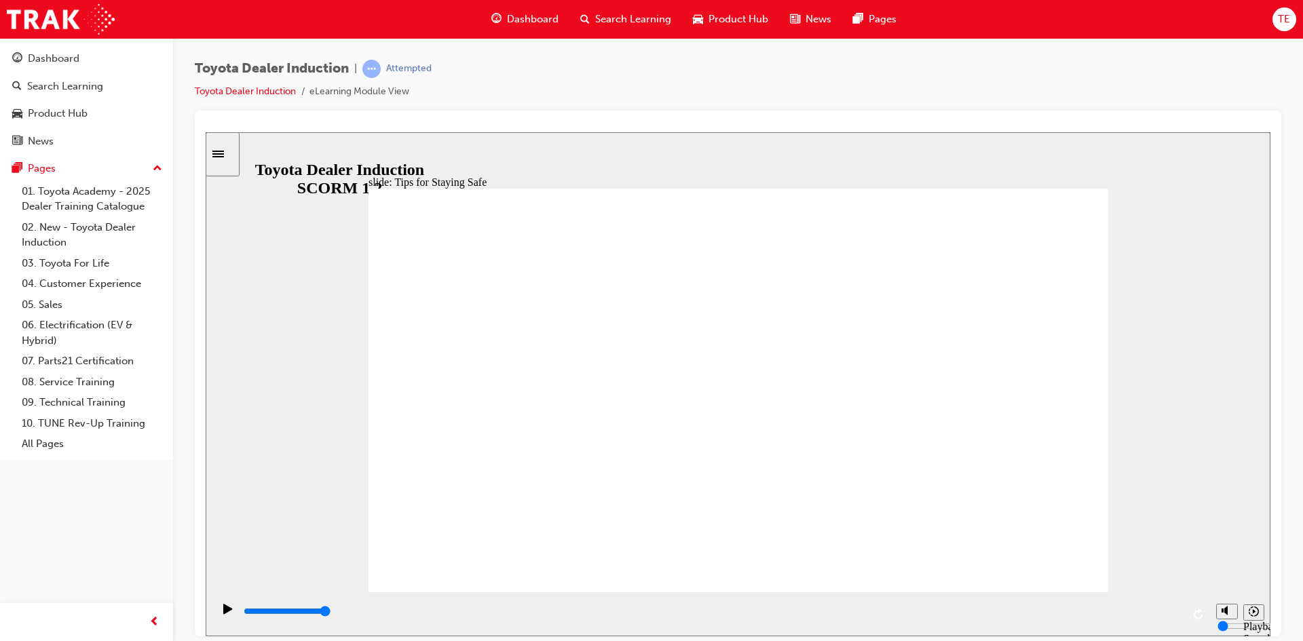
drag, startPoint x: 921, startPoint y: 447, endPoint x: 904, endPoint y: 440, distance: 18.0
drag, startPoint x: 768, startPoint y: 386, endPoint x: 618, endPoint y: 331, distance: 160.0
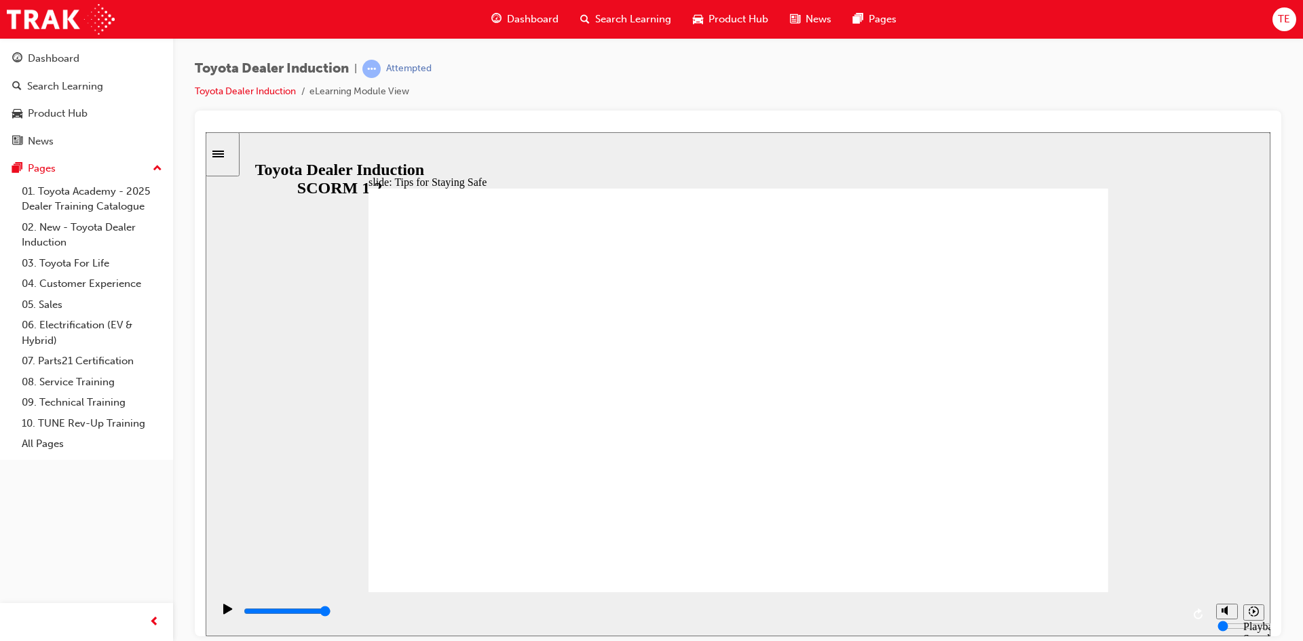
drag, startPoint x: 540, startPoint y: 311, endPoint x: 508, endPoint y: 302, distance: 33.8
drag, startPoint x: 508, startPoint y: 302, endPoint x: 504, endPoint y: 406, distance: 103.9
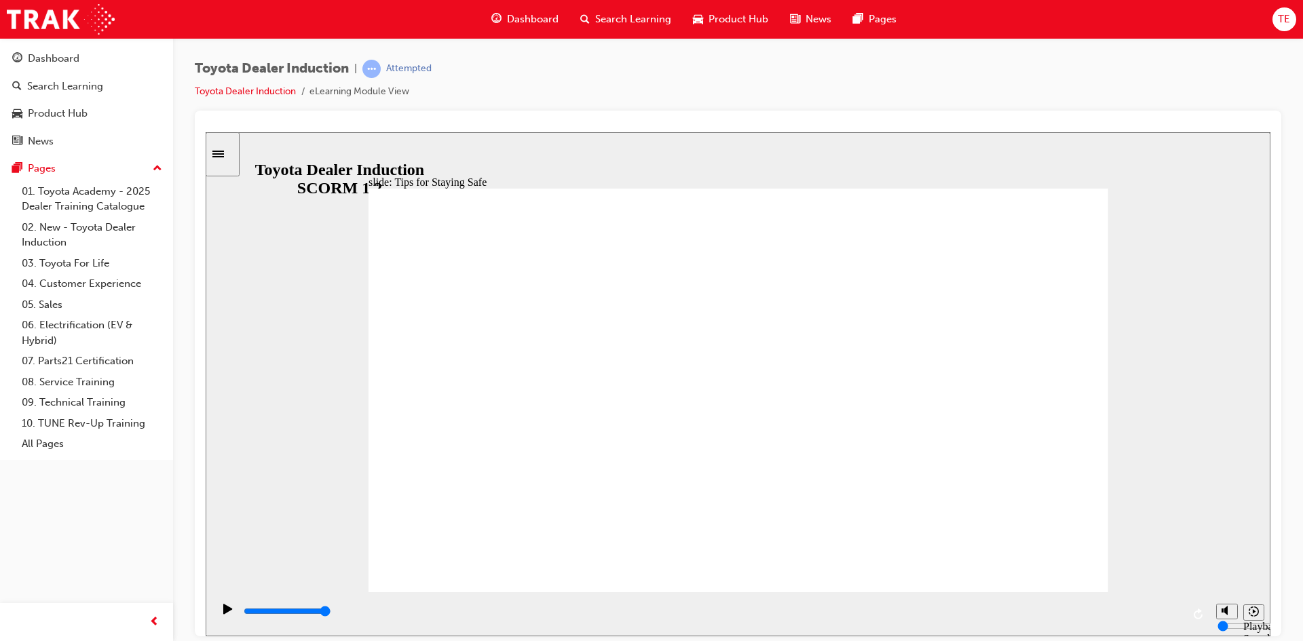
drag, startPoint x: 594, startPoint y: 469, endPoint x: 596, endPoint y: 476, distance: 7.7
click at [217, 614] on div "Play (Ctrl+Alt+P)" at bounding box center [228, 614] width 23 height 23
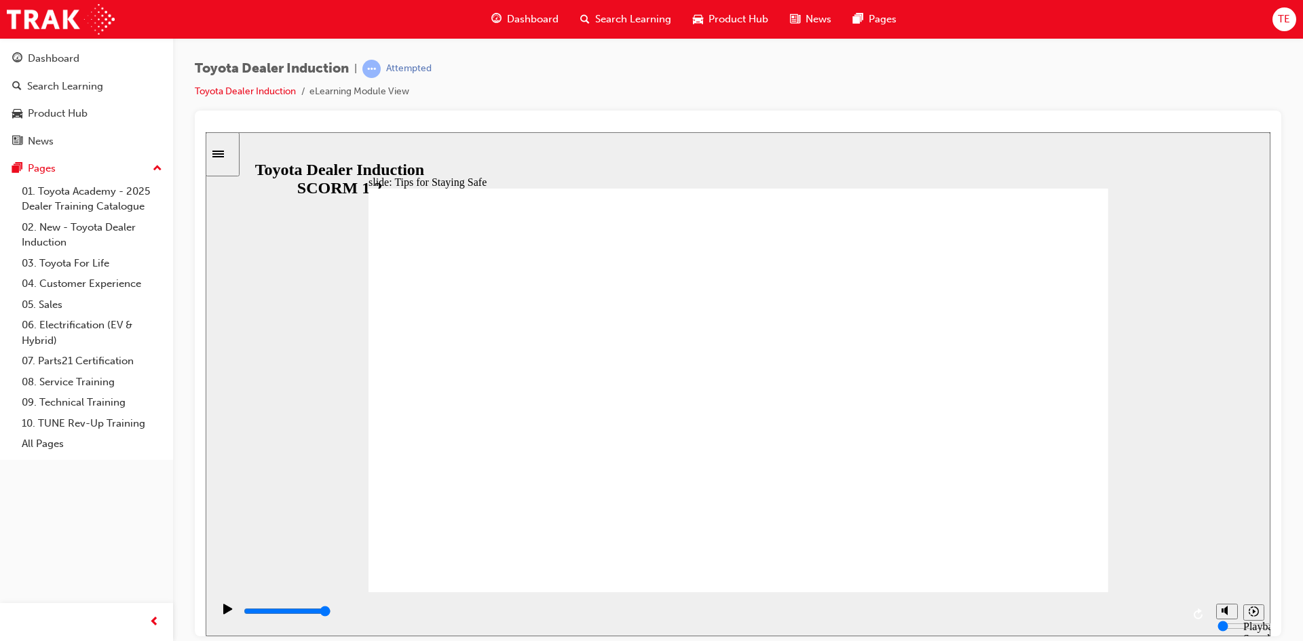
drag, startPoint x: 866, startPoint y: 529, endPoint x: 858, endPoint y: 527, distance: 8.6
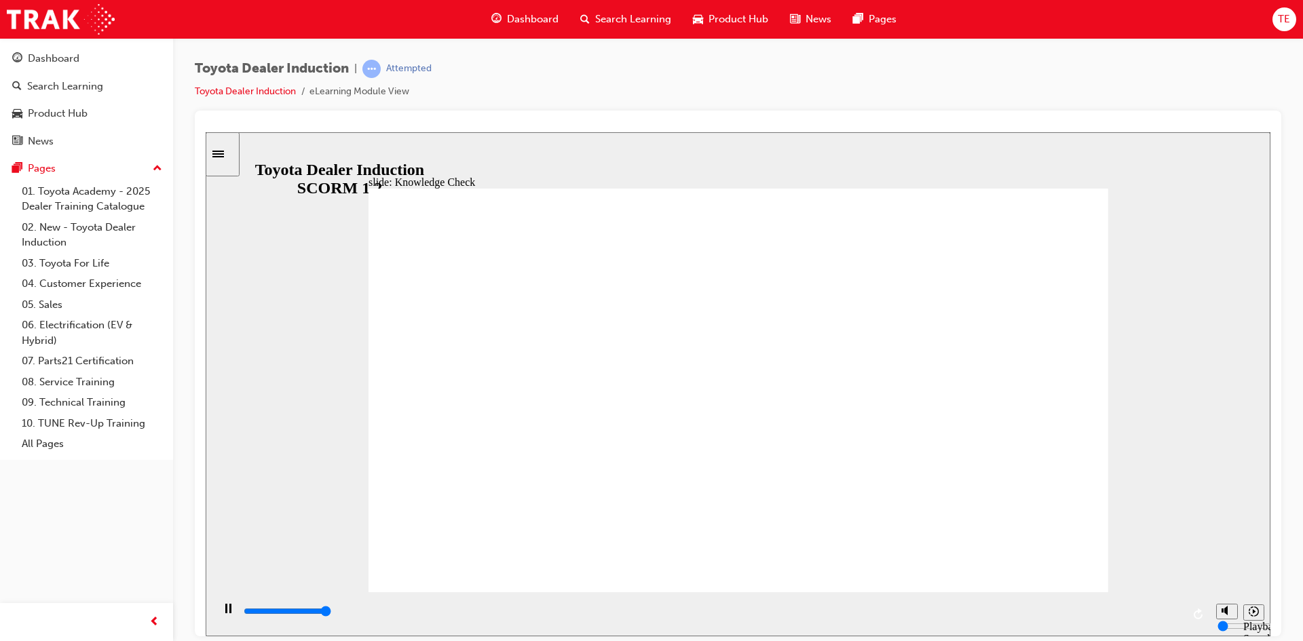
type input "5000"
checkbox input "true"
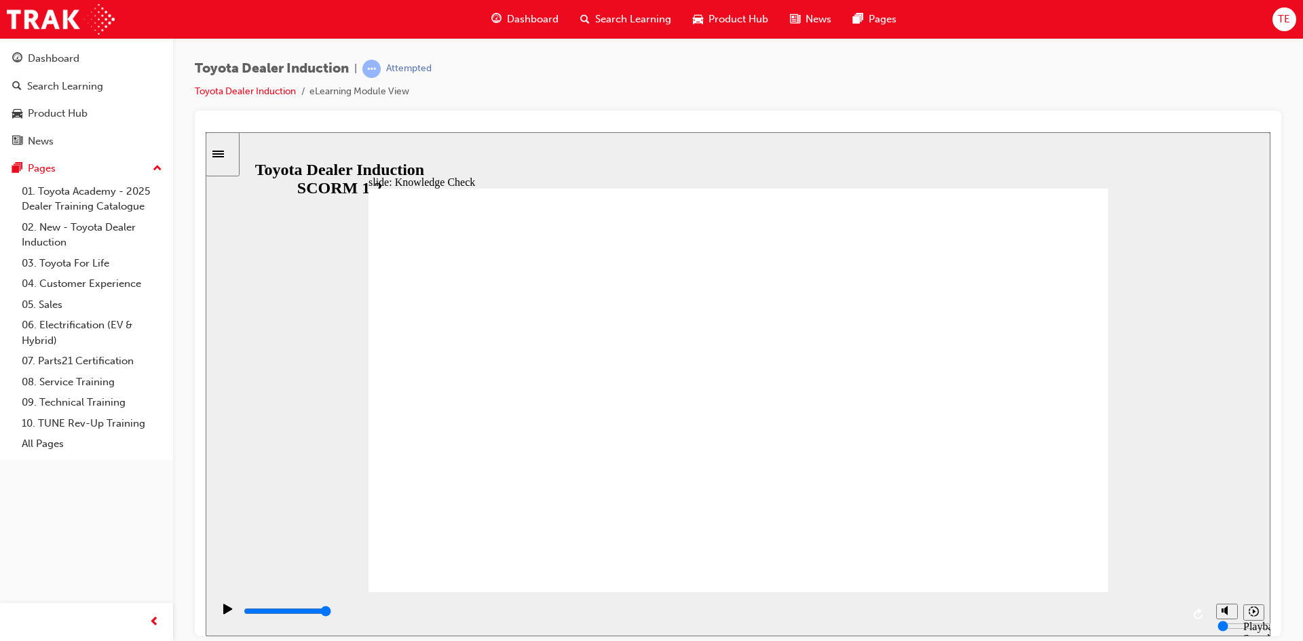
checkbox input "false"
checkbox input "true"
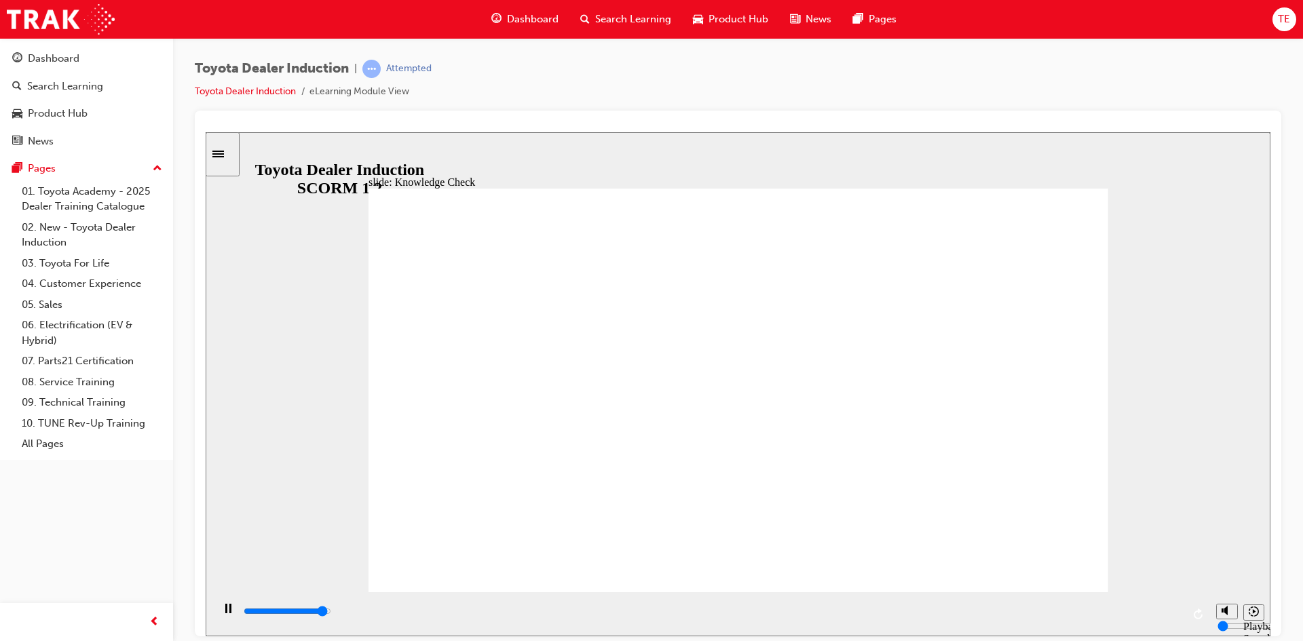
type input "4900"
radio input "true"
type input "5000"
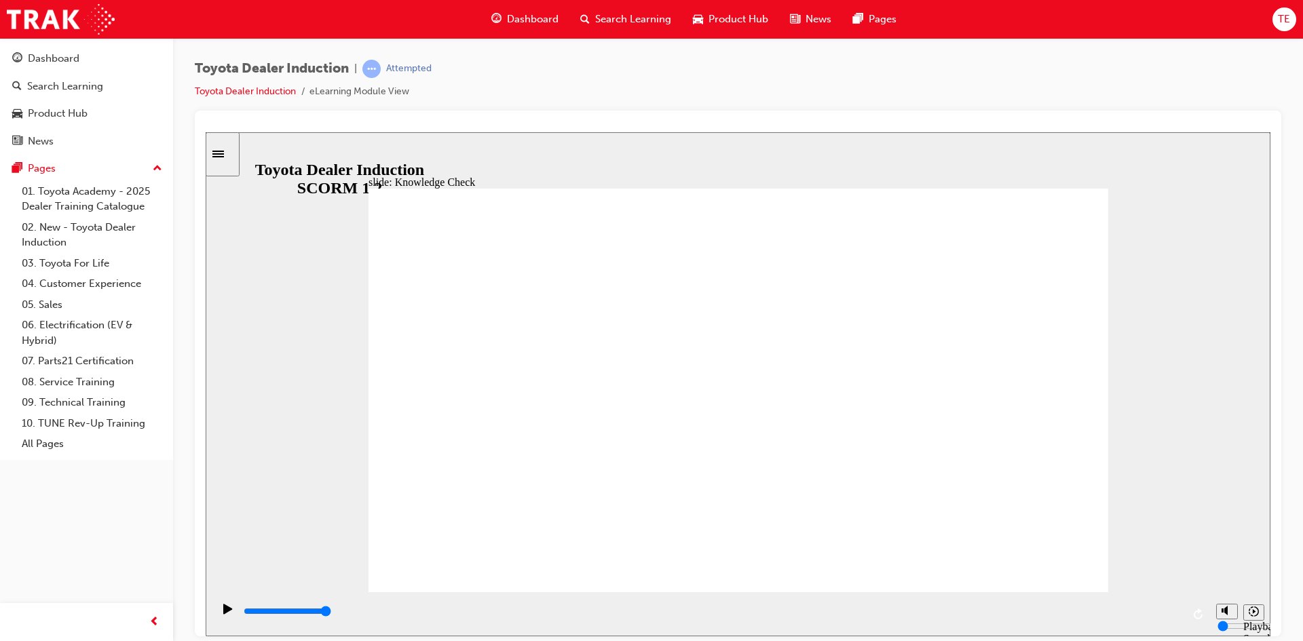
checkbox input "true"
checkbox input "false"
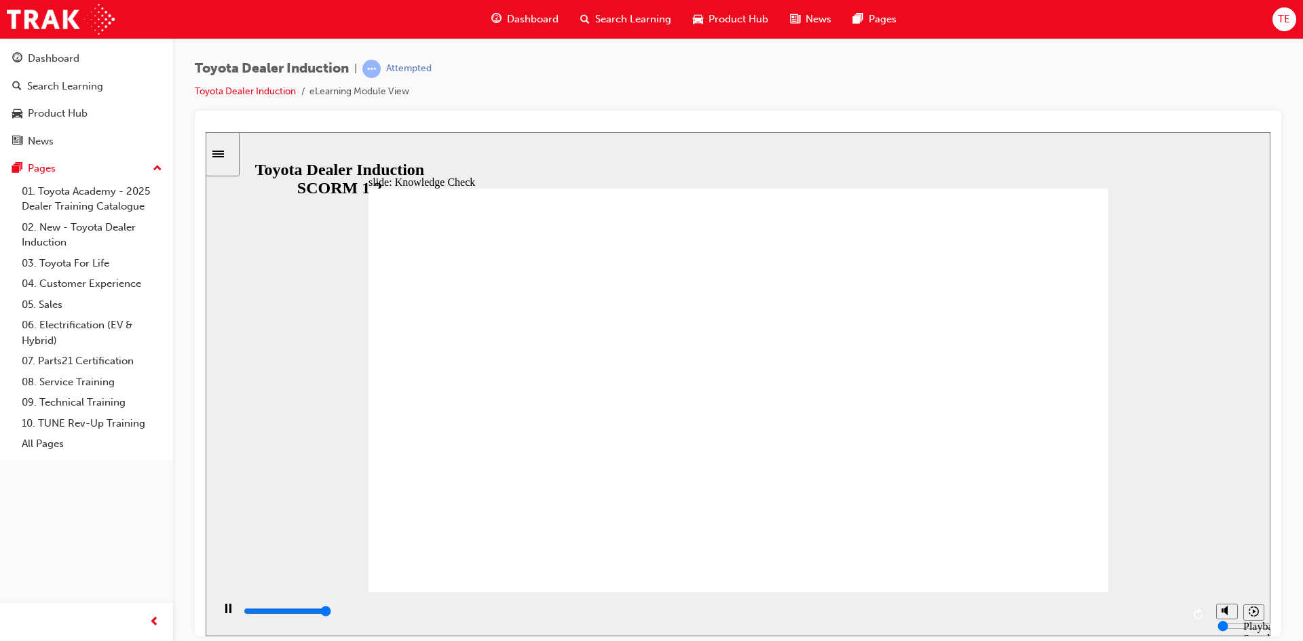
type input "5000"
checkbox input "true"
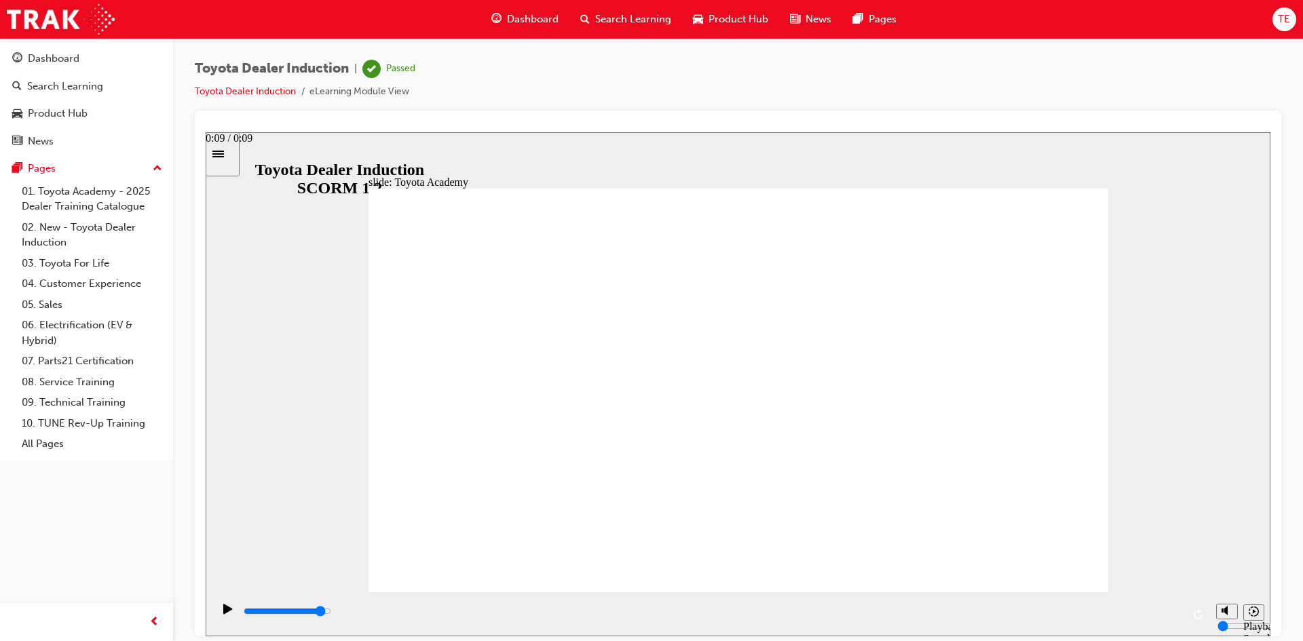
click at [1123, 616] on div "playback controls" at bounding box center [712, 611] width 940 height 15
type input "9900"
